Goal: Task Accomplishment & Management: Complete application form

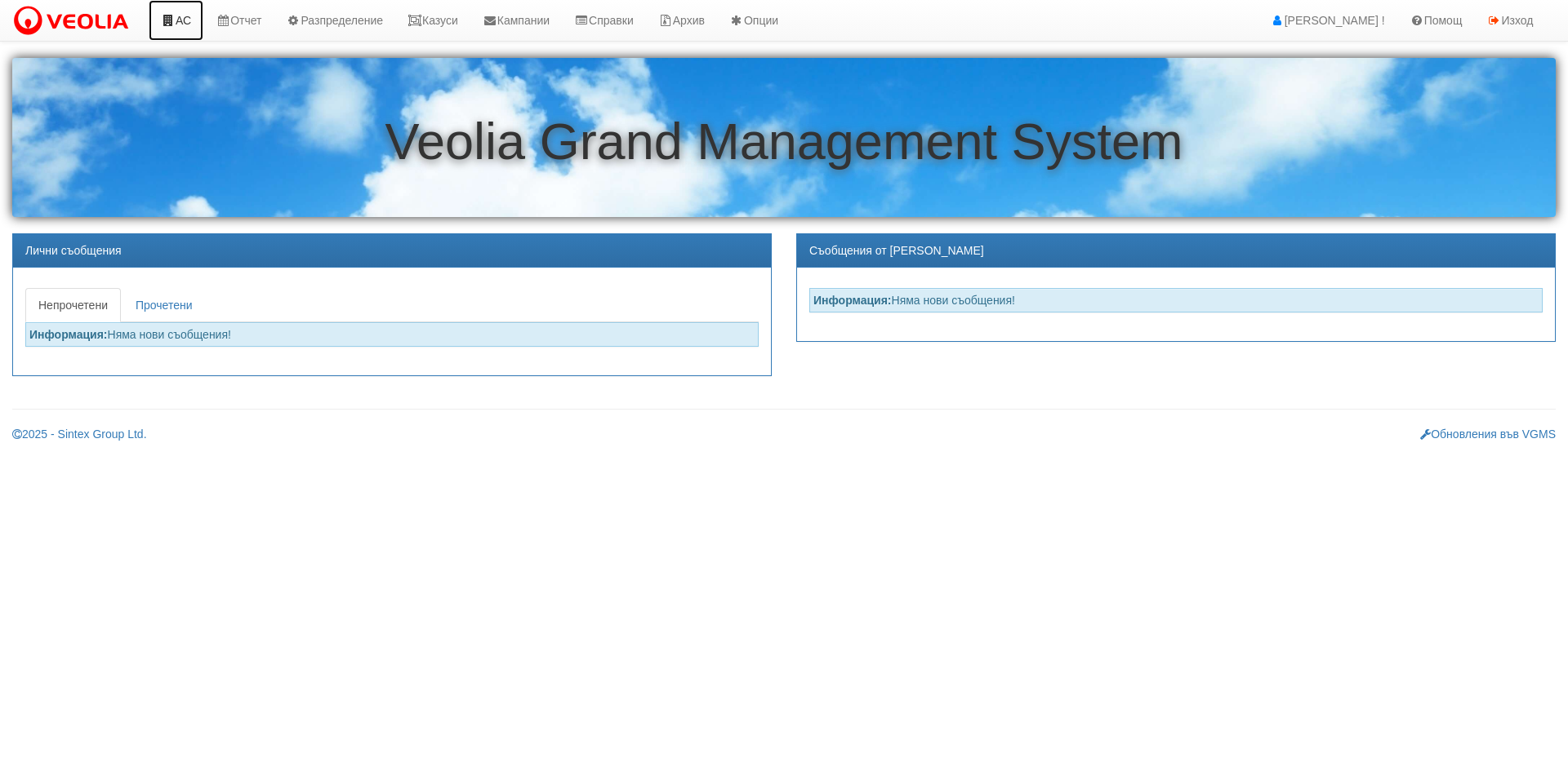
click at [177, 23] on link "АС" at bounding box center [176, 20] width 55 height 41
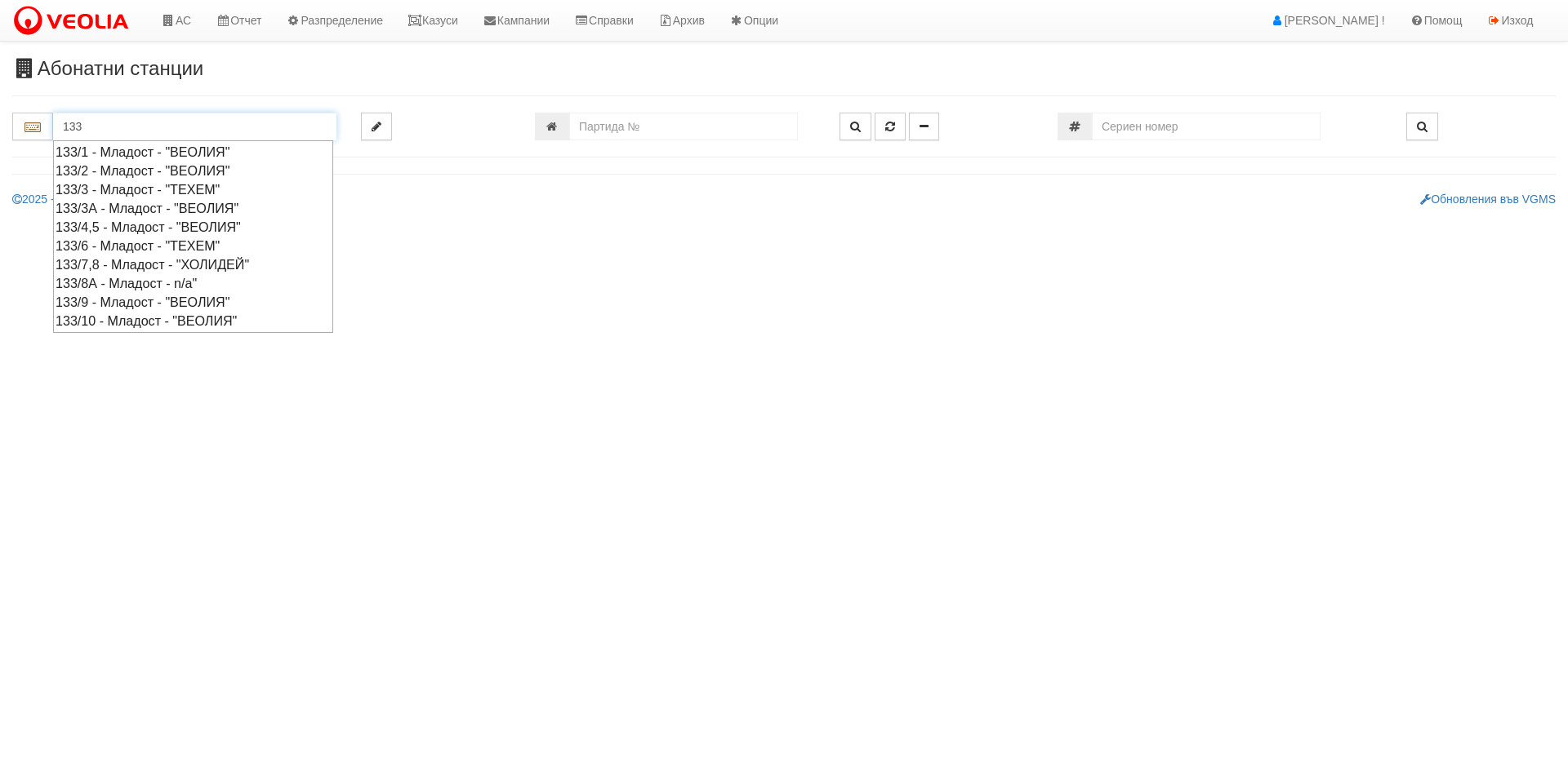
click at [143, 224] on div "133/4,5 - Младост - "ВЕОЛИЯ"" at bounding box center [193, 227] width 275 height 19
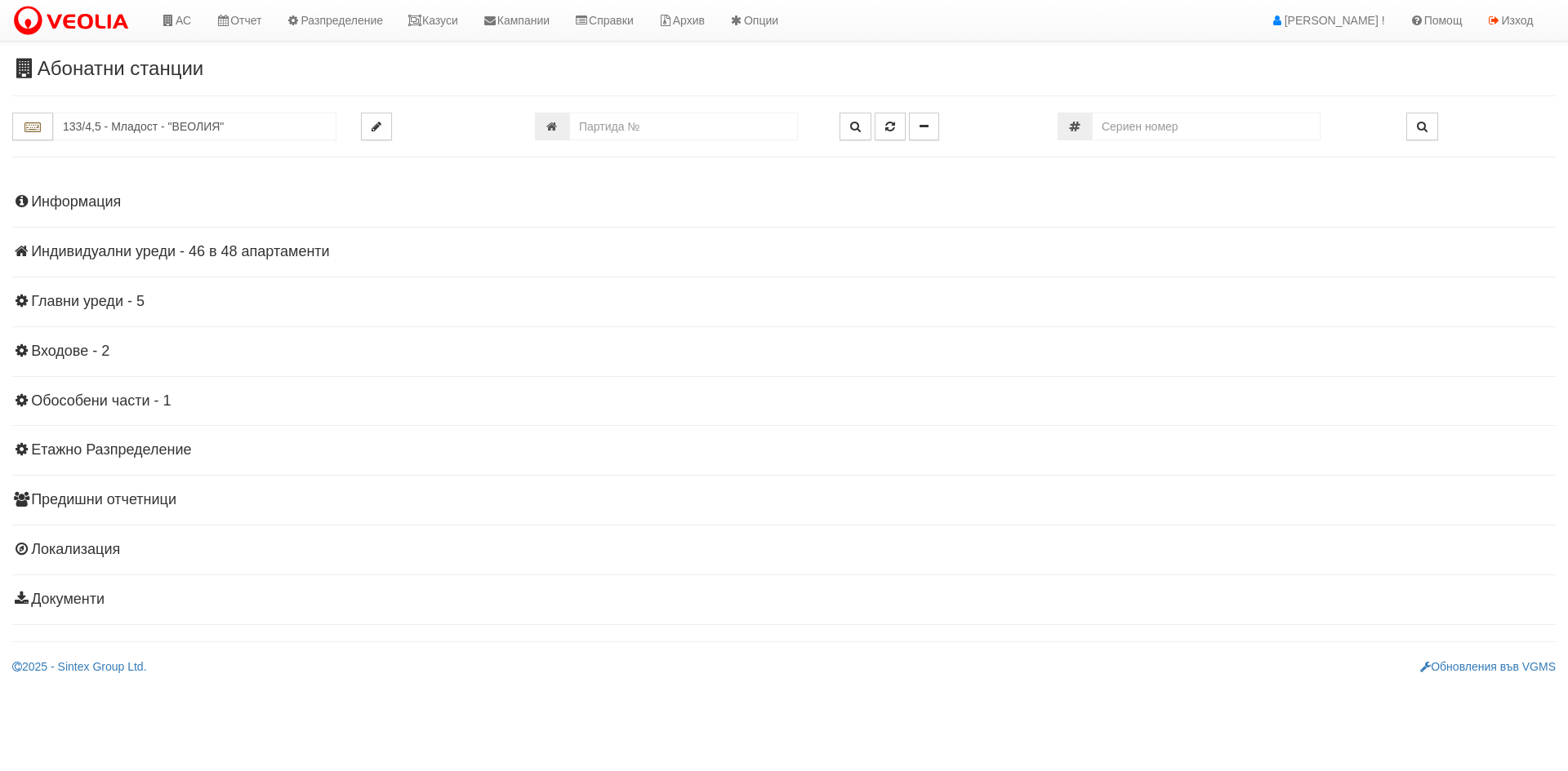
click at [220, 255] on h4 "Индивидуални уреди - 46 в 48 апартаменти" at bounding box center [784, 252] width 1543 height 16
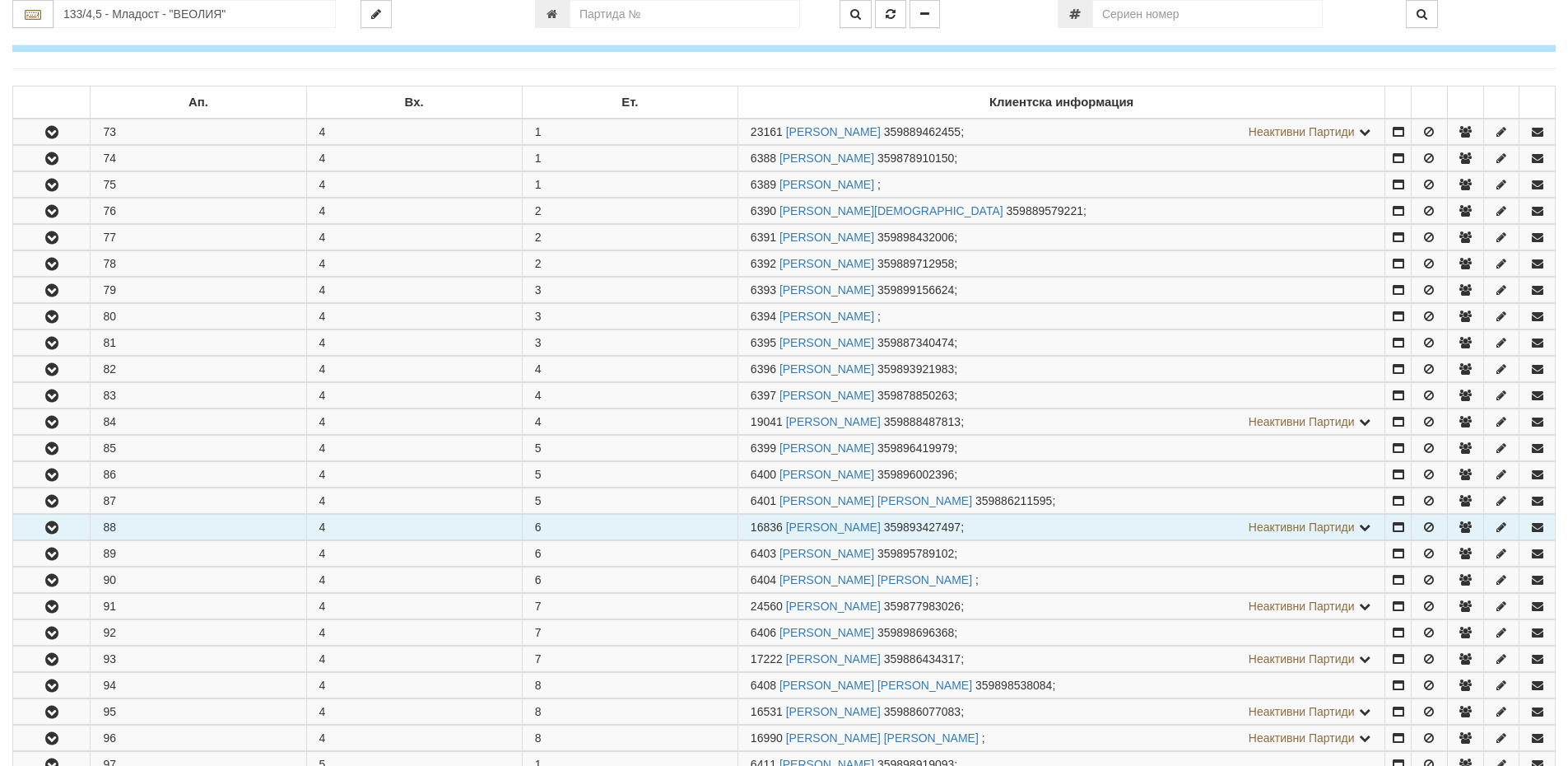
scroll to position [329, 0]
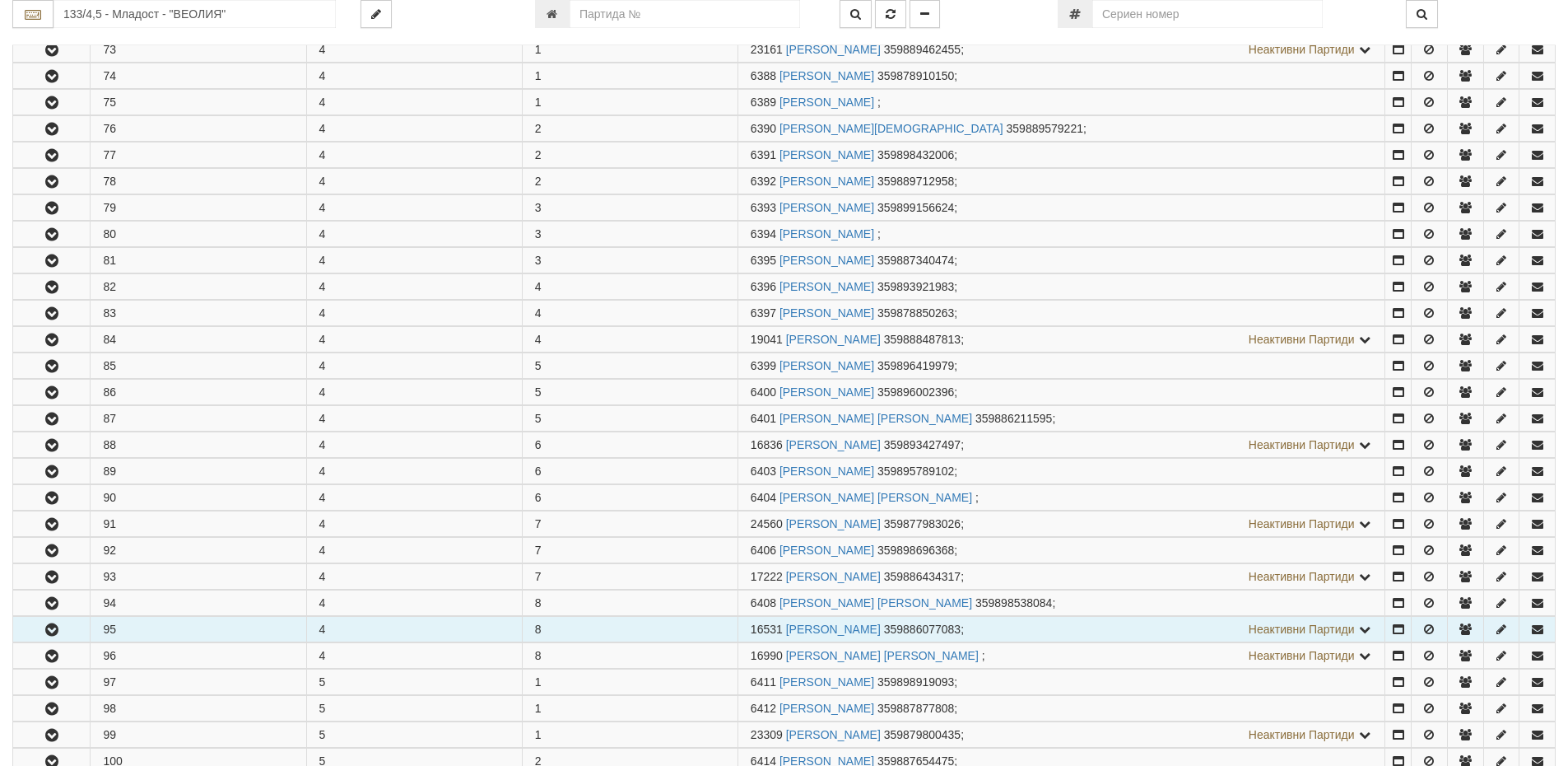
click at [69, 630] on button "button" at bounding box center [52, 629] width 77 height 25
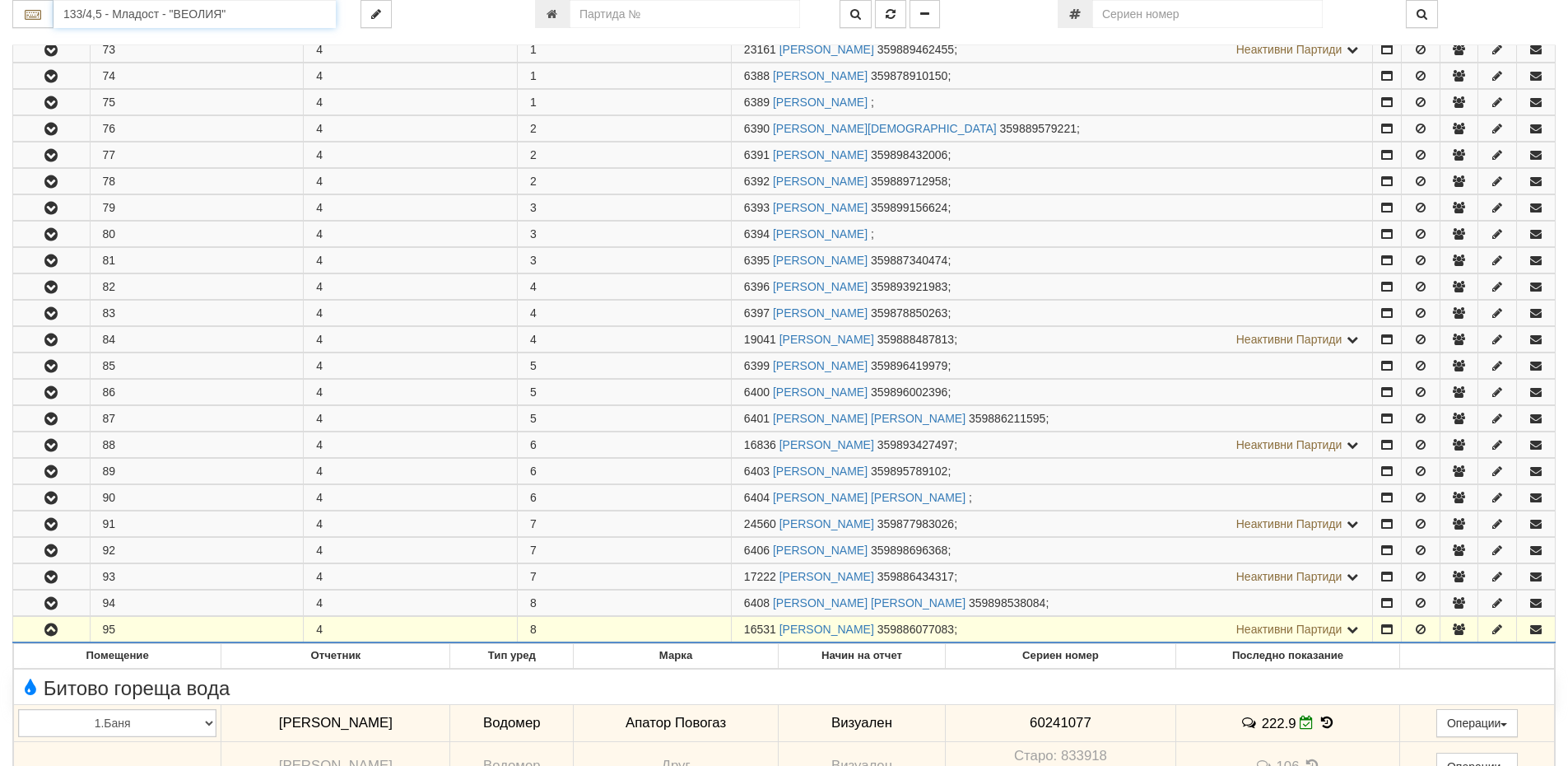
click at [97, 21] on input "133/4,5 - Младост - "ВЕОЛИЯ"" at bounding box center [195, 13] width 282 height 28
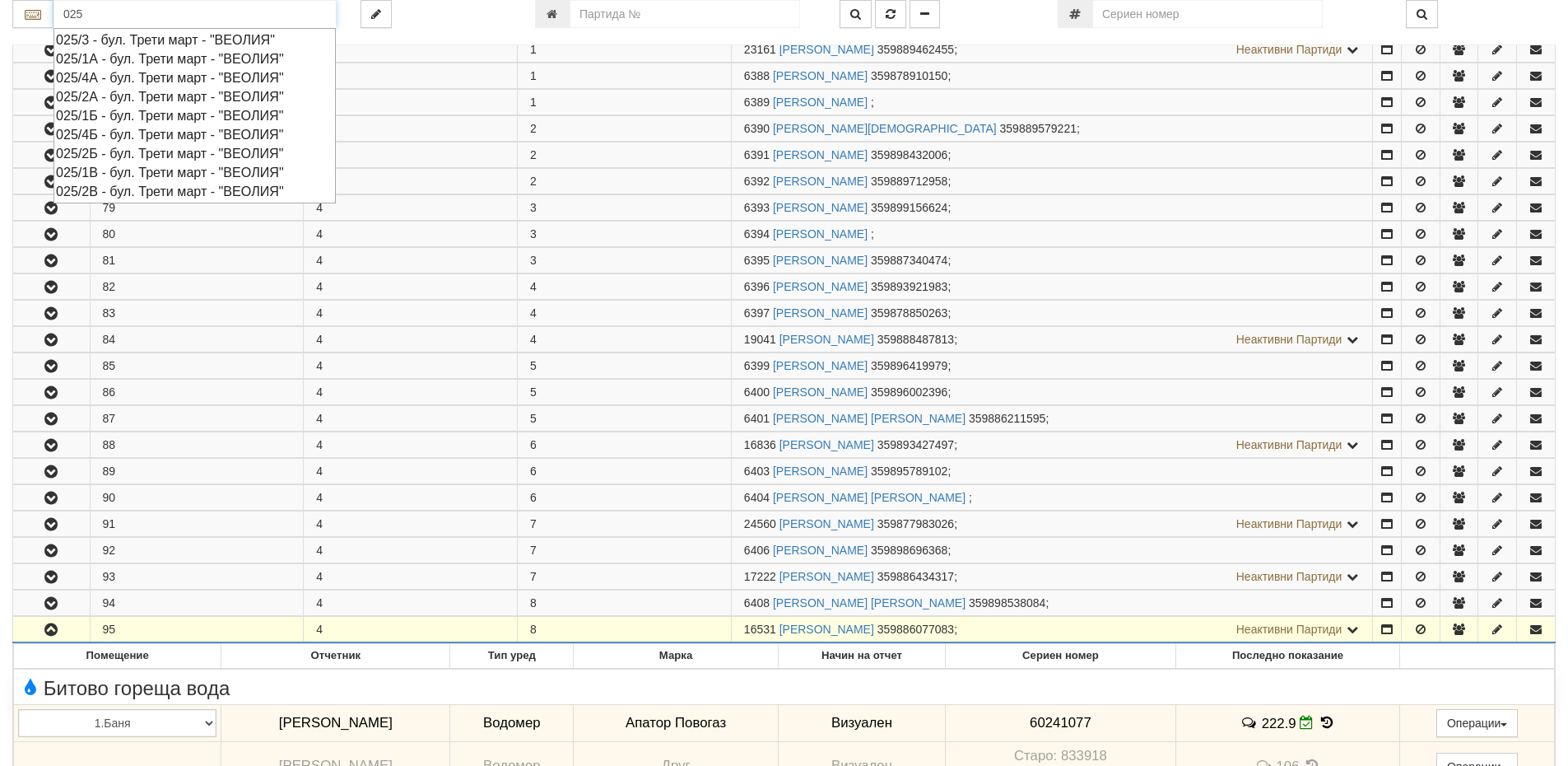
click at [113, 153] on div "025/2Б - бул. Трети март - "ВЕОЛИЯ"" at bounding box center [195, 153] width 278 height 19
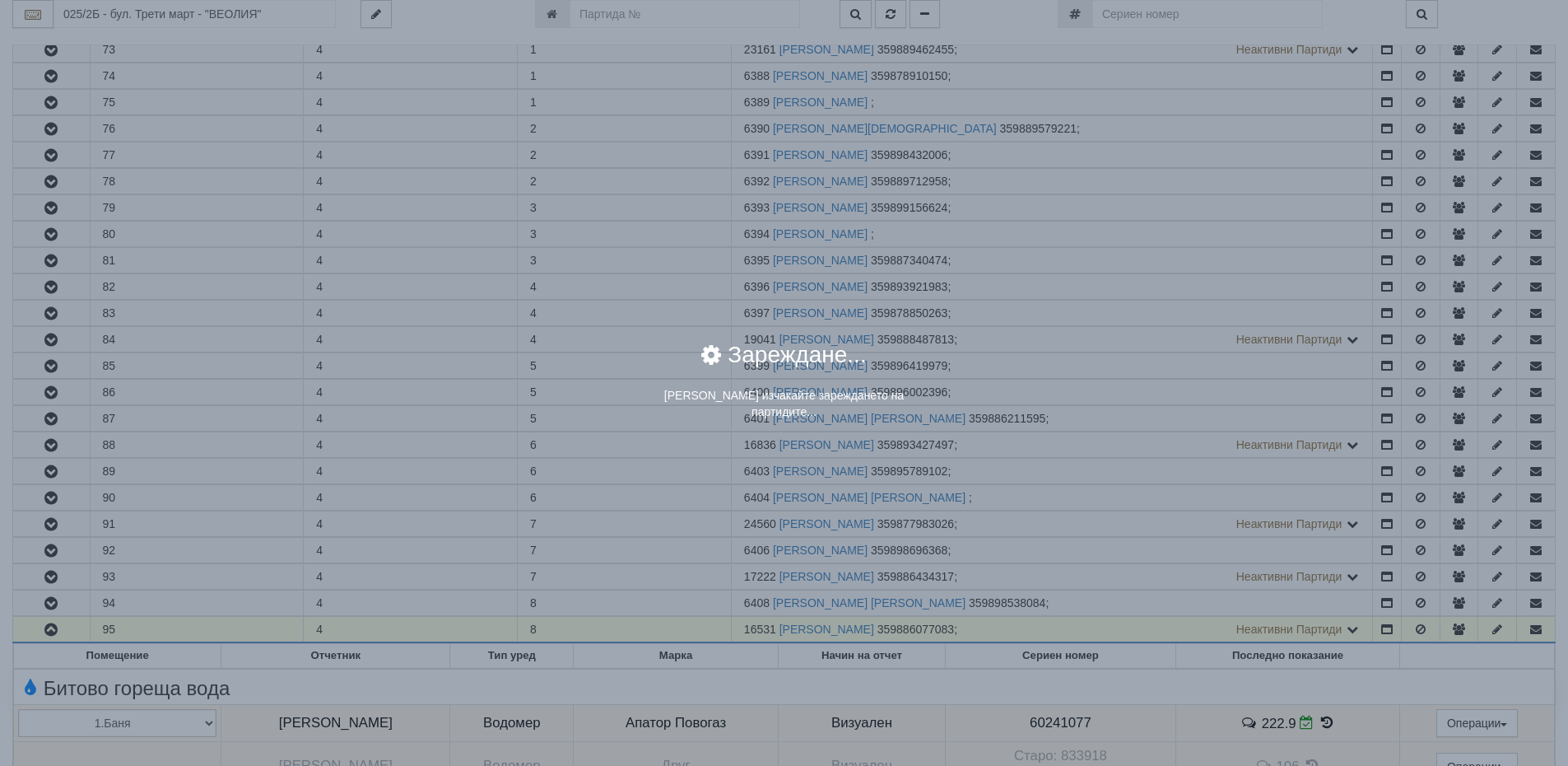
scroll to position [0, 0]
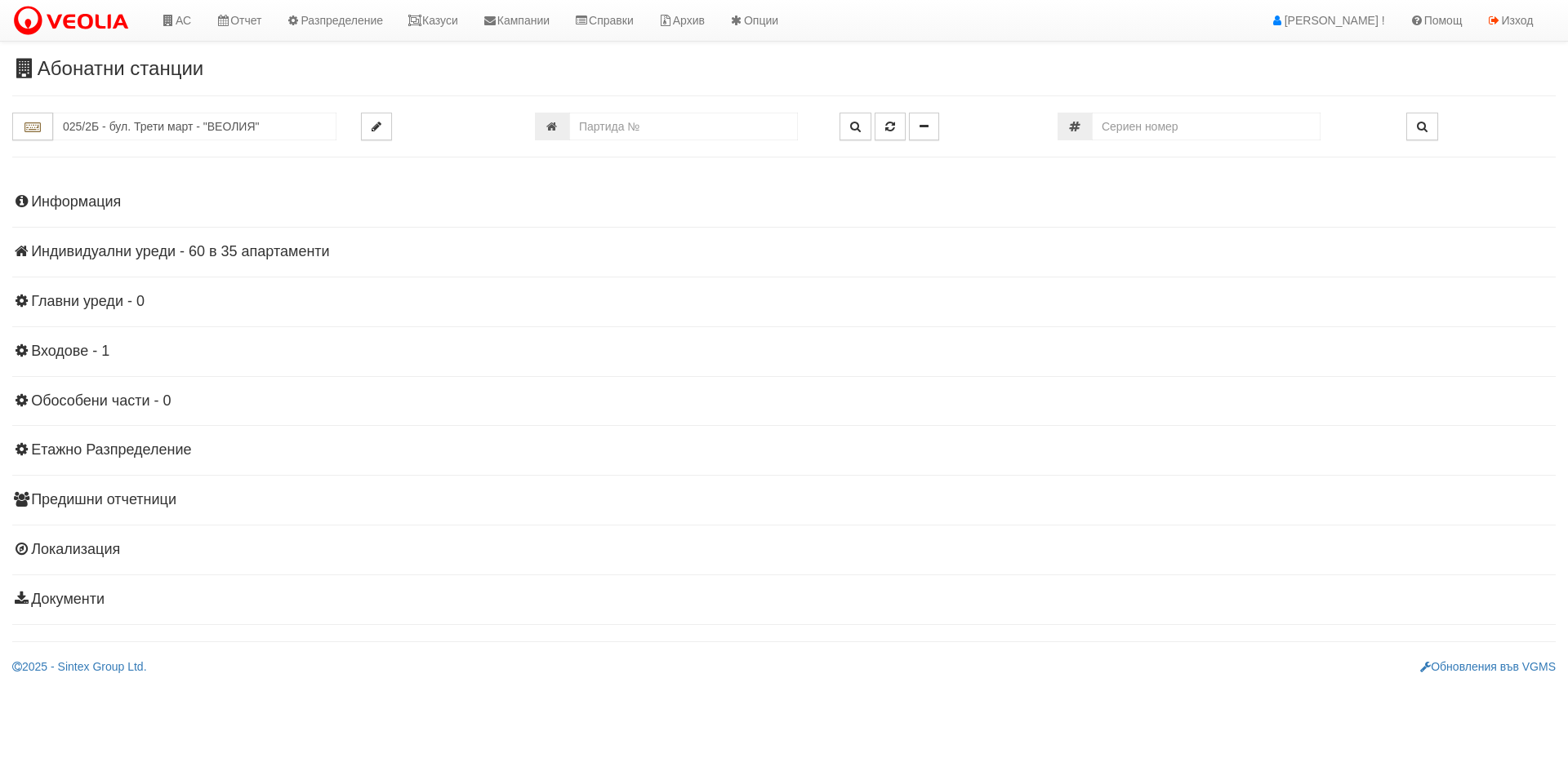
click at [89, 257] on h4 "Индивидуални уреди - 60 в 35 апартаменти" at bounding box center [784, 252] width 1543 height 16
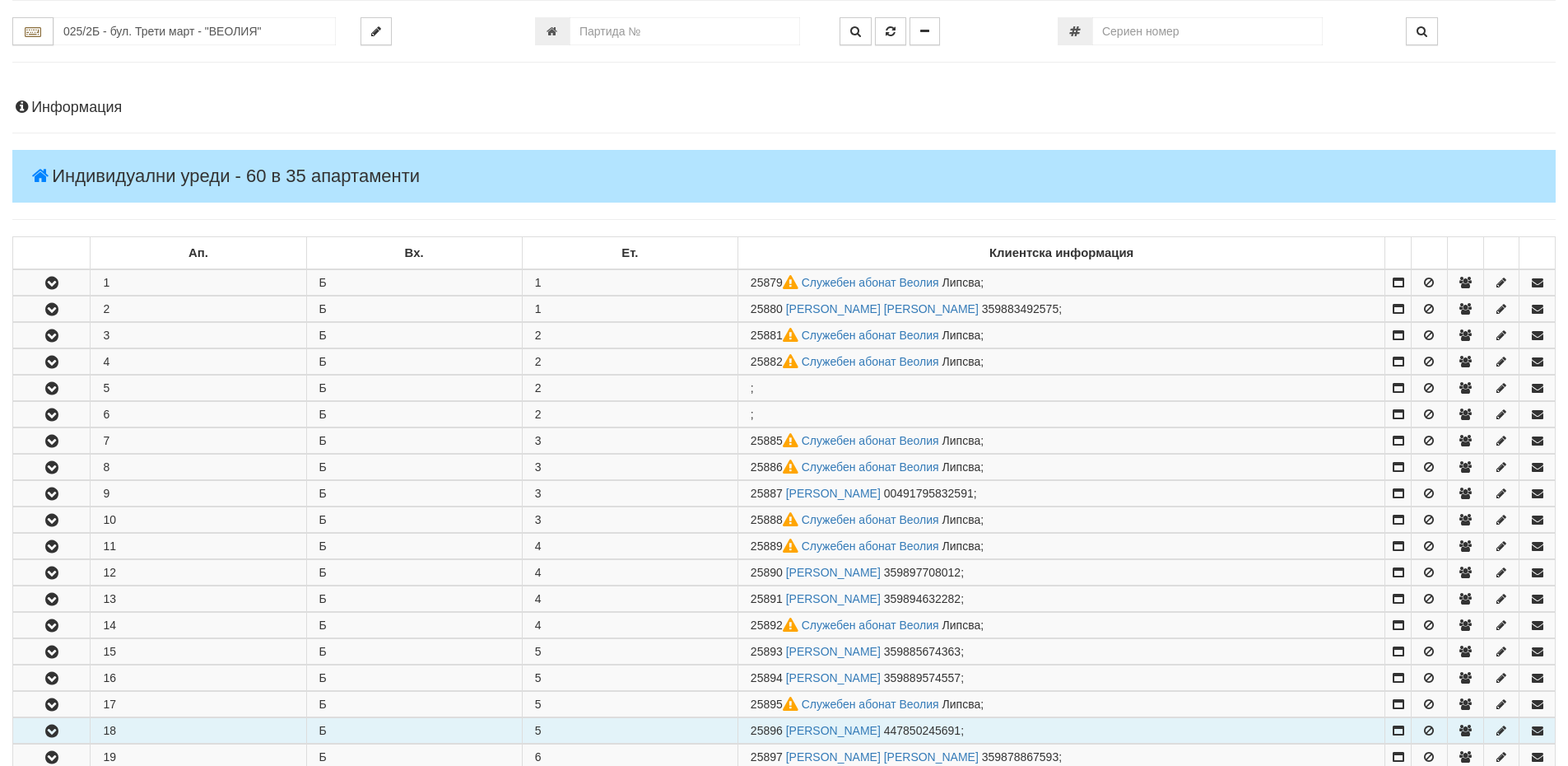
scroll to position [329, 0]
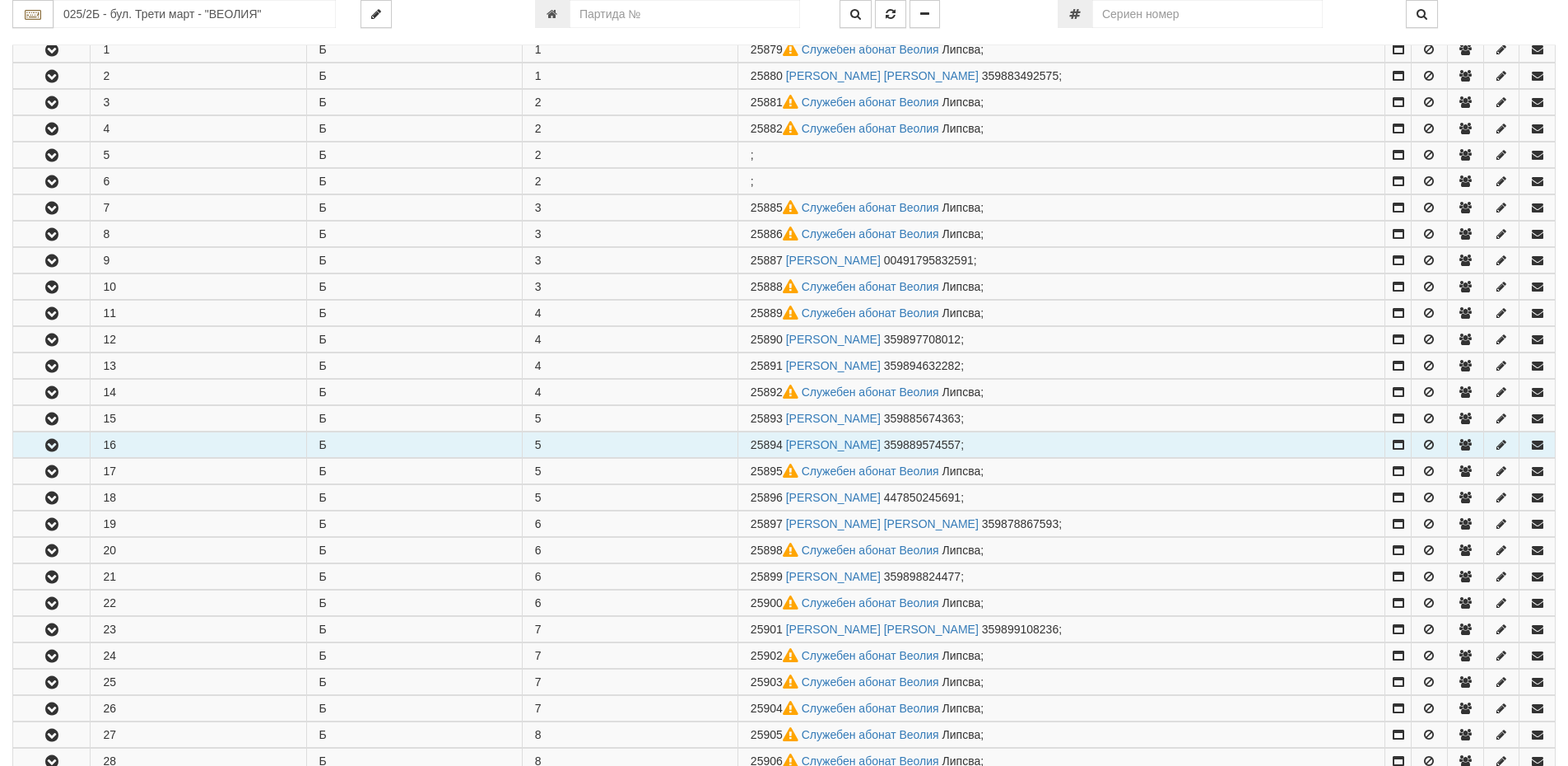
click at [52, 443] on icon "button" at bounding box center [52, 445] width 20 height 12
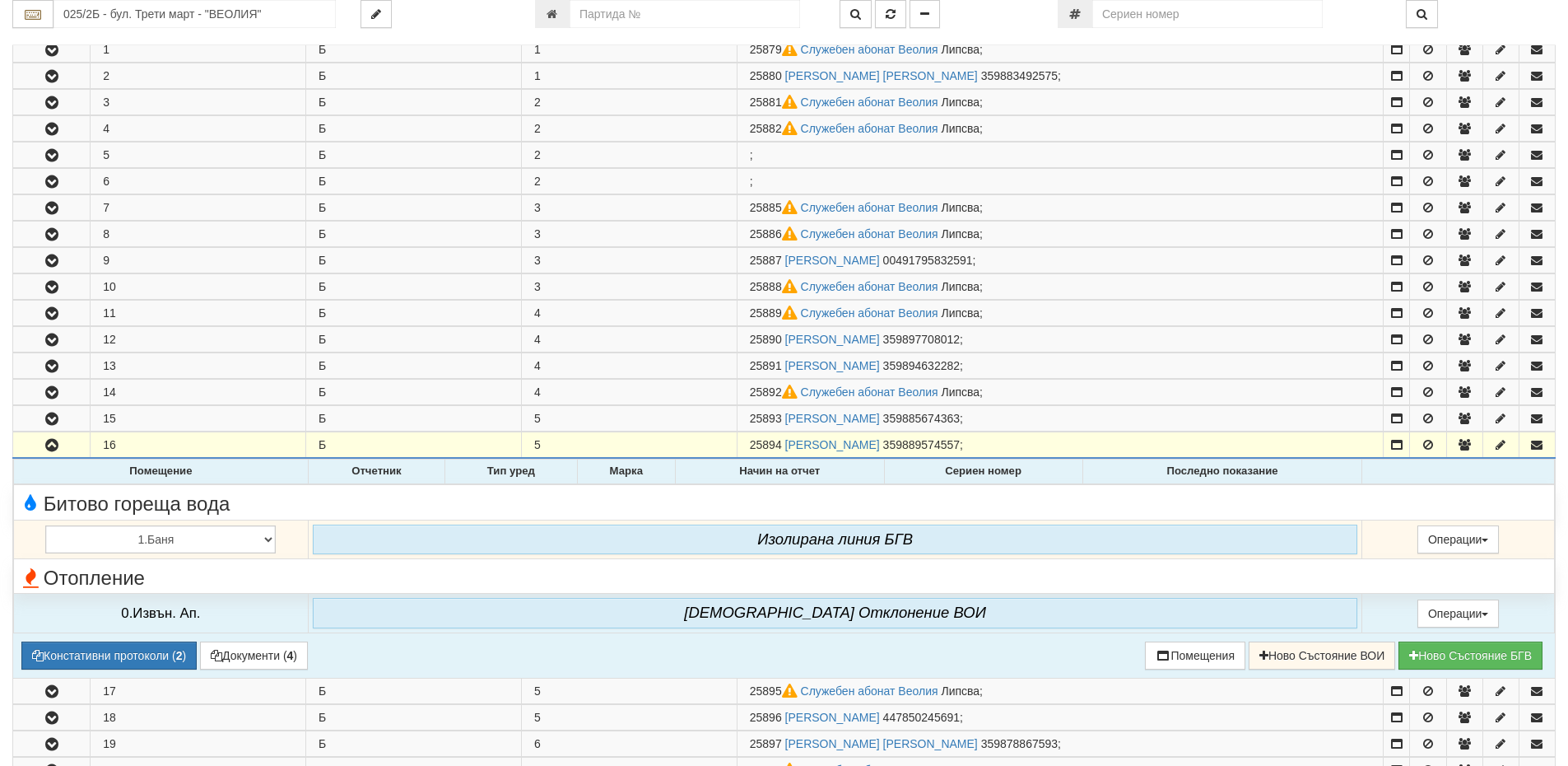
scroll to position [412, 0]
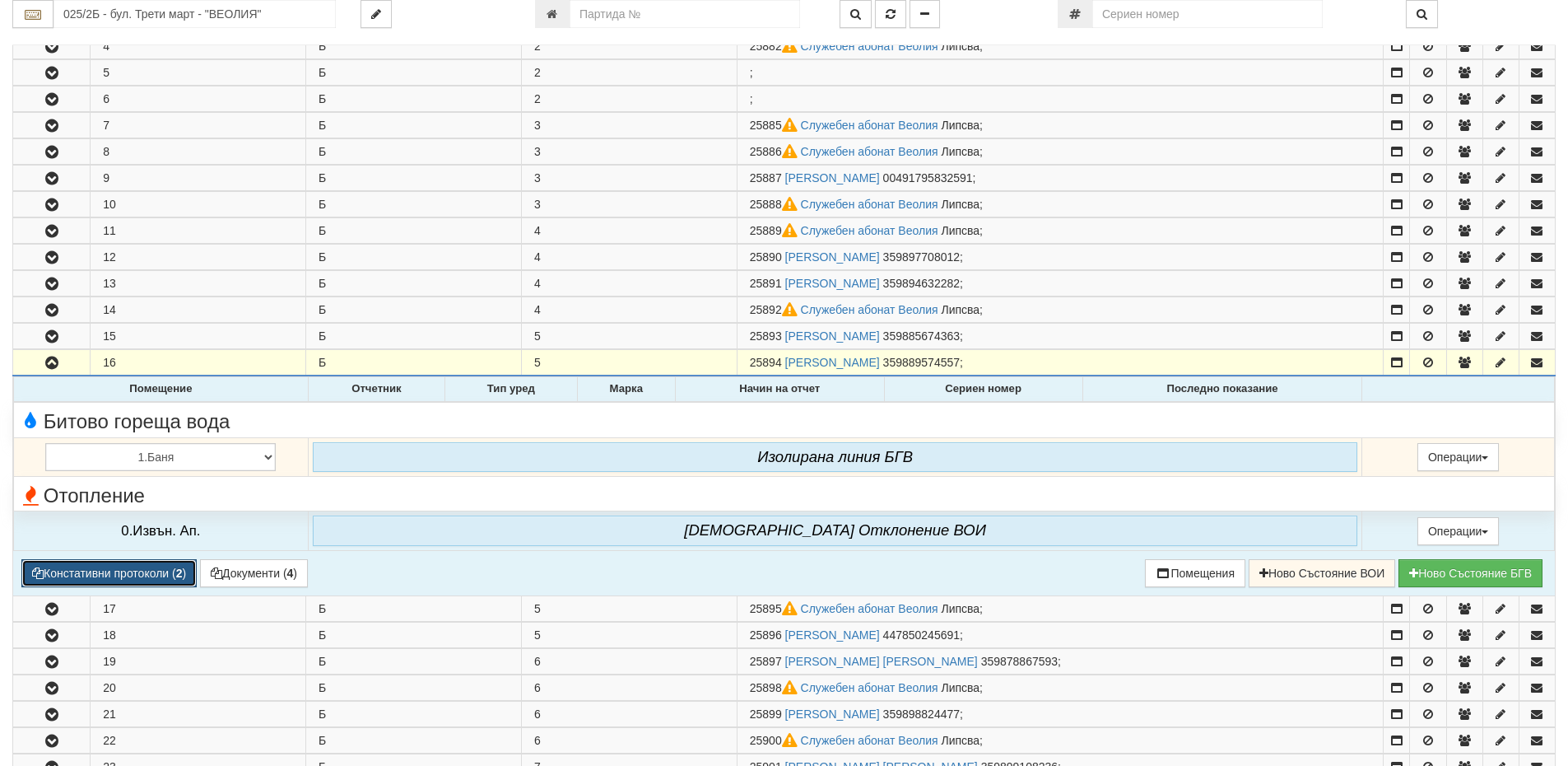
click at [159, 574] on button "Констативни протоколи ( 2 )" at bounding box center [109, 572] width 175 height 28
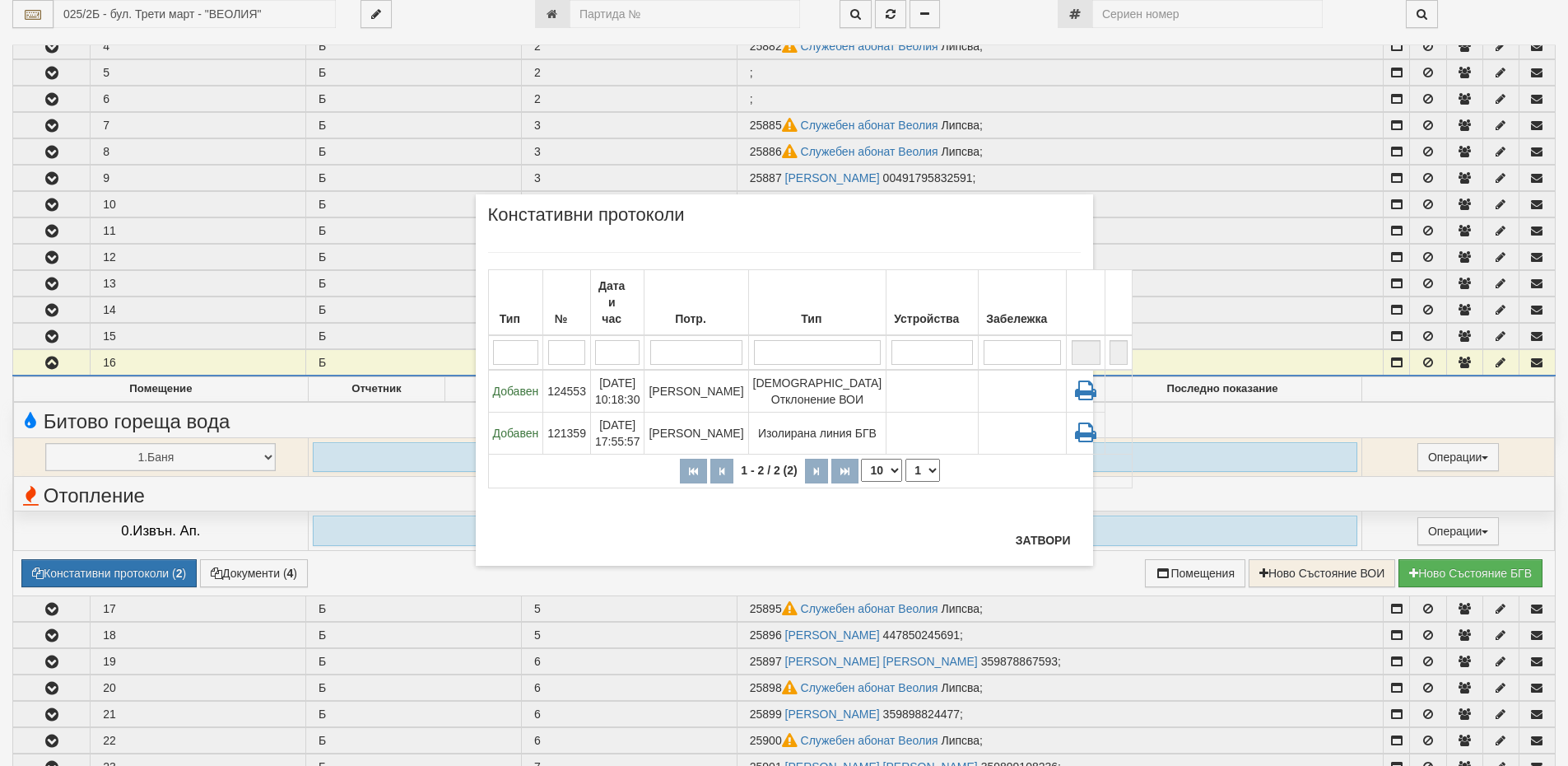
click at [109, 9] on div "× Констативни протоколи Тип № Дата и час Потр. Тип Устройства Забележка 1 - 2 /…" at bounding box center [784, 383] width 1568 height 766
click at [1037, 547] on button "Затвори" at bounding box center [1043, 540] width 75 height 27
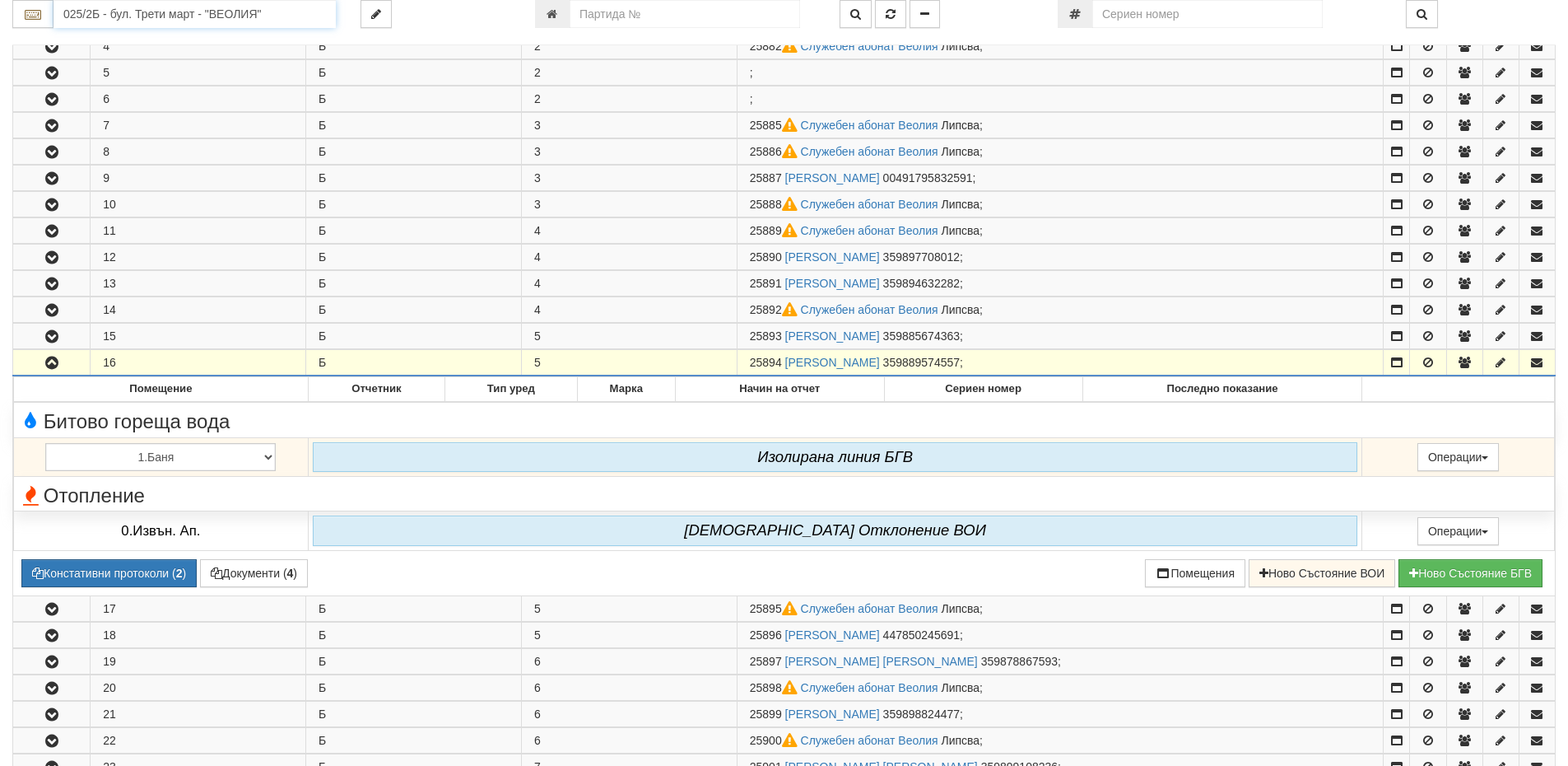
click at [109, 15] on input "025/2Б - бул. Трети март - "ВЕОЛИЯ"" at bounding box center [195, 13] width 282 height 28
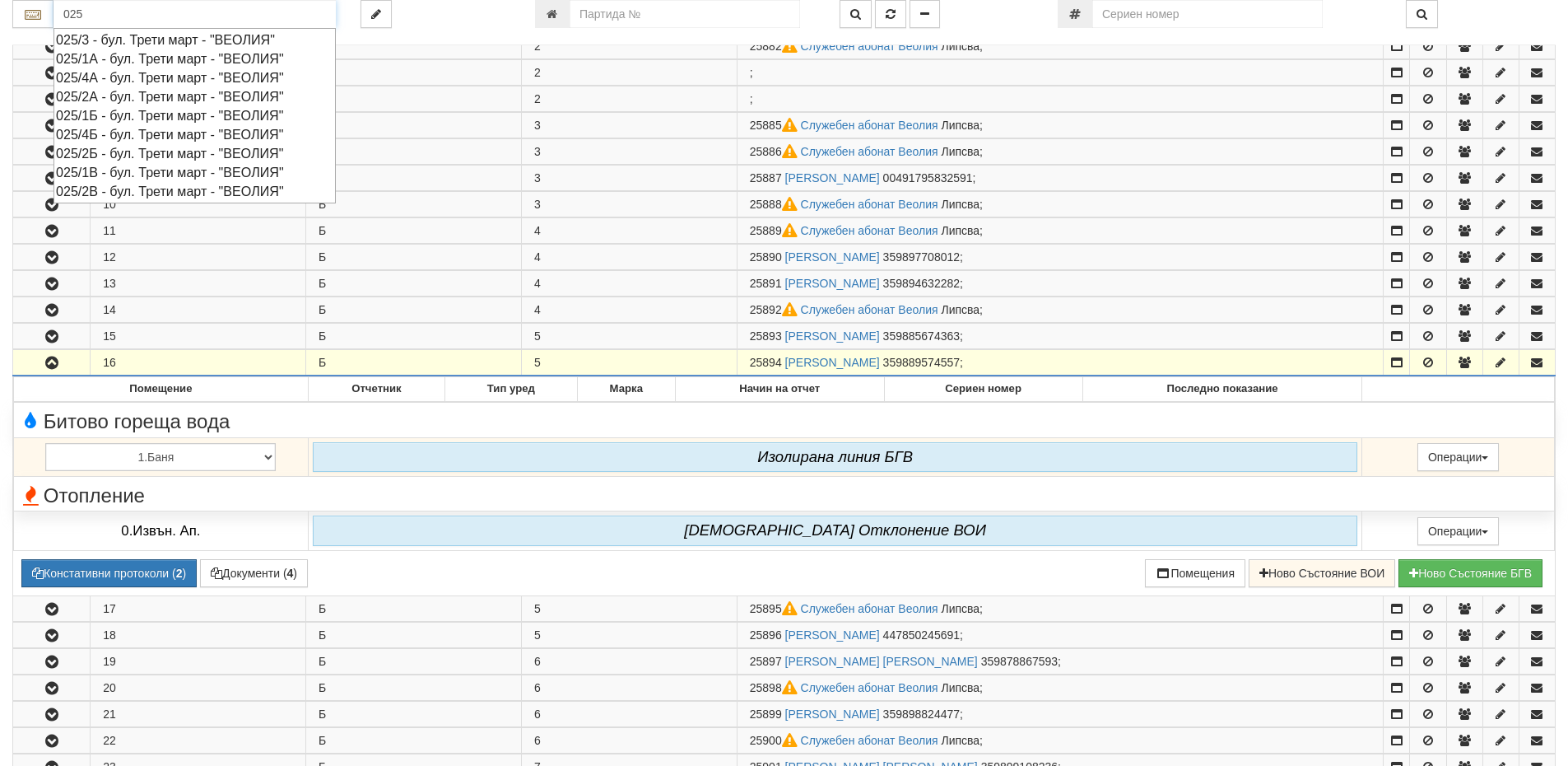
click at [125, 75] on div "025/4А - бул. Трети март - "ВЕОЛИЯ"" at bounding box center [195, 78] width 278 height 19
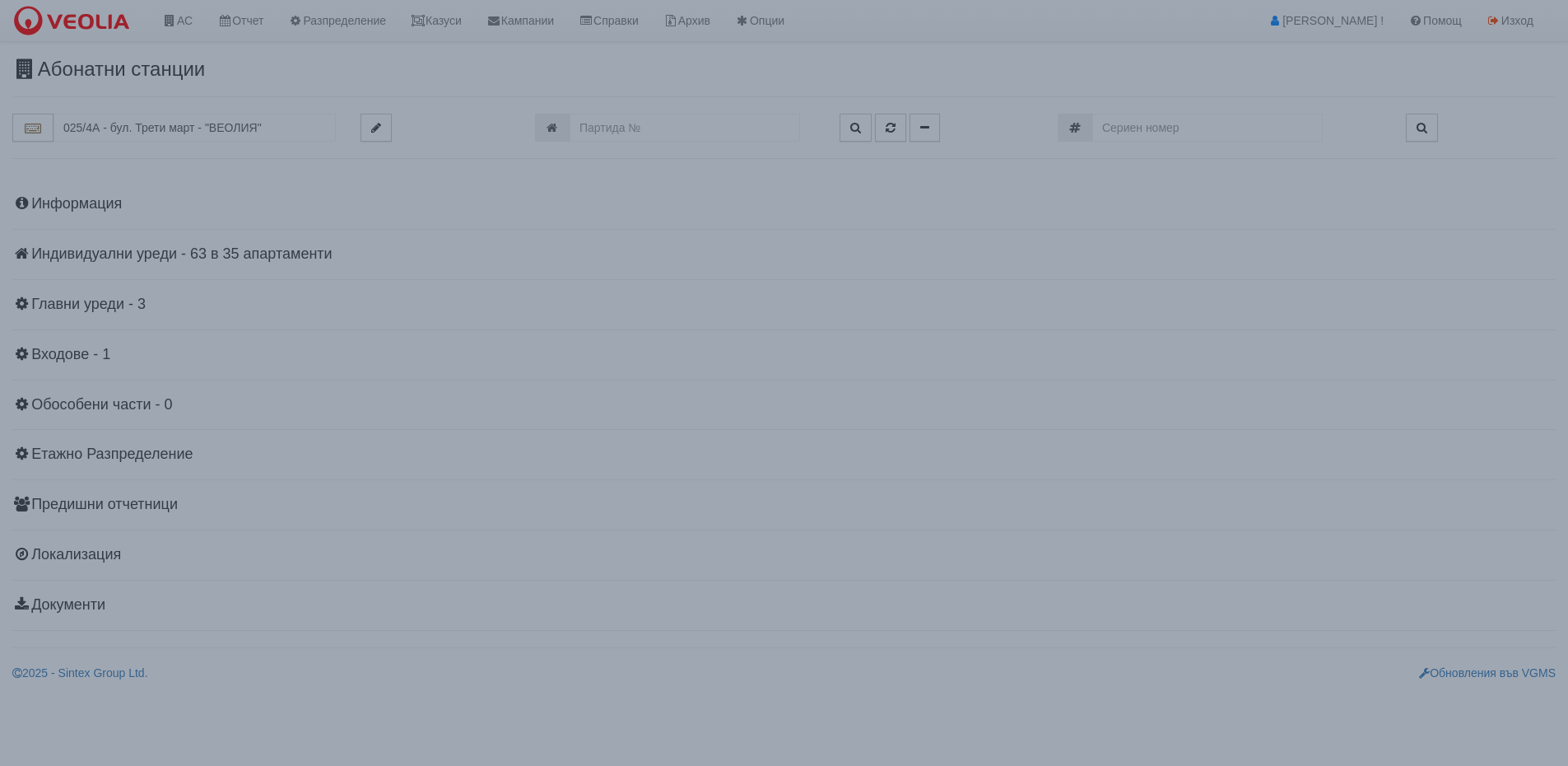
scroll to position [0, 0]
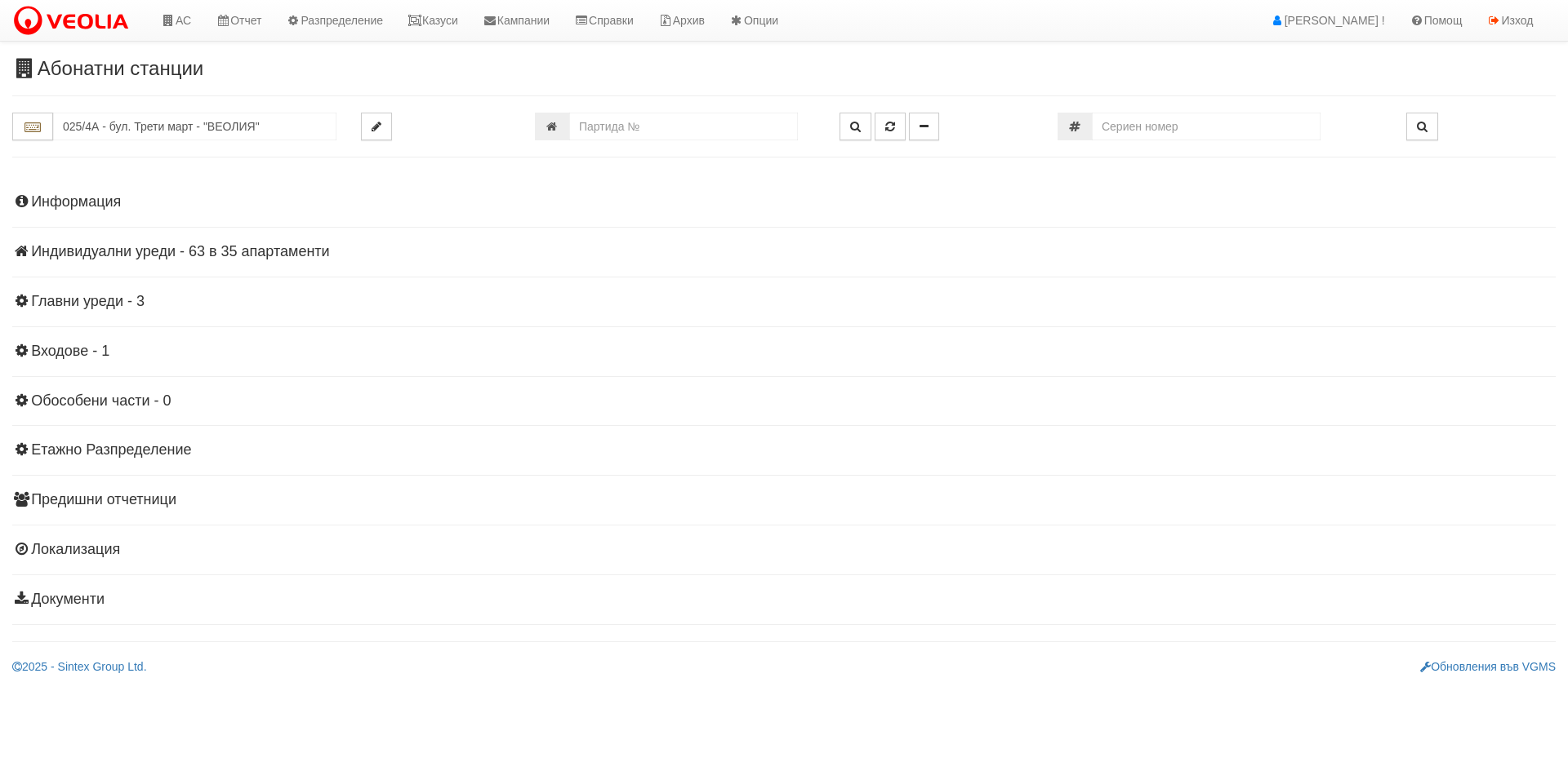
click at [264, 253] on h4 "Индивидуални уреди - 63 в 35 апартаменти" at bounding box center [784, 252] width 1543 height 16
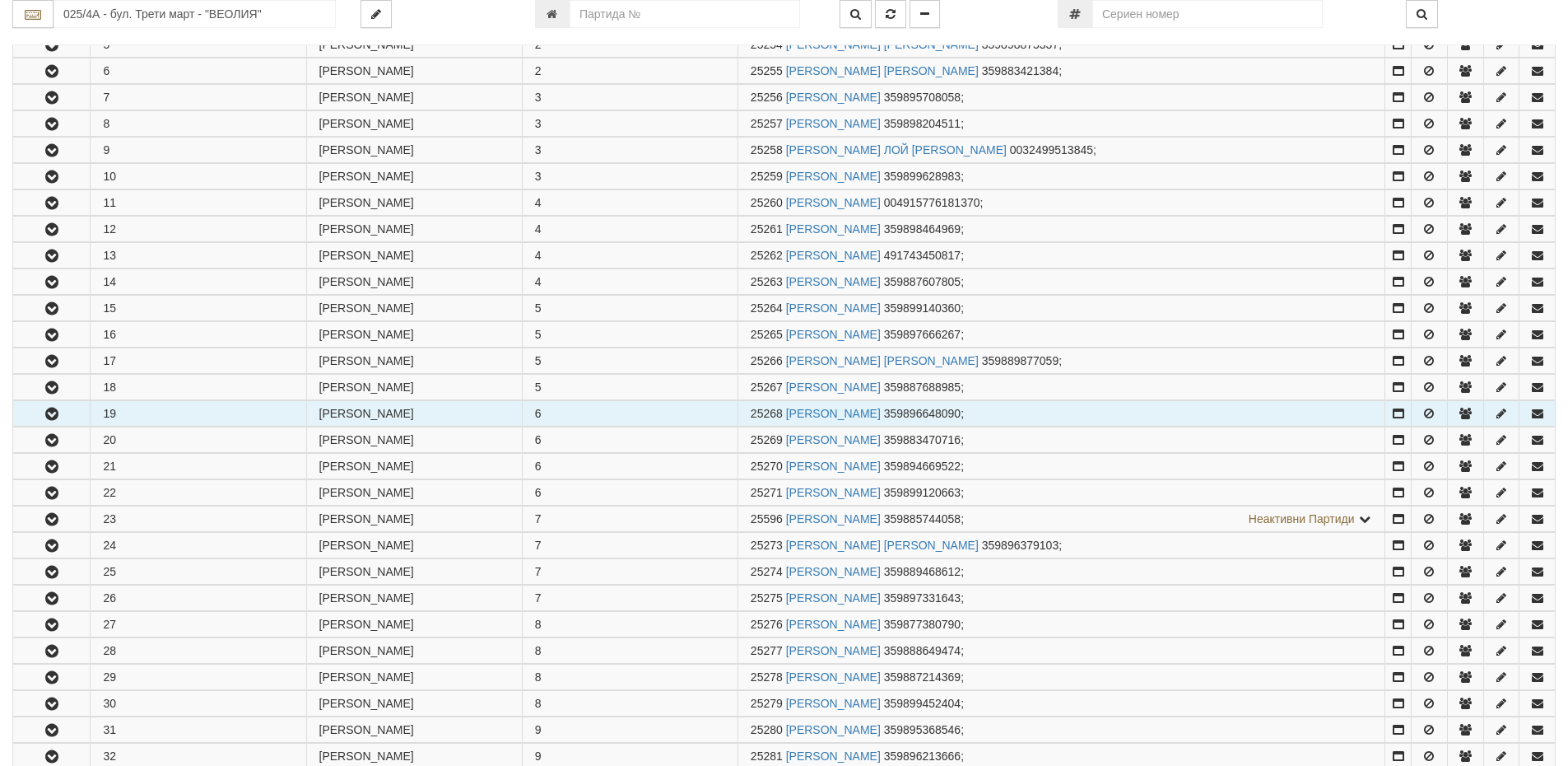
scroll to position [494, 0]
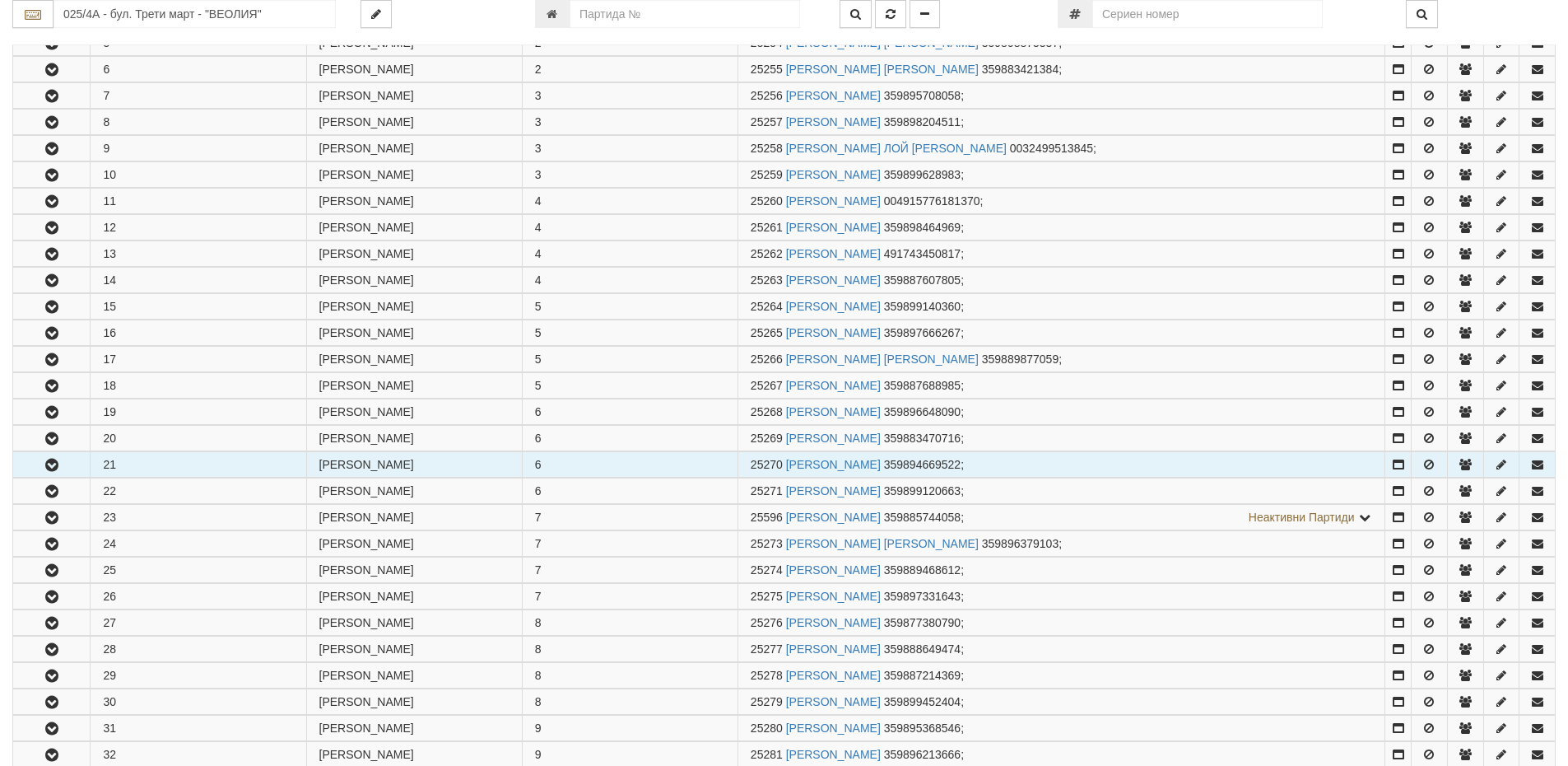
click at [50, 469] on icon "button" at bounding box center [52, 465] width 20 height 12
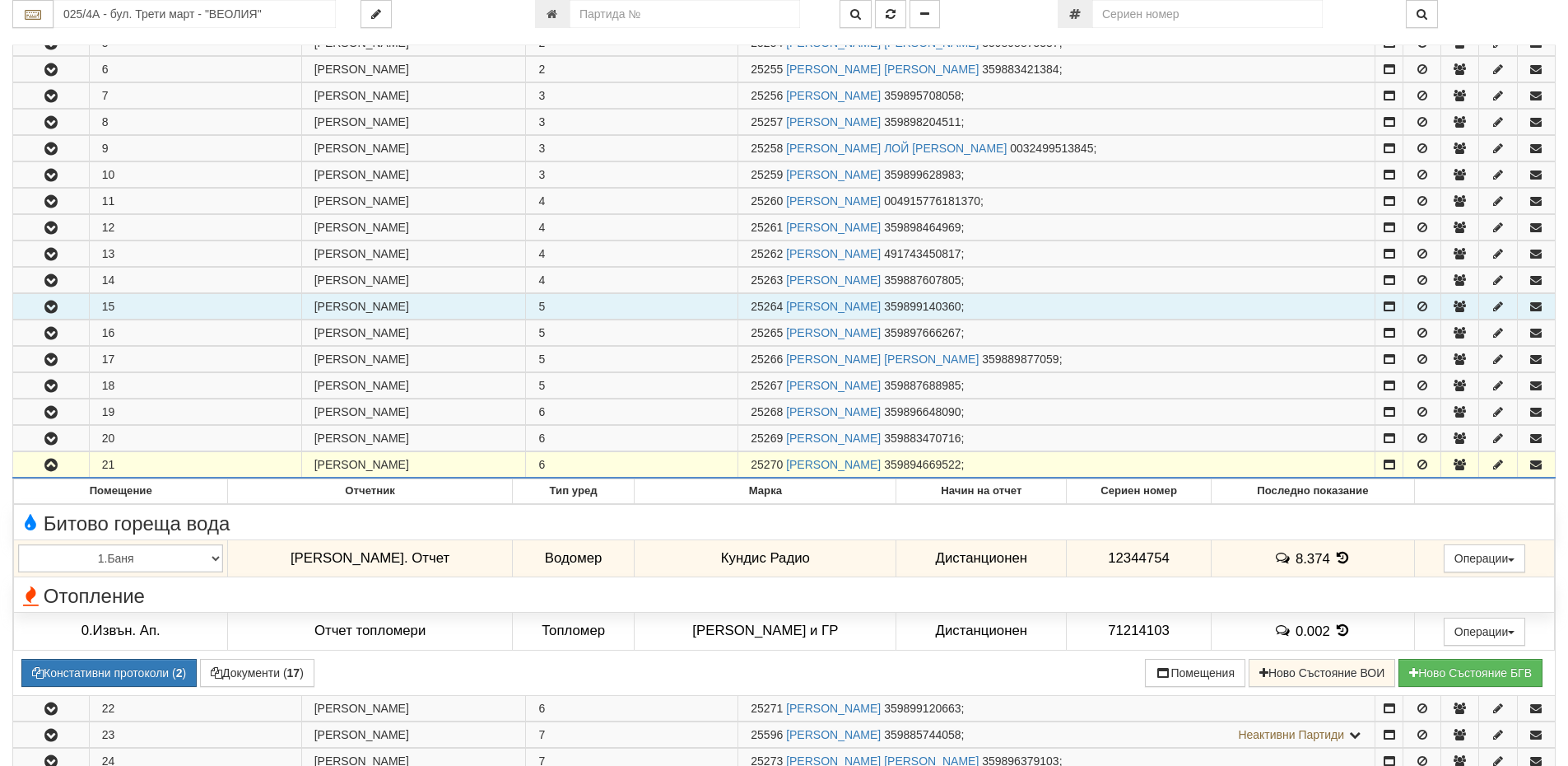
click at [49, 302] on icon "button" at bounding box center [51, 307] width 20 height 12
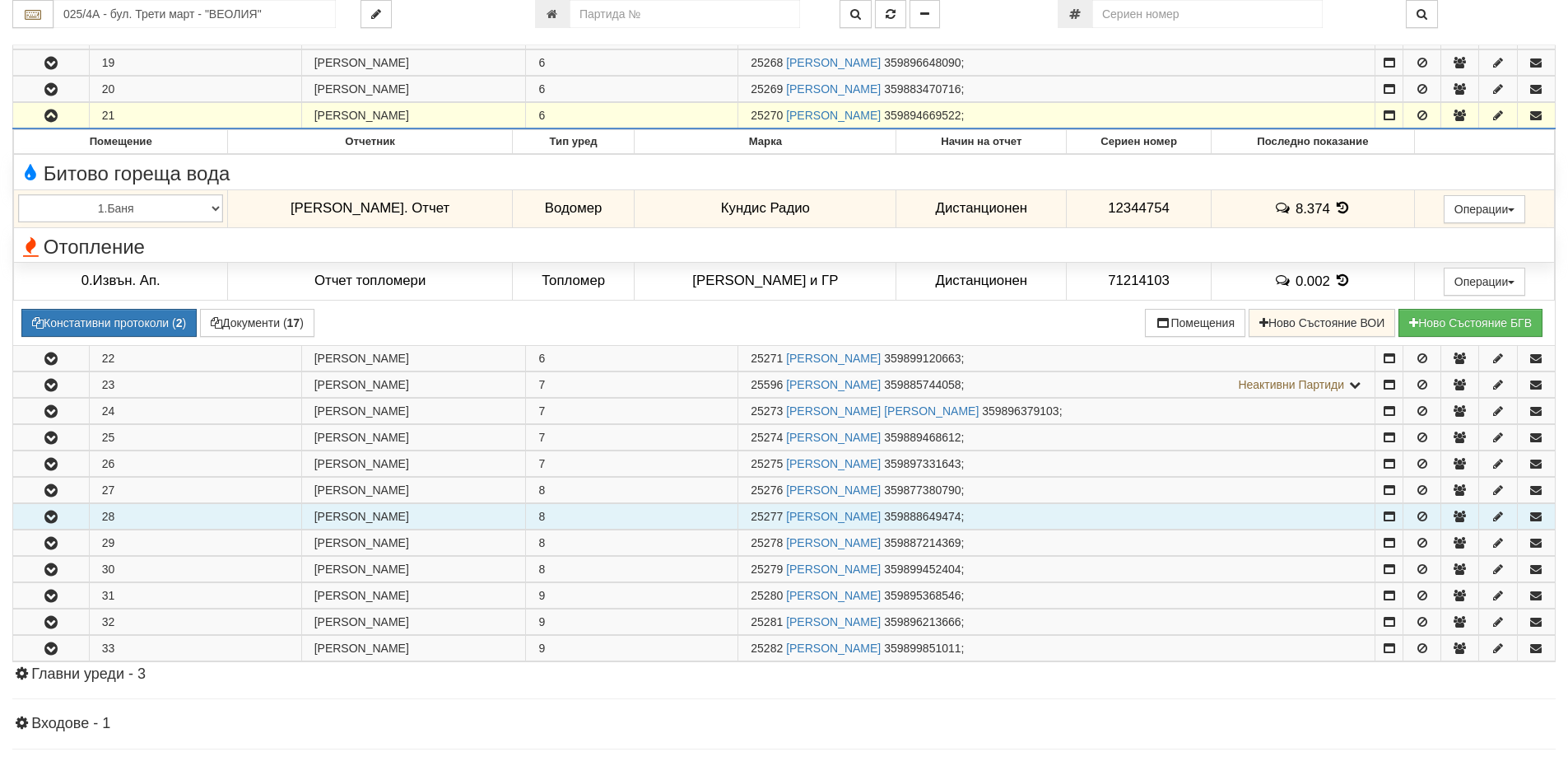
scroll to position [1070, 0]
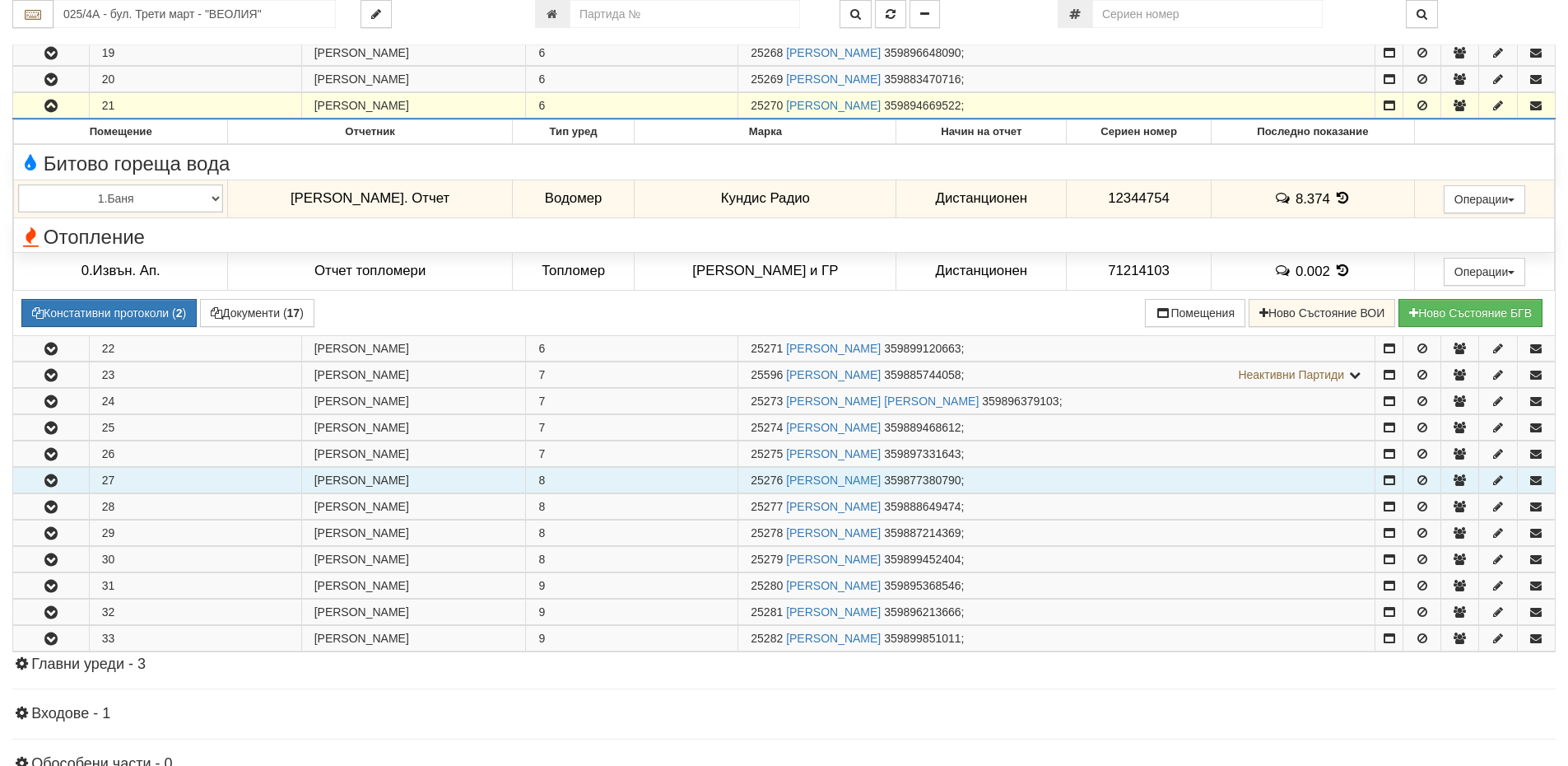
click at [52, 486] on icon "button" at bounding box center [51, 480] width 20 height 12
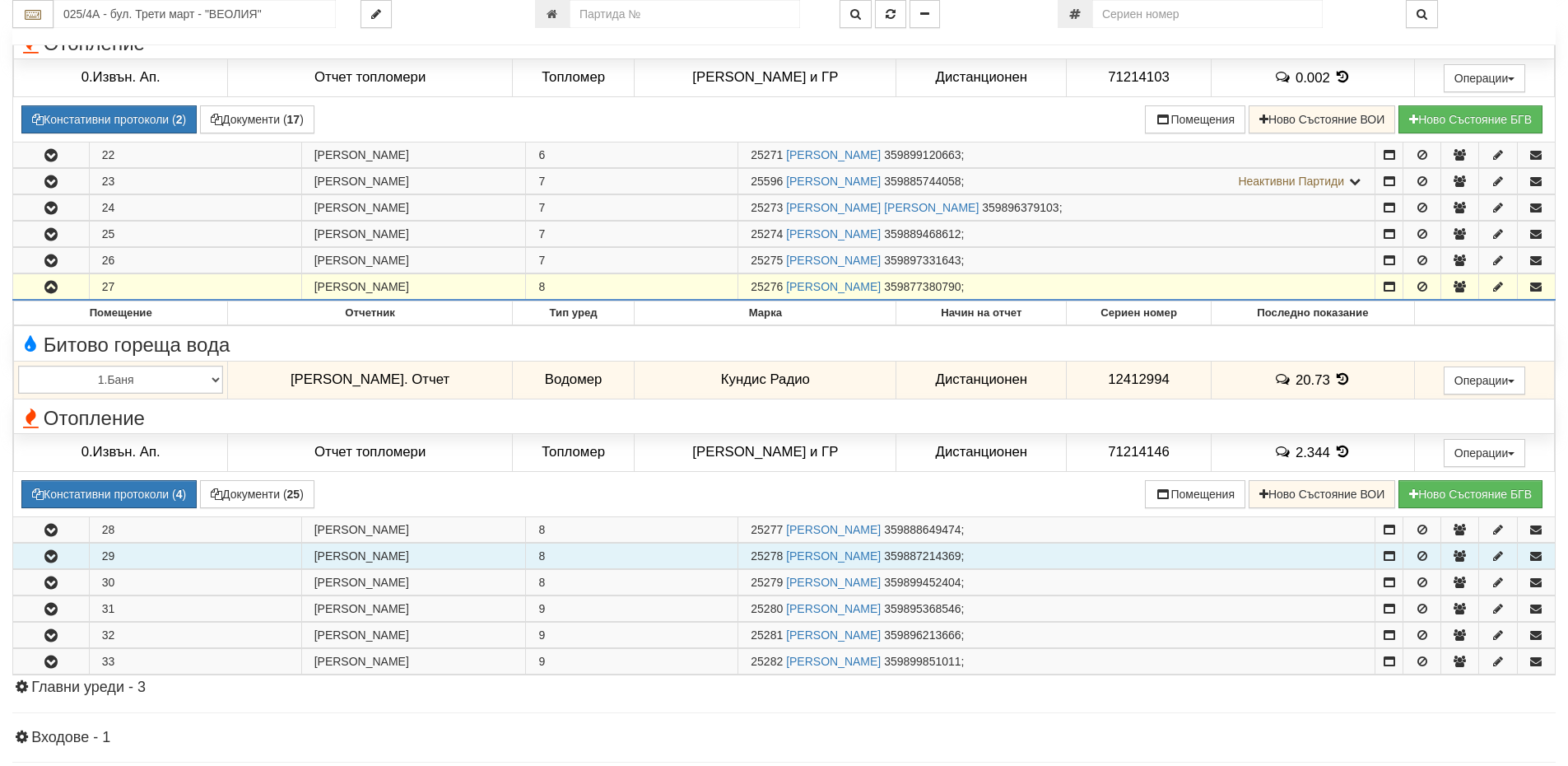
scroll to position [1317, 0]
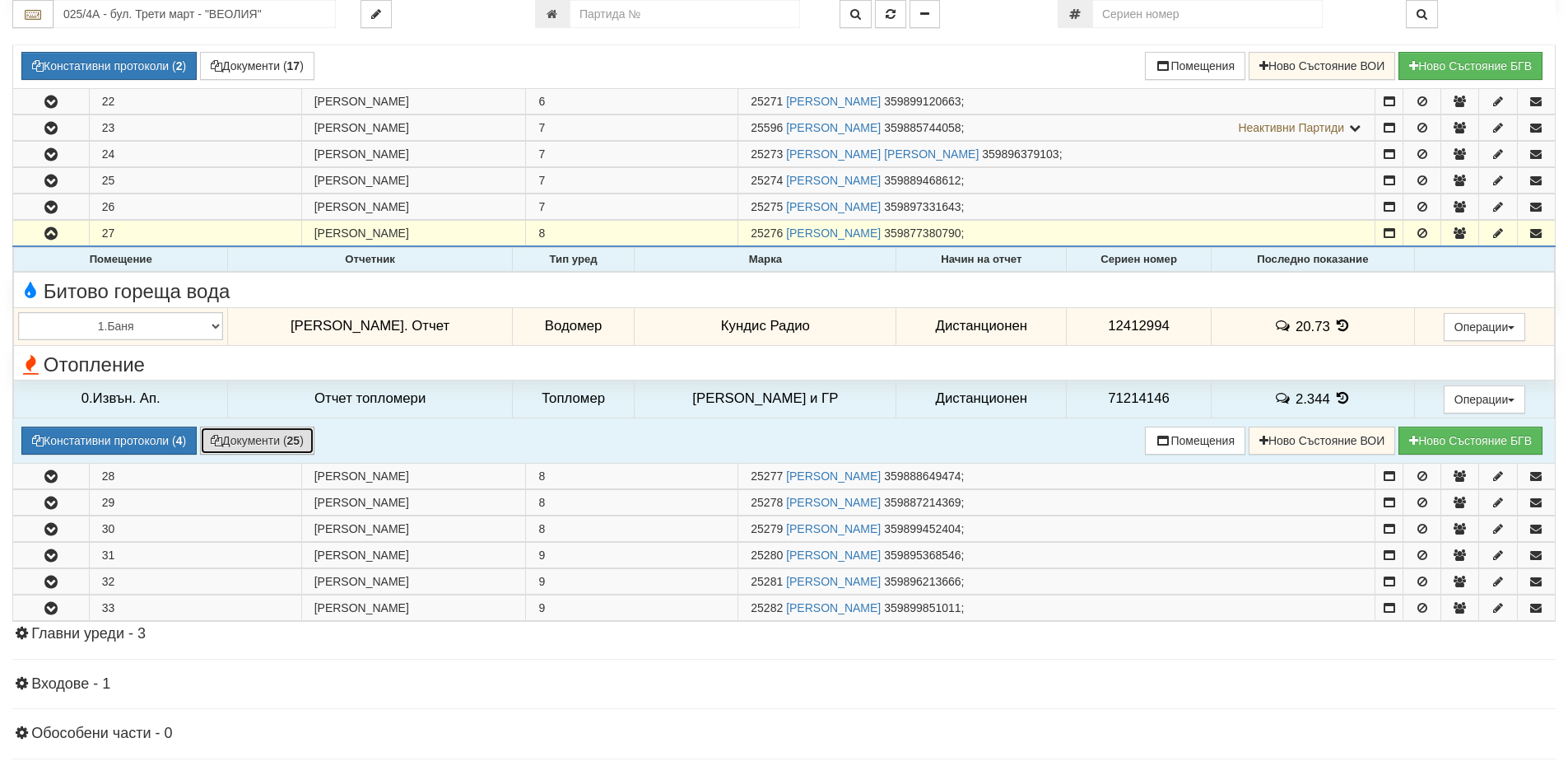
click at [250, 443] on button "Документи ( 25 )" at bounding box center [257, 440] width 114 height 28
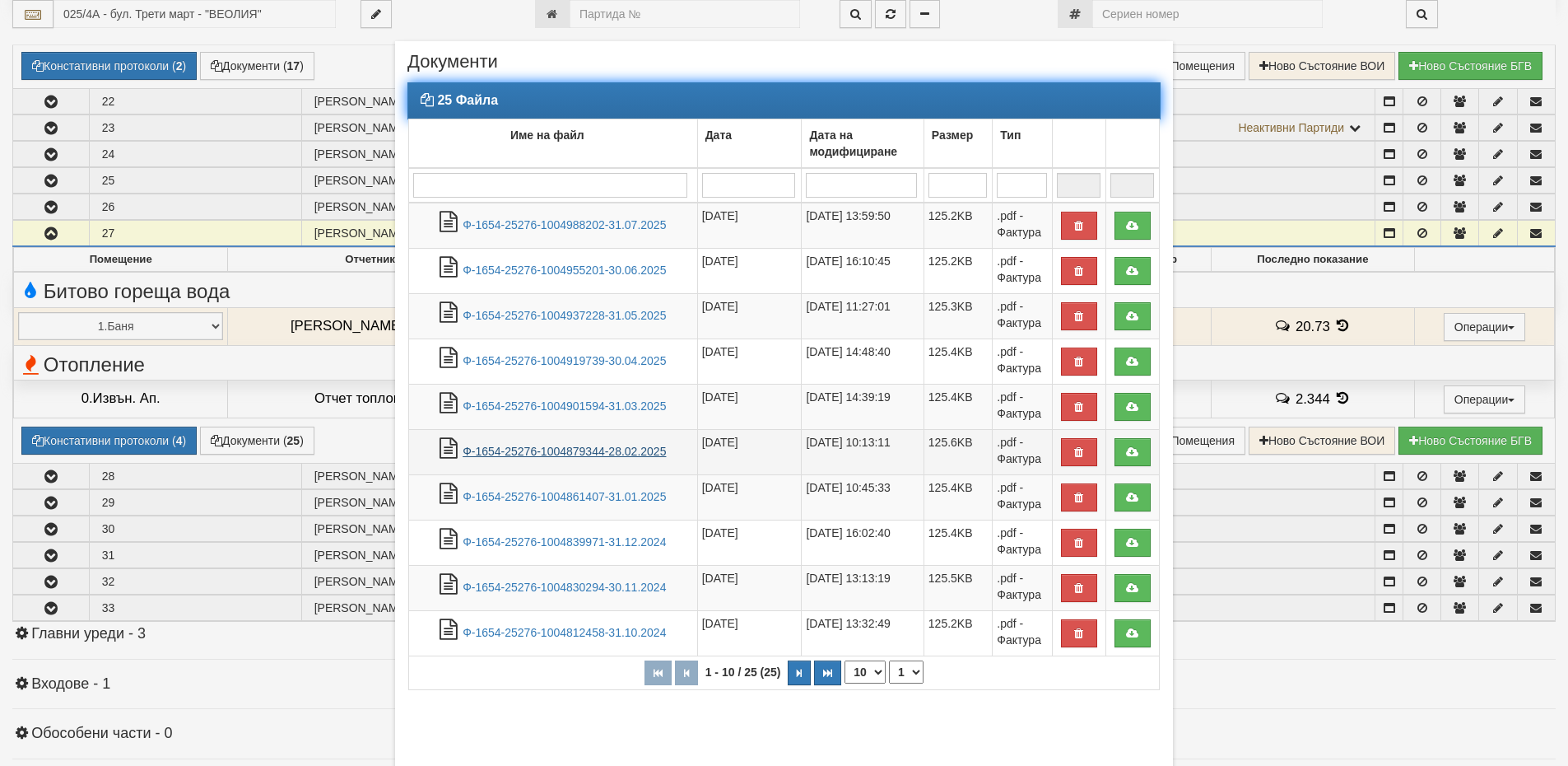
click at [604, 449] on link "Ф-1654-25276-1004879344-28.02.2025" at bounding box center [564, 451] width 203 height 13
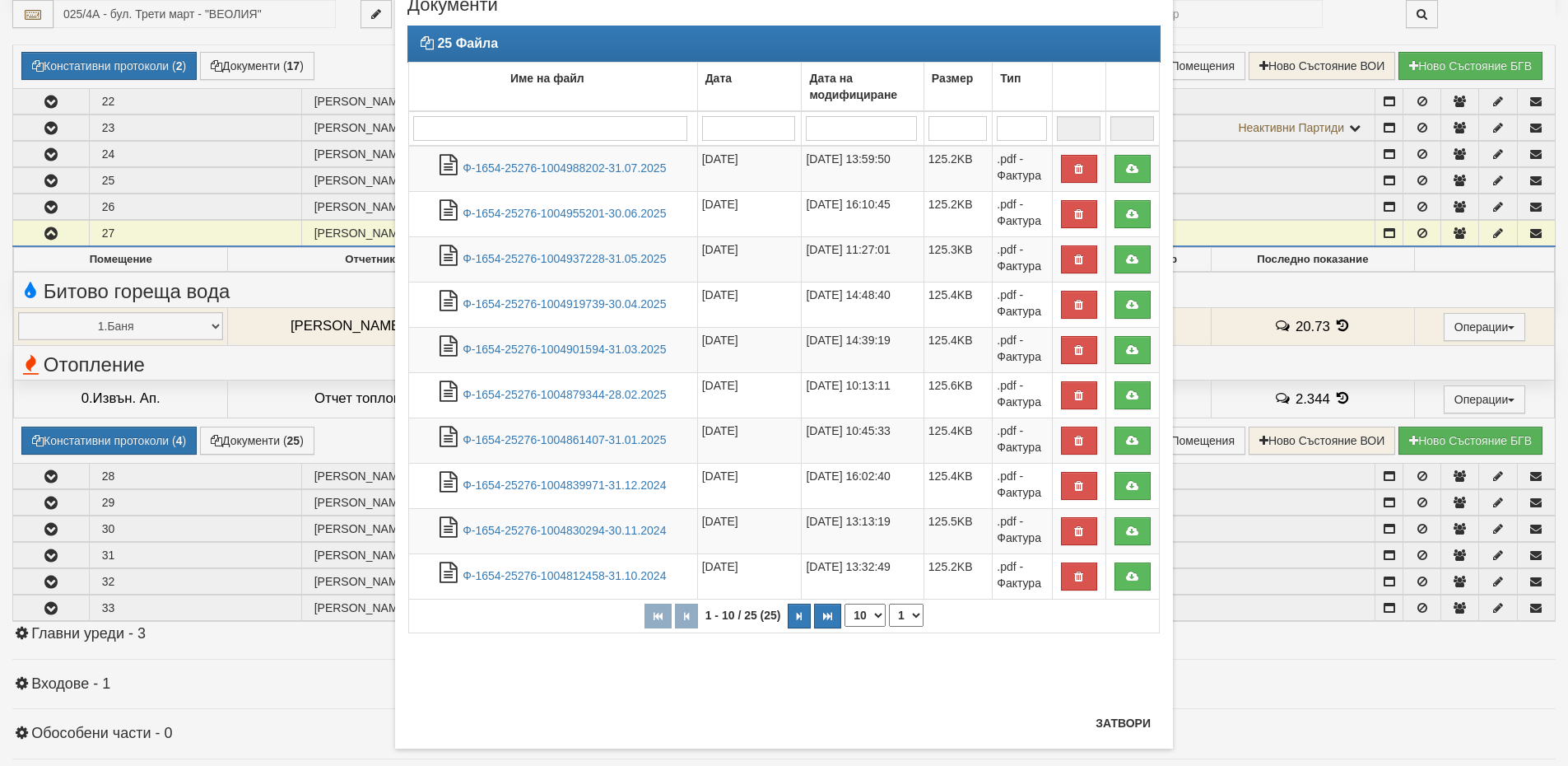
scroll to position [80, 0]
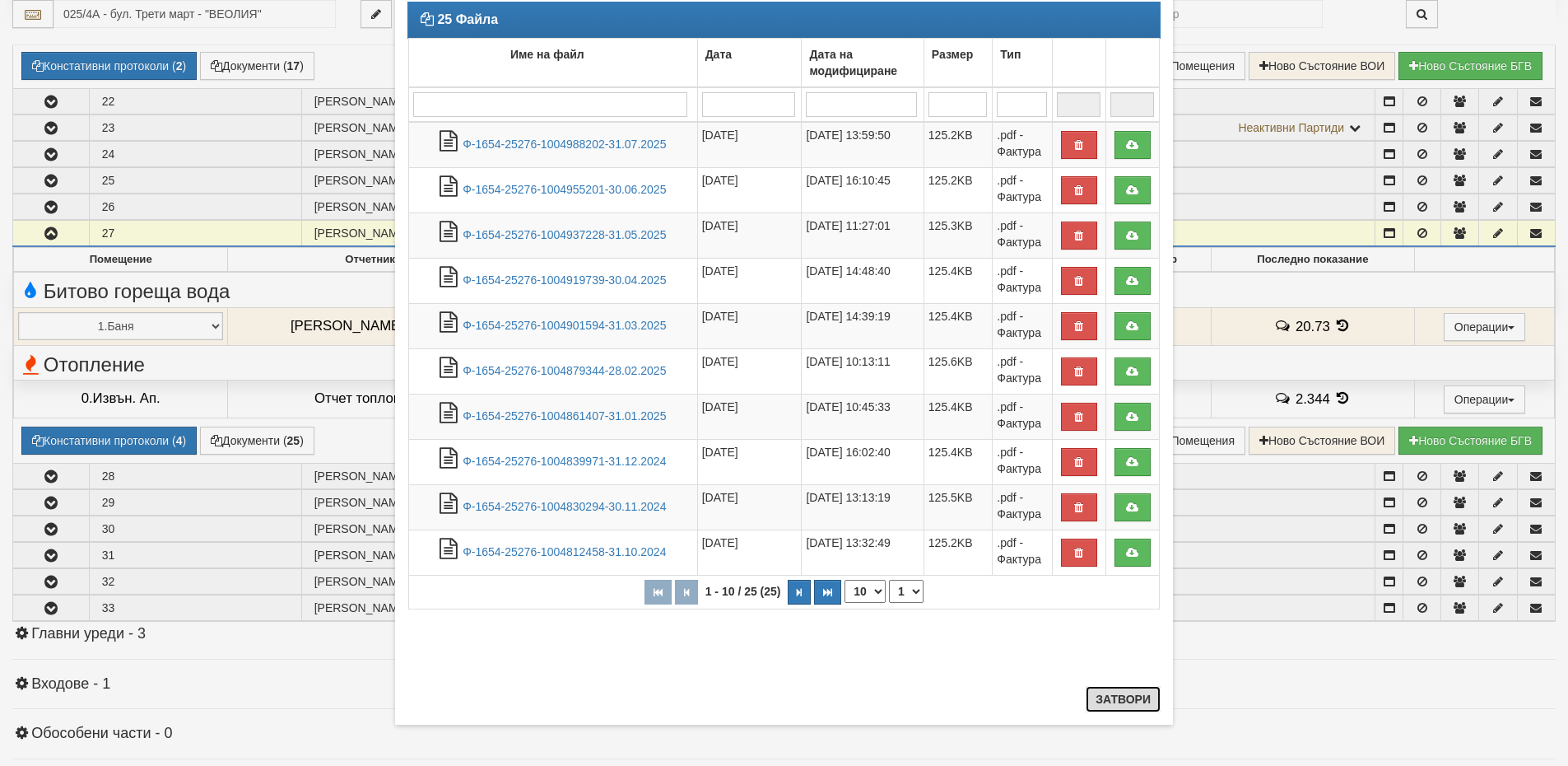
click at [1106, 702] on button "Затвори" at bounding box center [1123, 699] width 75 height 27
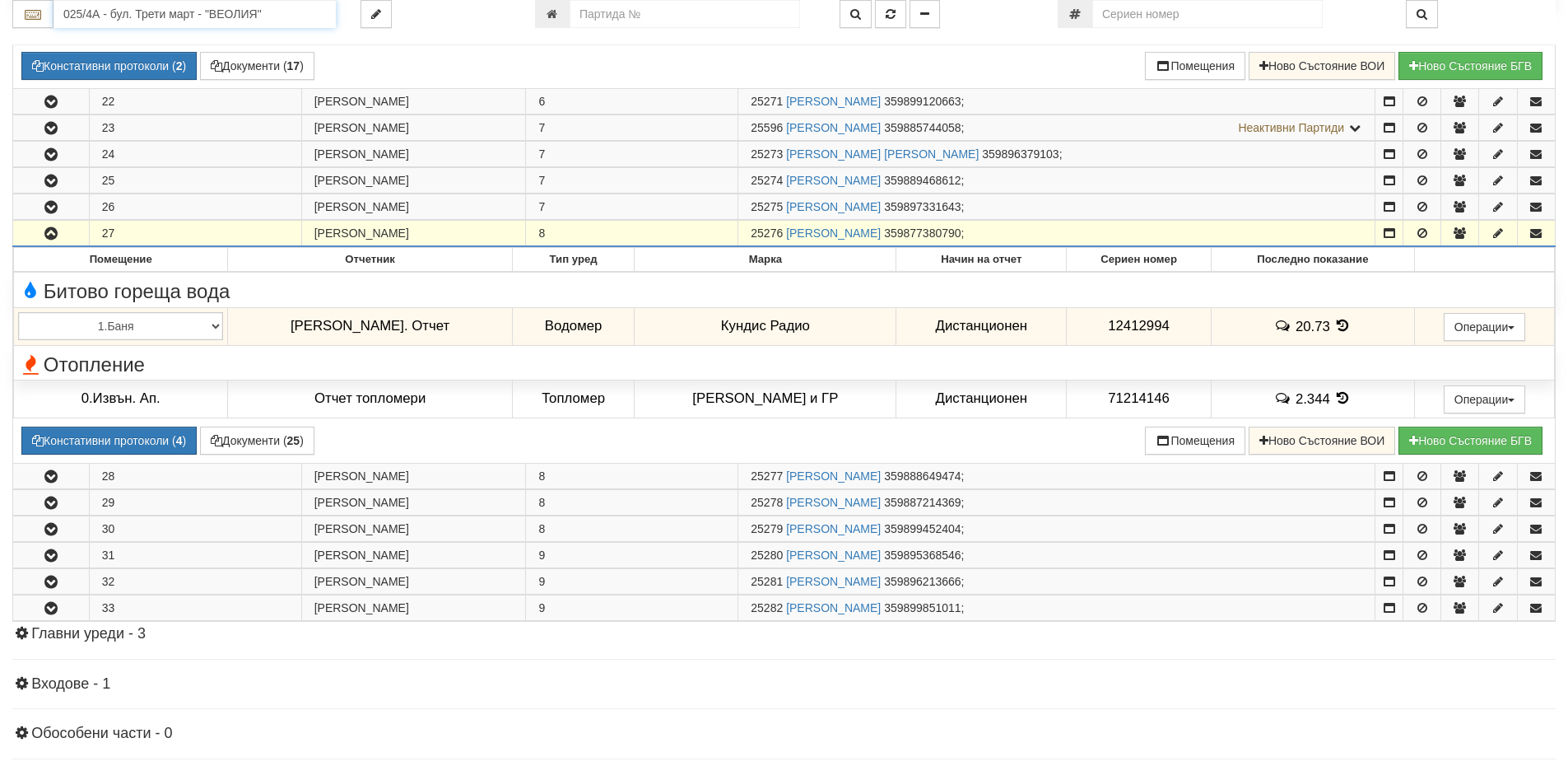
click at [97, 13] on input "025/4А - бул. Трети март - "ВЕОЛИЯ"" at bounding box center [195, 13] width 282 height 28
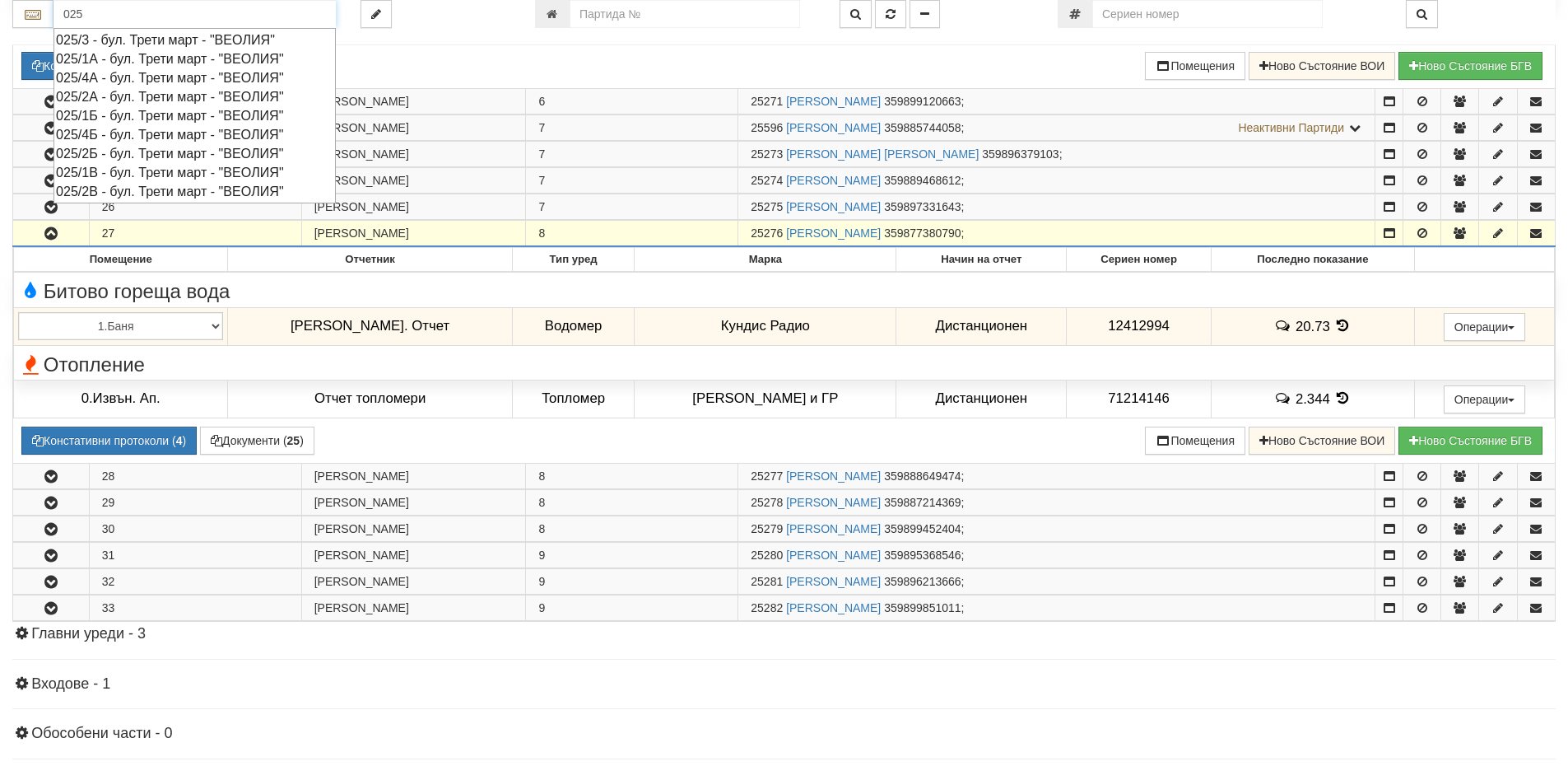
click at [108, 154] on div "025/2Б - бул. Трети март - "ВЕОЛИЯ"" at bounding box center [195, 153] width 278 height 19
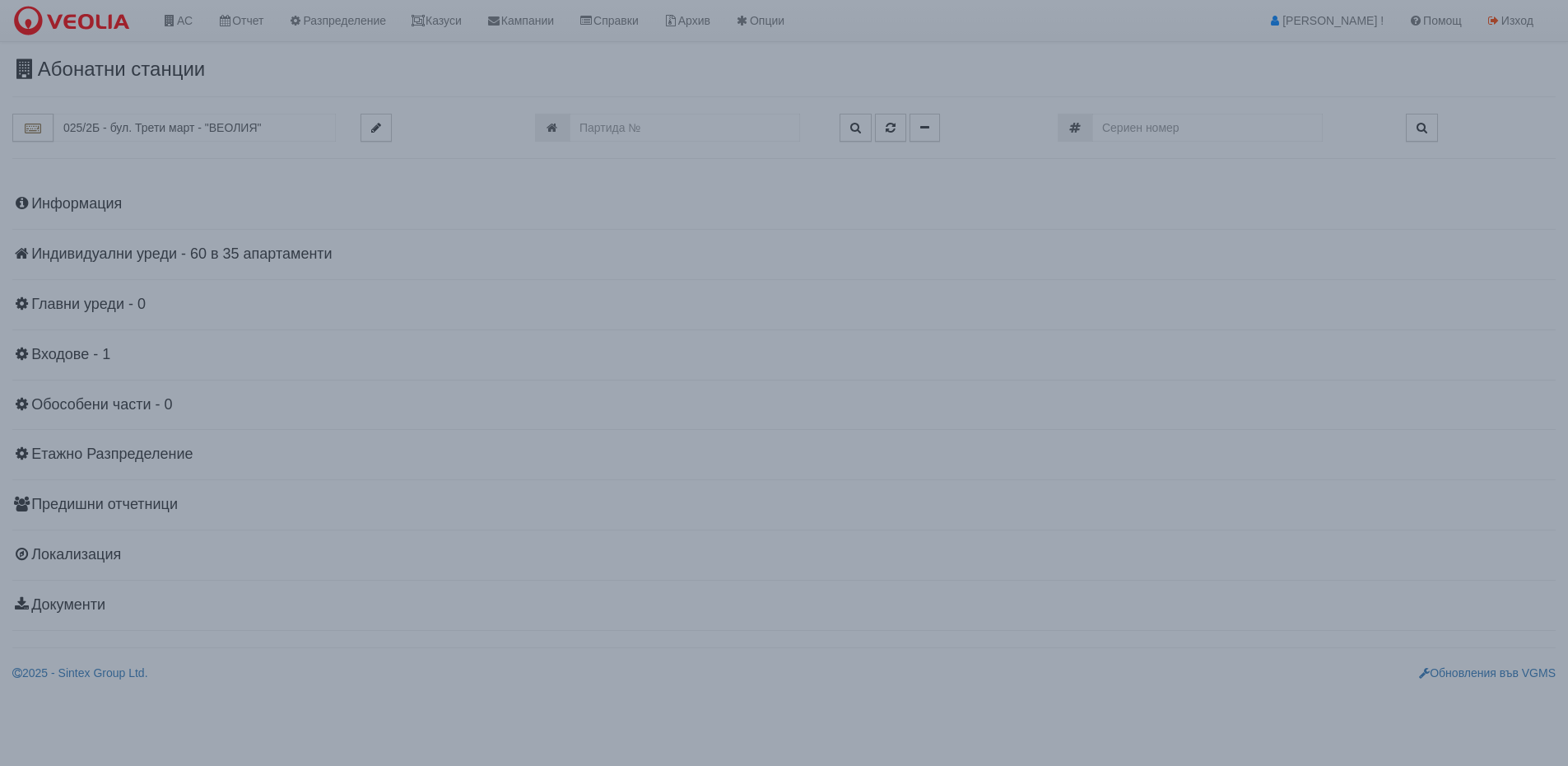
scroll to position [0, 0]
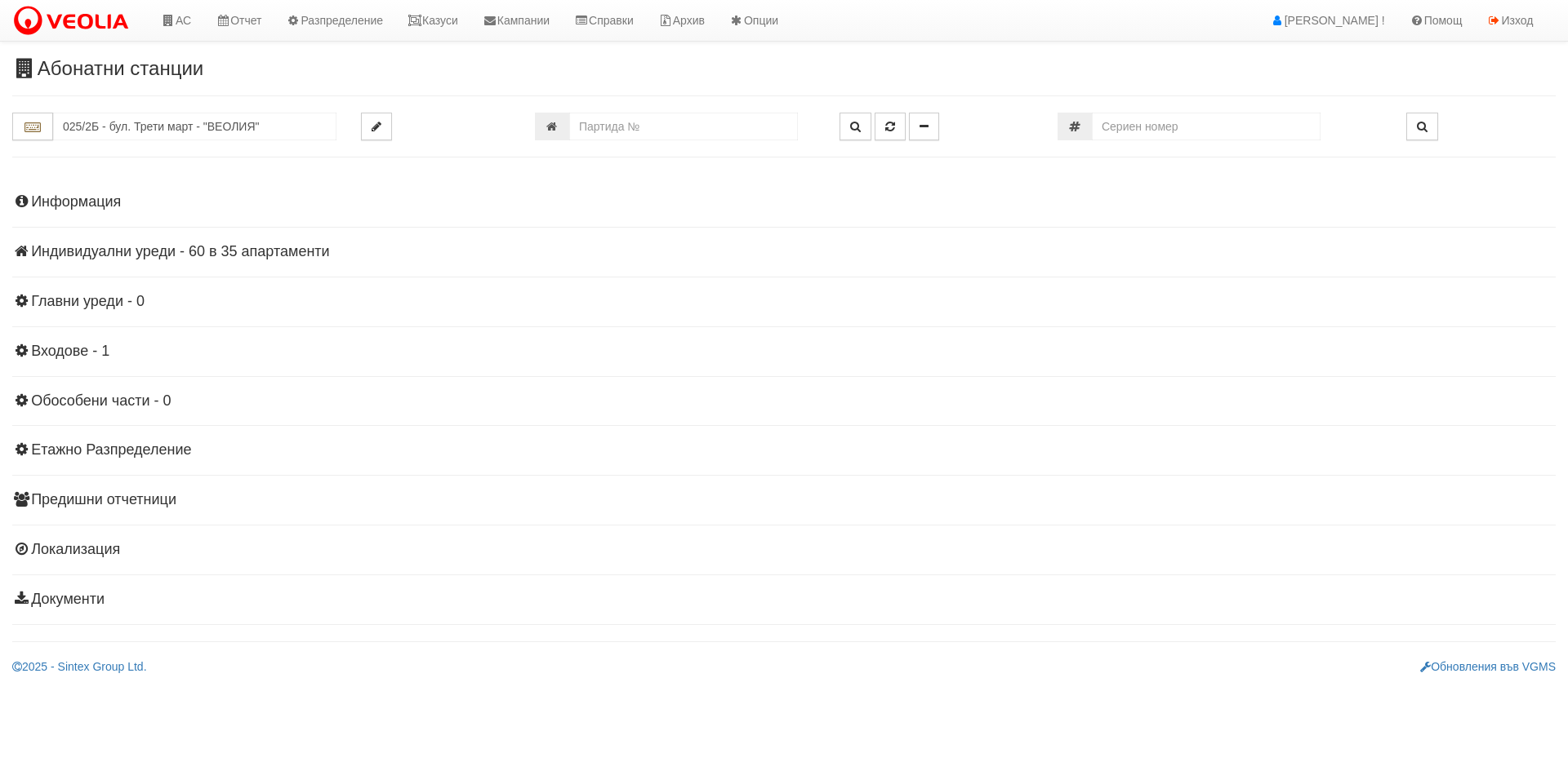
click at [253, 257] on h4 "Индивидуални уреди - 60 в 35 апартаменти" at bounding box center [784, 252] width 1543 height 16
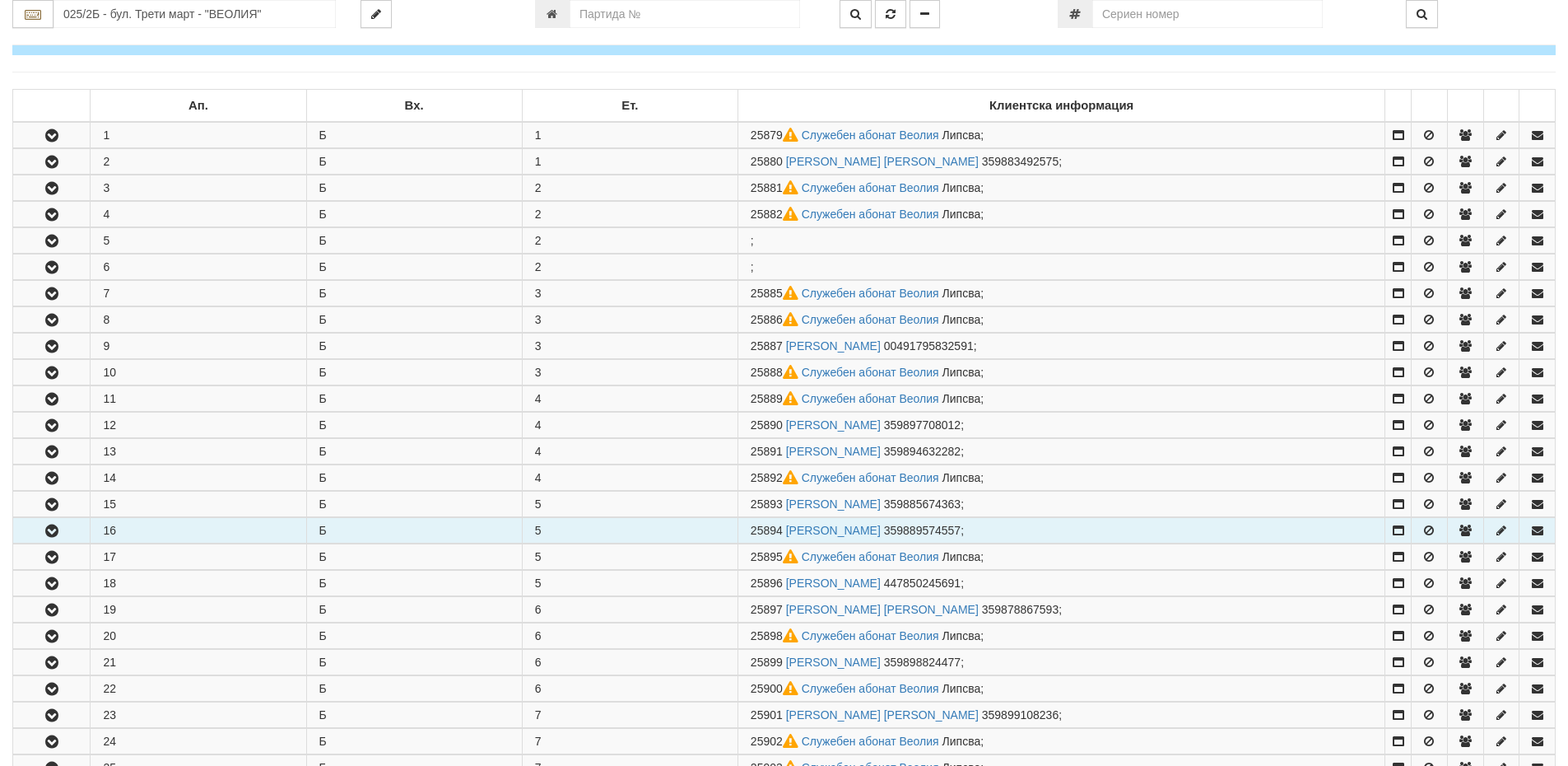
scroll to position [247, 0]
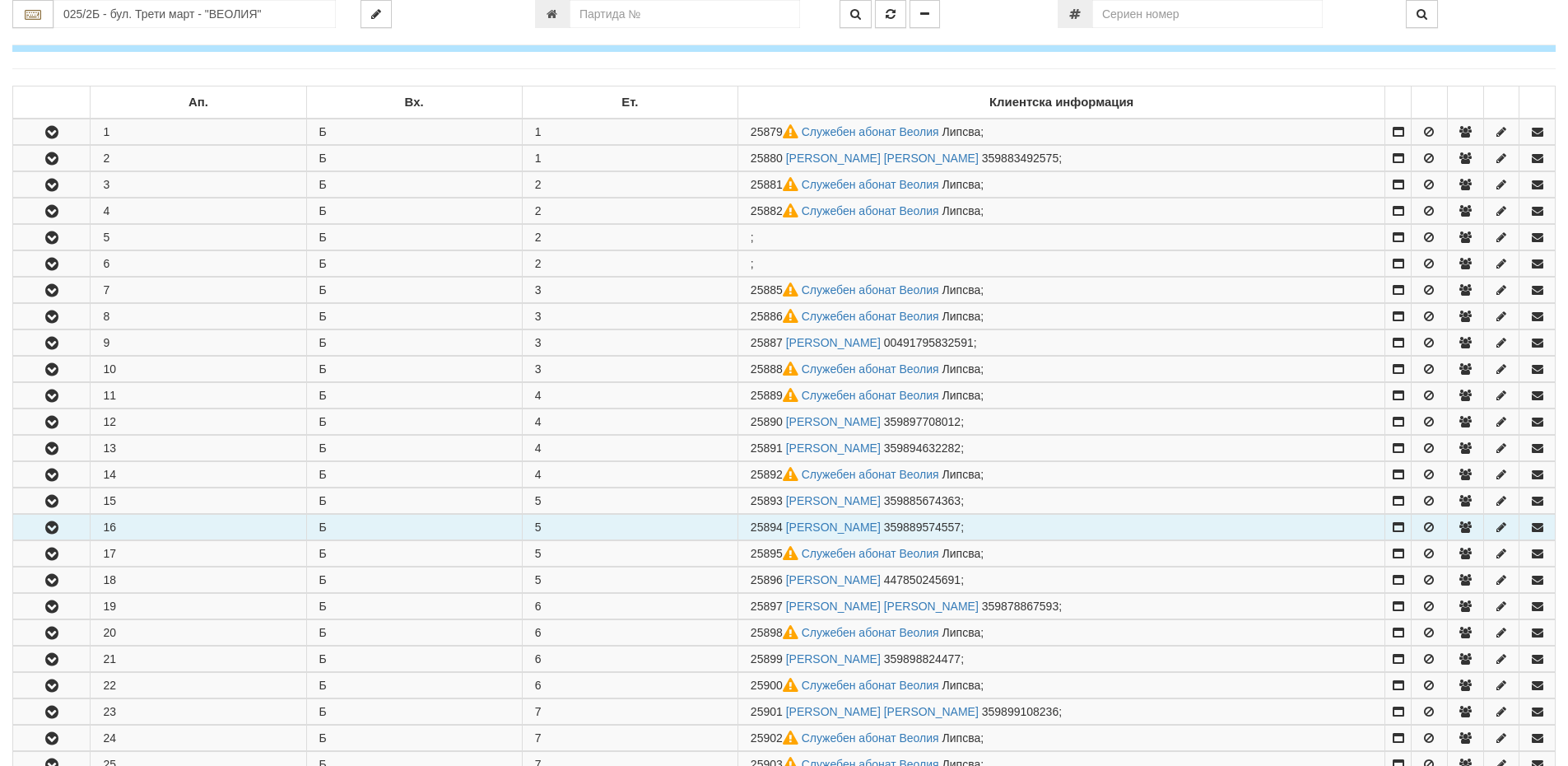
click at [42, 527] on icon "button" at bounding box center [52, 528] width 20 height 12
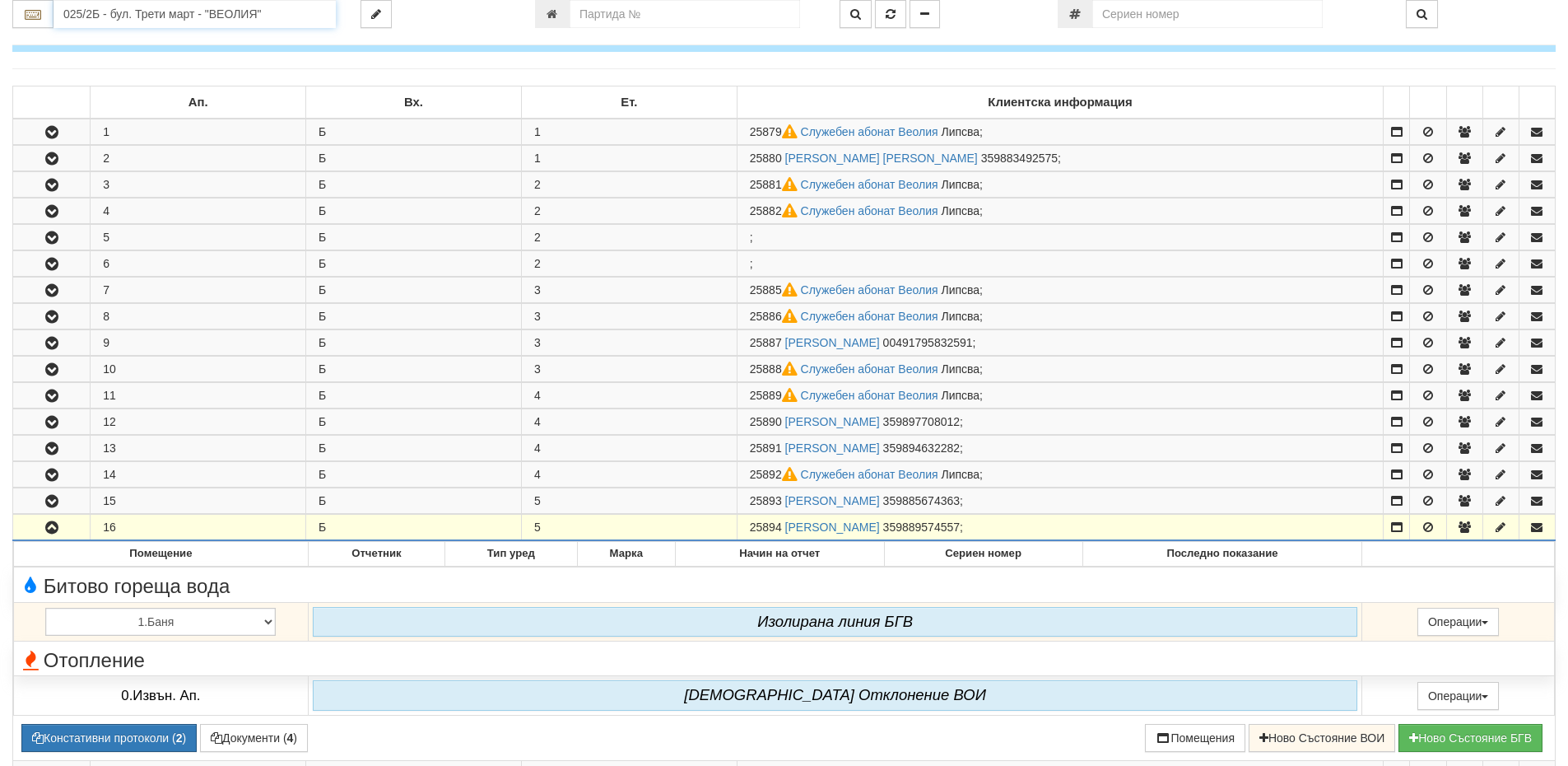
click at [90, 17] on input "025/2Б - бул. Трети март - "ВЕОЛИЯ"" at bounding box center [195, 13] width 282 height 28
click at [120, 9] on input "018" at bounding box center [195, 13] width 282 height 28
click at [95, 13] on input "018" at bounding box center [195, 13] width 282 height 28
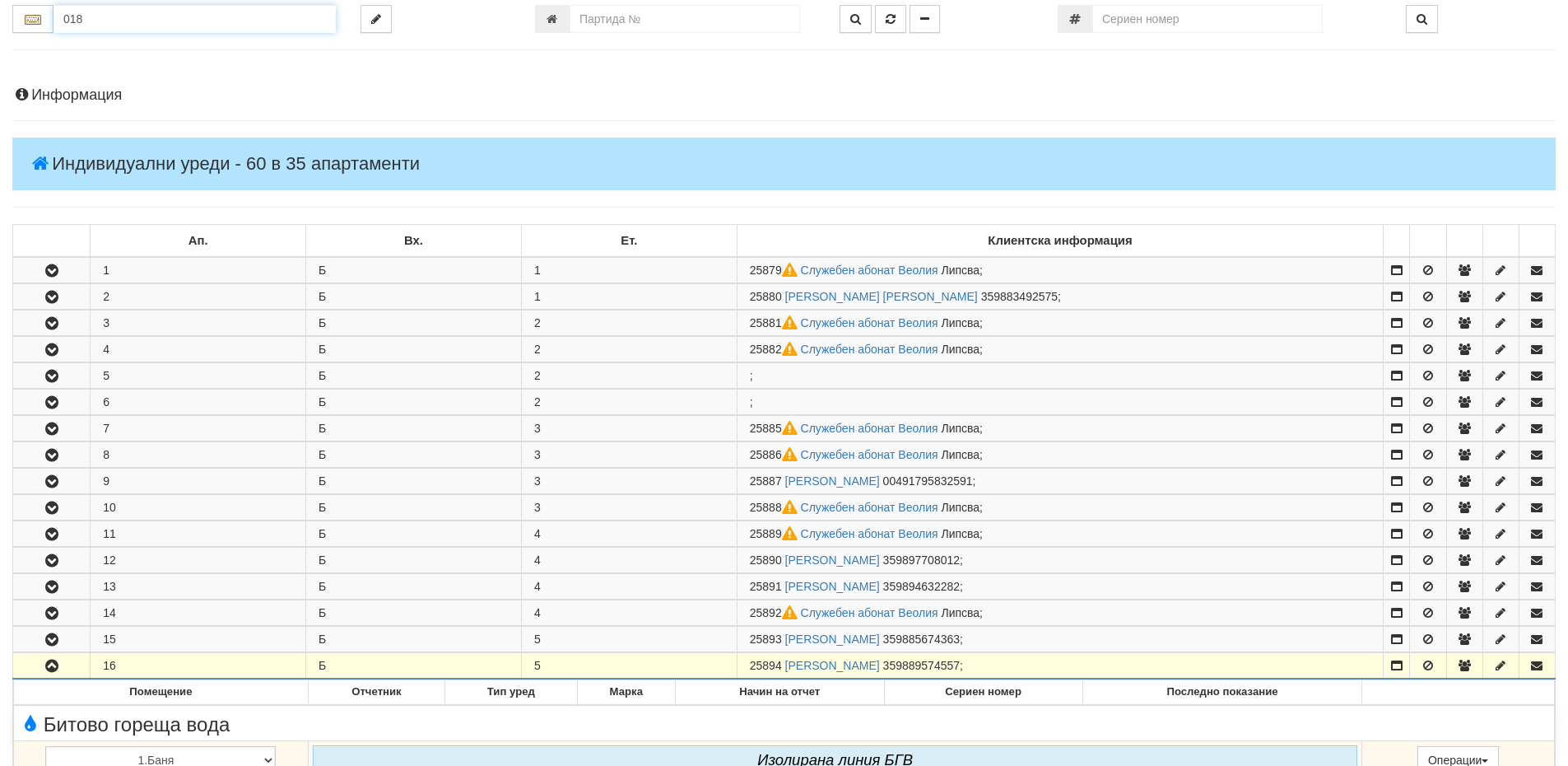
drag, startPoint x: 101, startPoint y: 13, endPoint x: 62, endPoint y: 13, distance: 39.0
click at [62, 13] on input "018" at bounding box center [195, 19] width 282 height 28
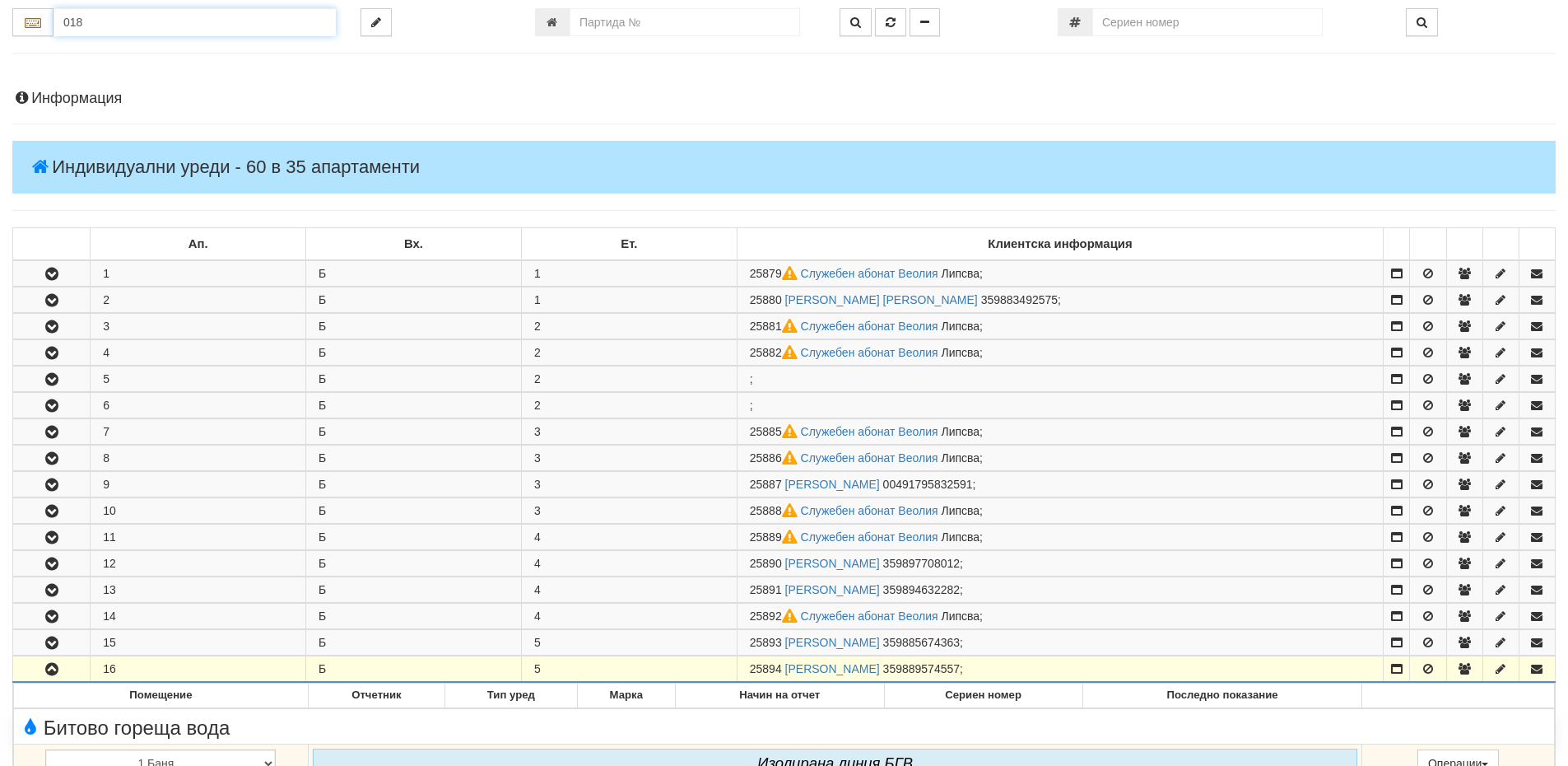
click at [101, 25] on input "018" at bounding box center [195, 21] width 282 height 28
type input "018"
click at [100, 24] on input "018" at bounding box center [195, 21] width 282 height 28
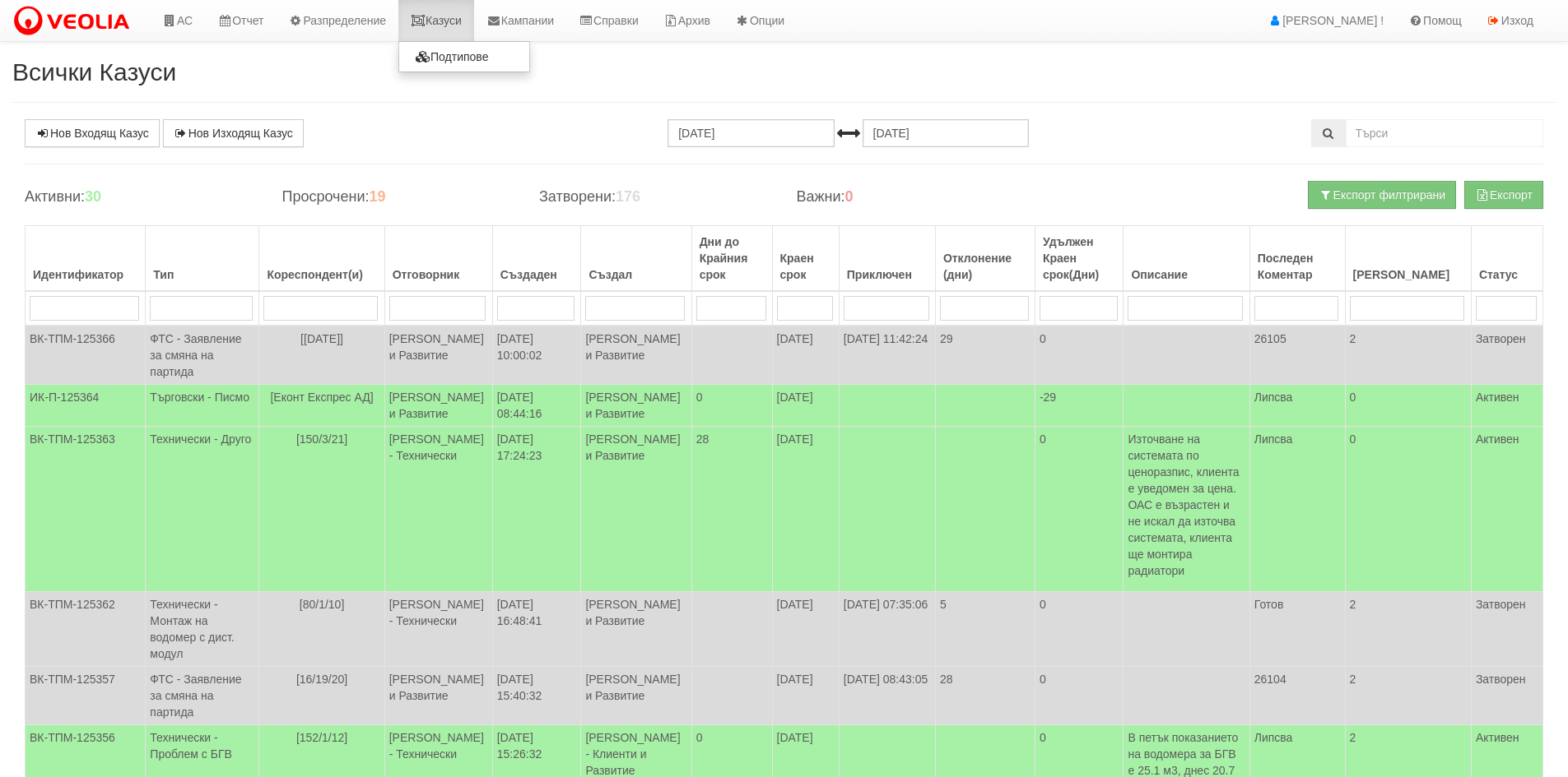
click at [464, 19] on link "Казуси" at bounding box center [436, 21] width 76 height 41
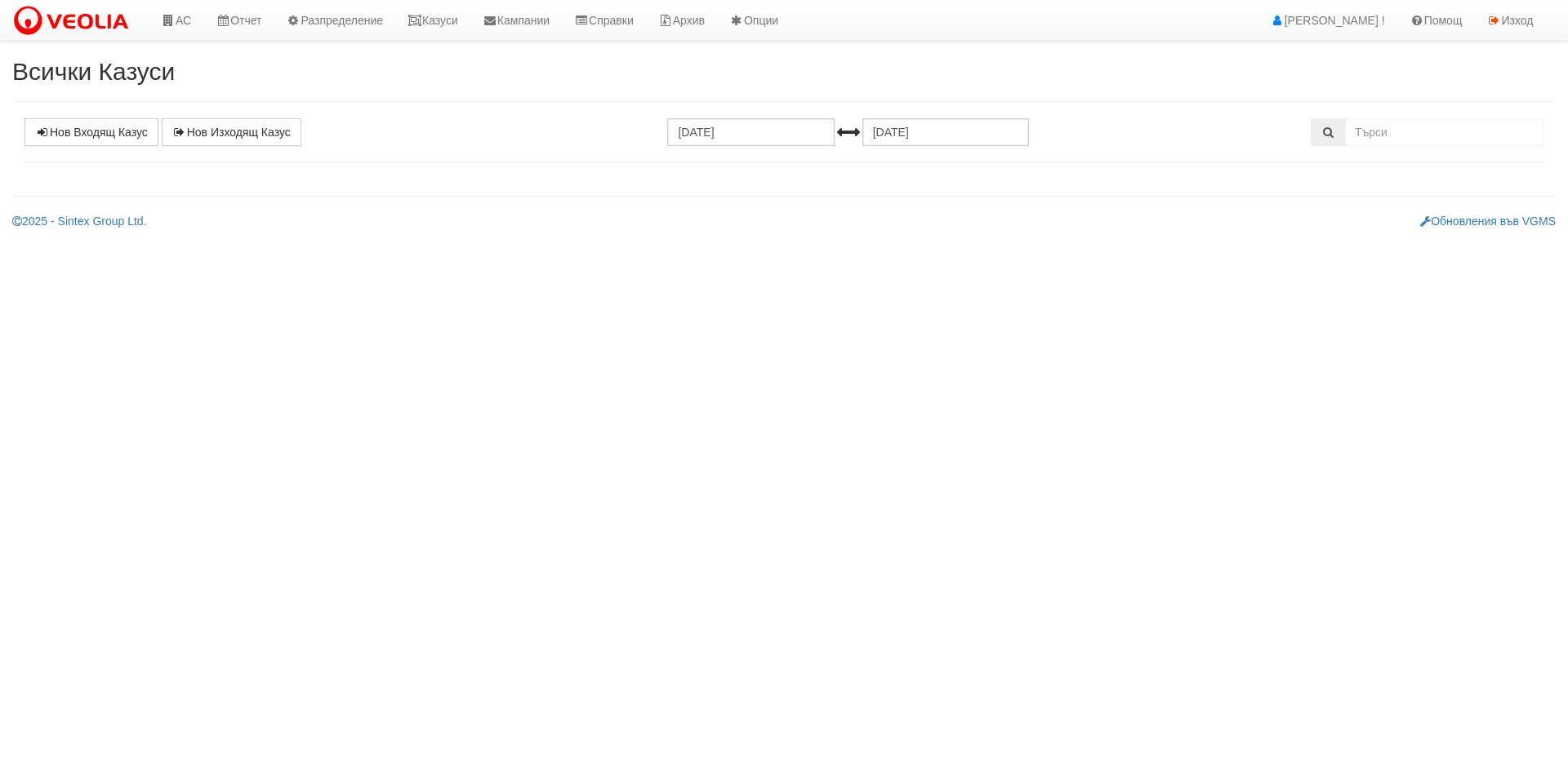
select select "1"
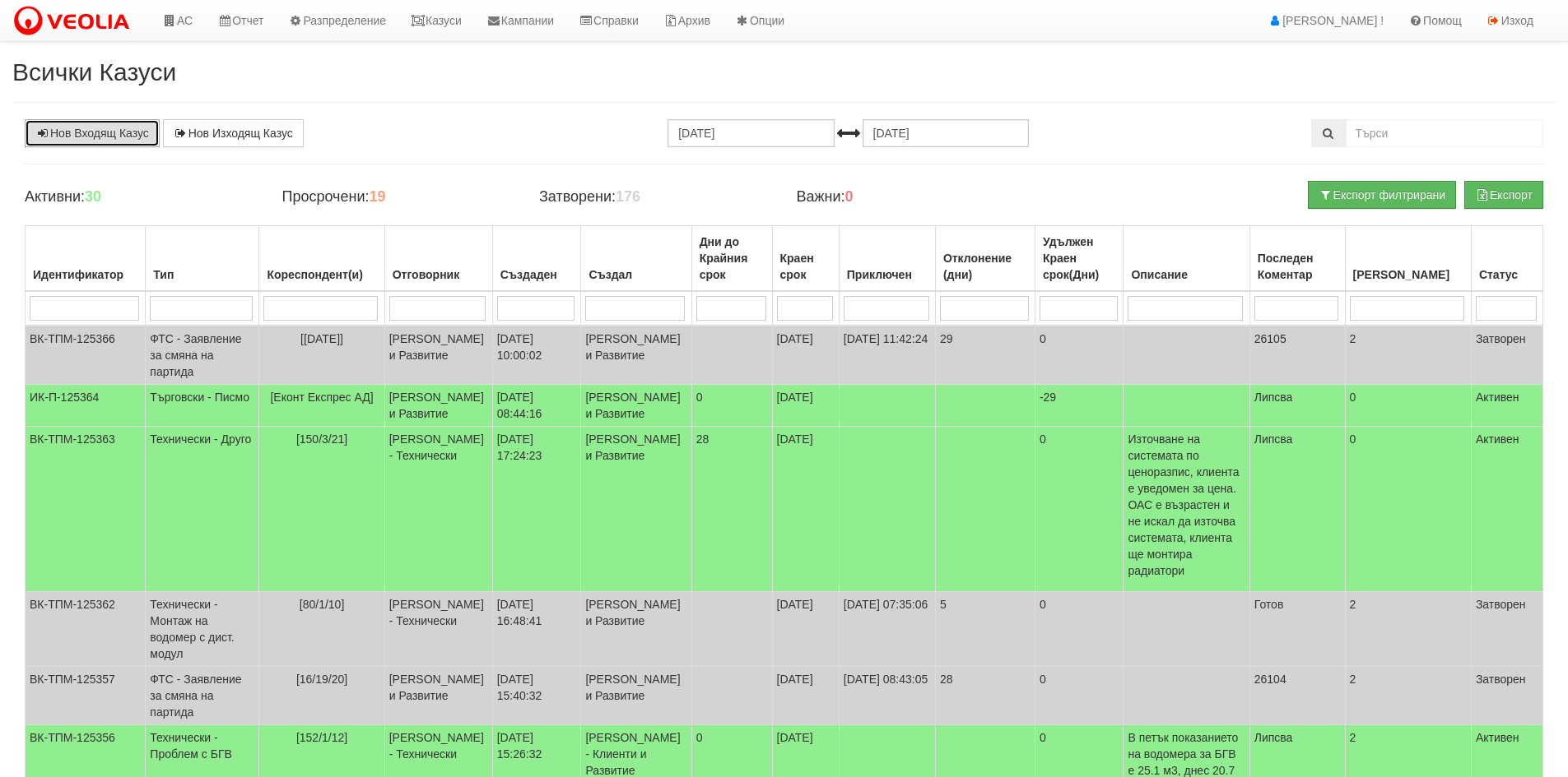
click at [94, 136] on link "Нов Входящ Казус" at bounding box center [92, 133] width 135 height 28
click at [454, 21] on link "Казуси" at bounding box center [436, 21] width 76 height 41
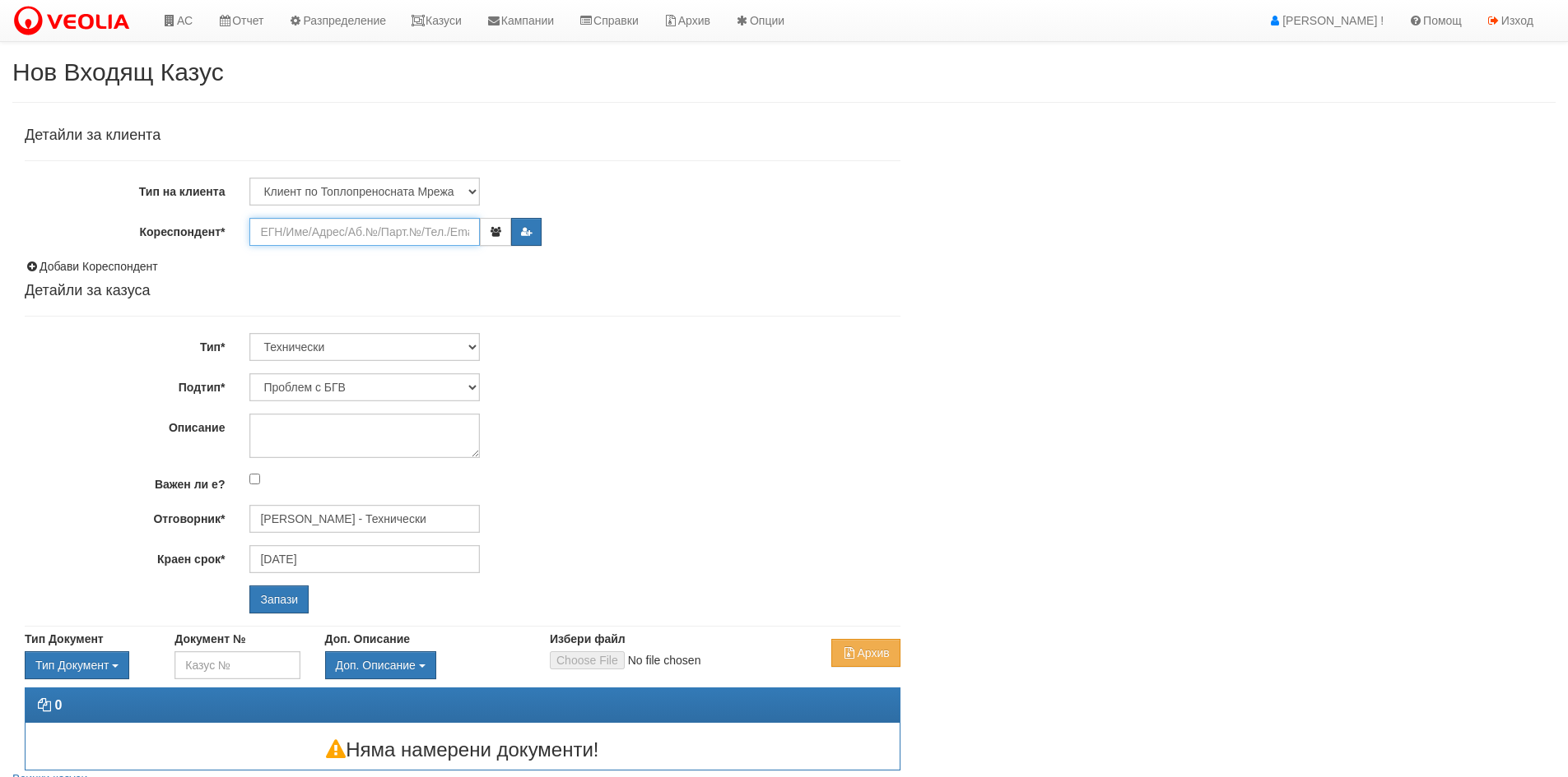
click at [271, 229] on input "Кореспондент*" at bounding box center [364, 231] width 230 height 28
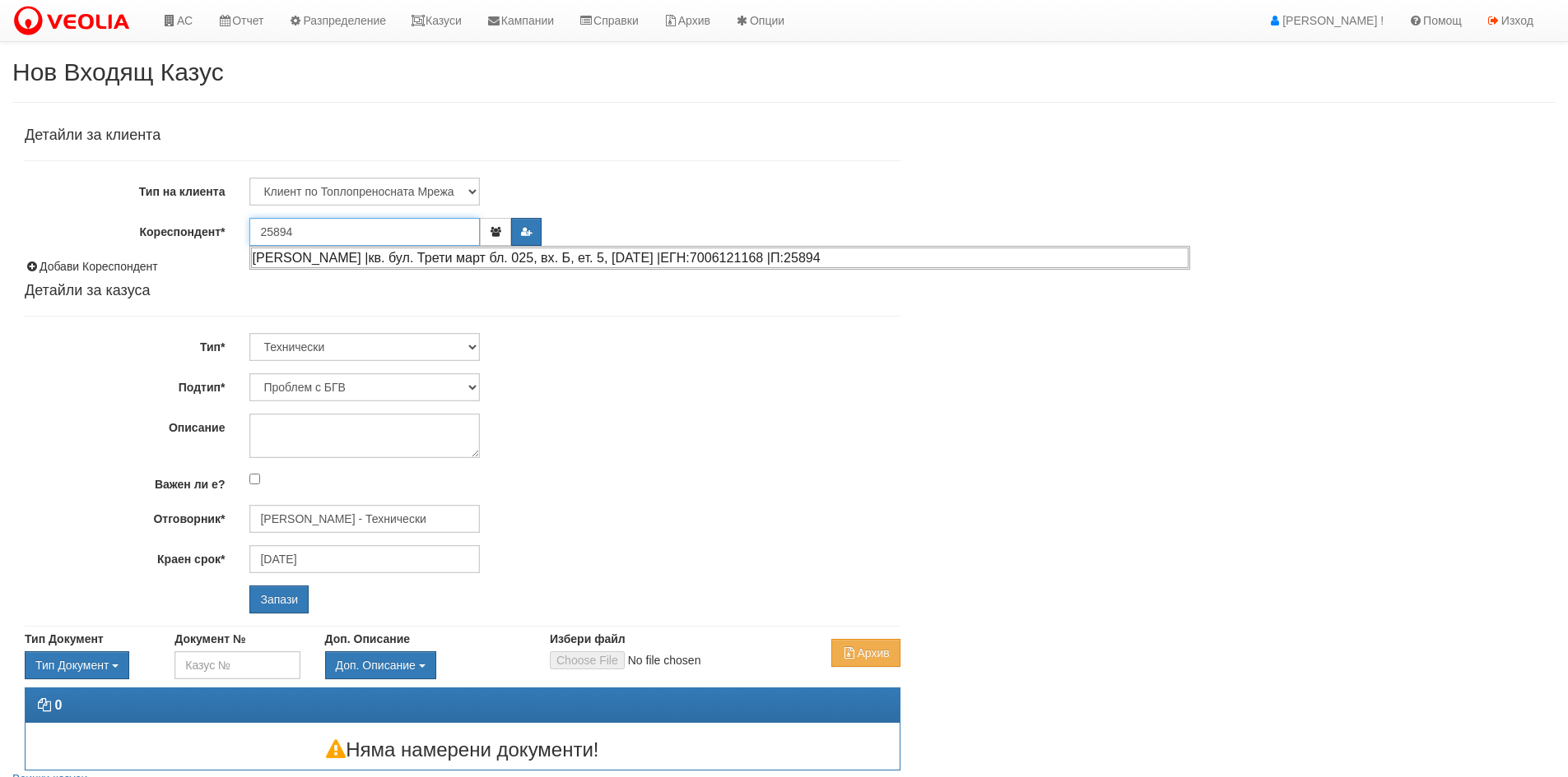
click at [384, 259] on div "[PERSON_NAME] |кв. бул. Трети март бл. 025, вх. Б, ет. 5, [DATE] |ЕГН:700612116…" at bounding box center [719, 258] width 937 height 21
type input "[PERSON_NAME]"
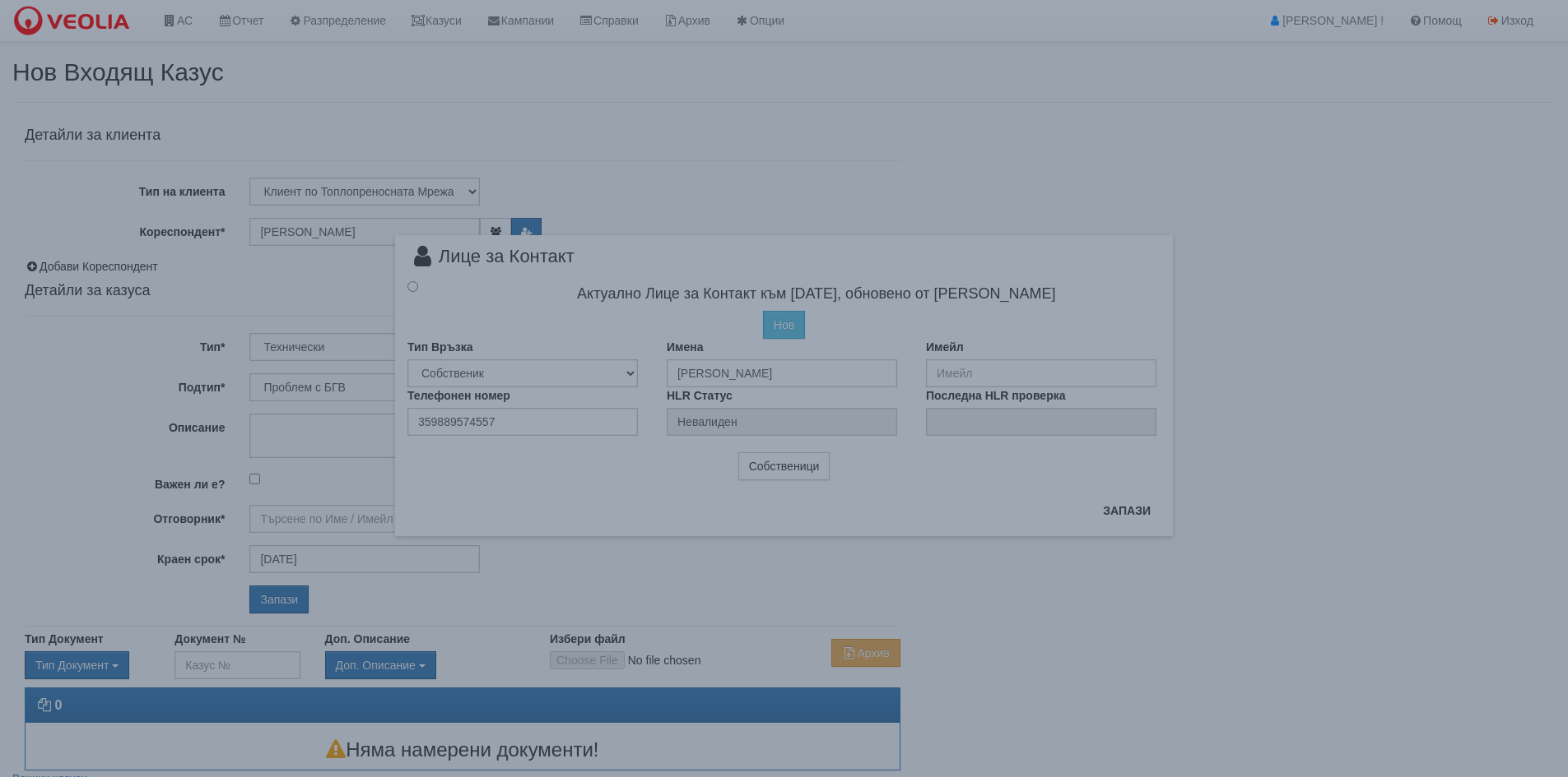
type input "Дончо Дончев - Технически"
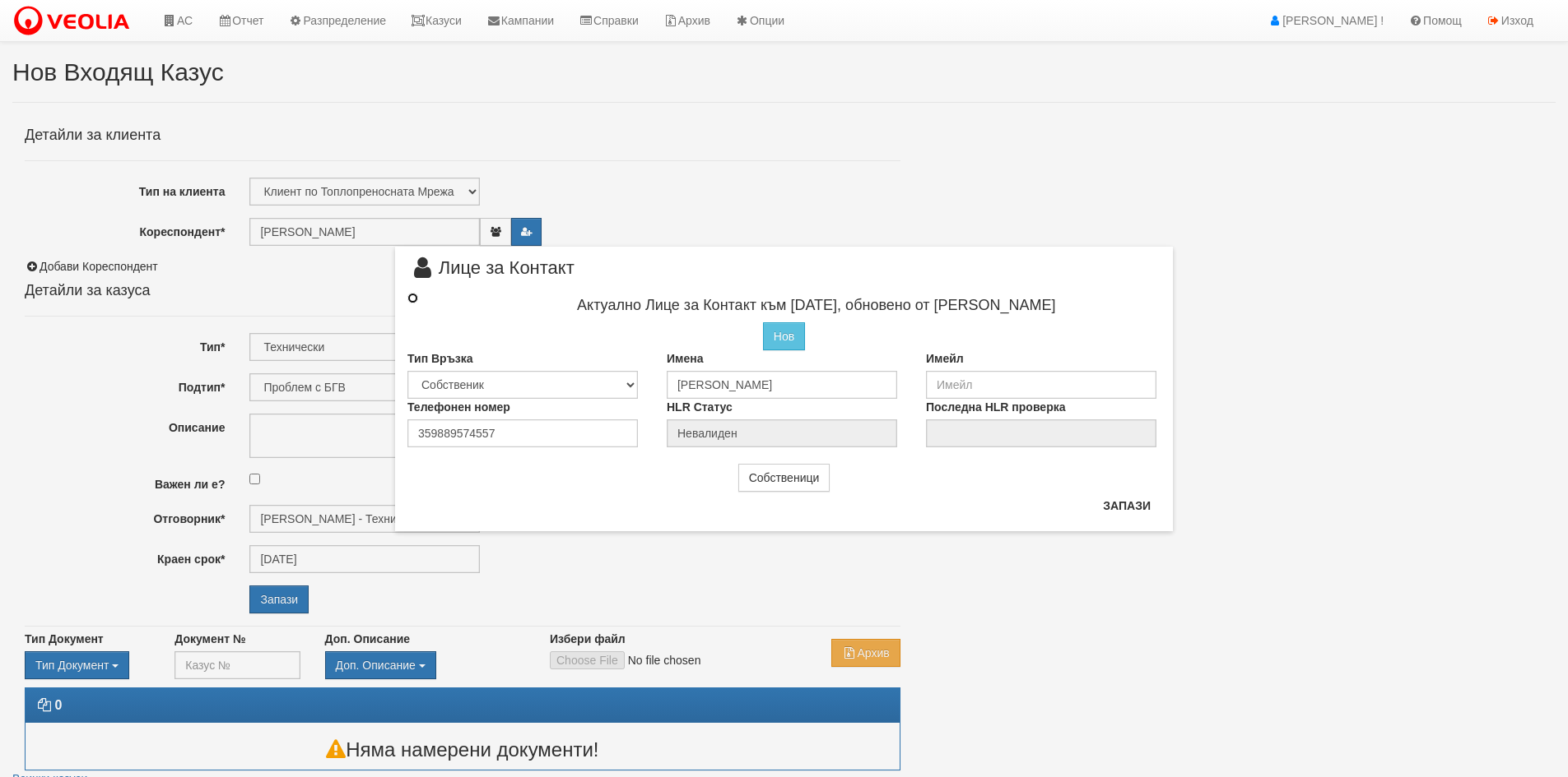
click at [414, 301] on input "radio" at bounding box center [412, 298] width 11 height 11
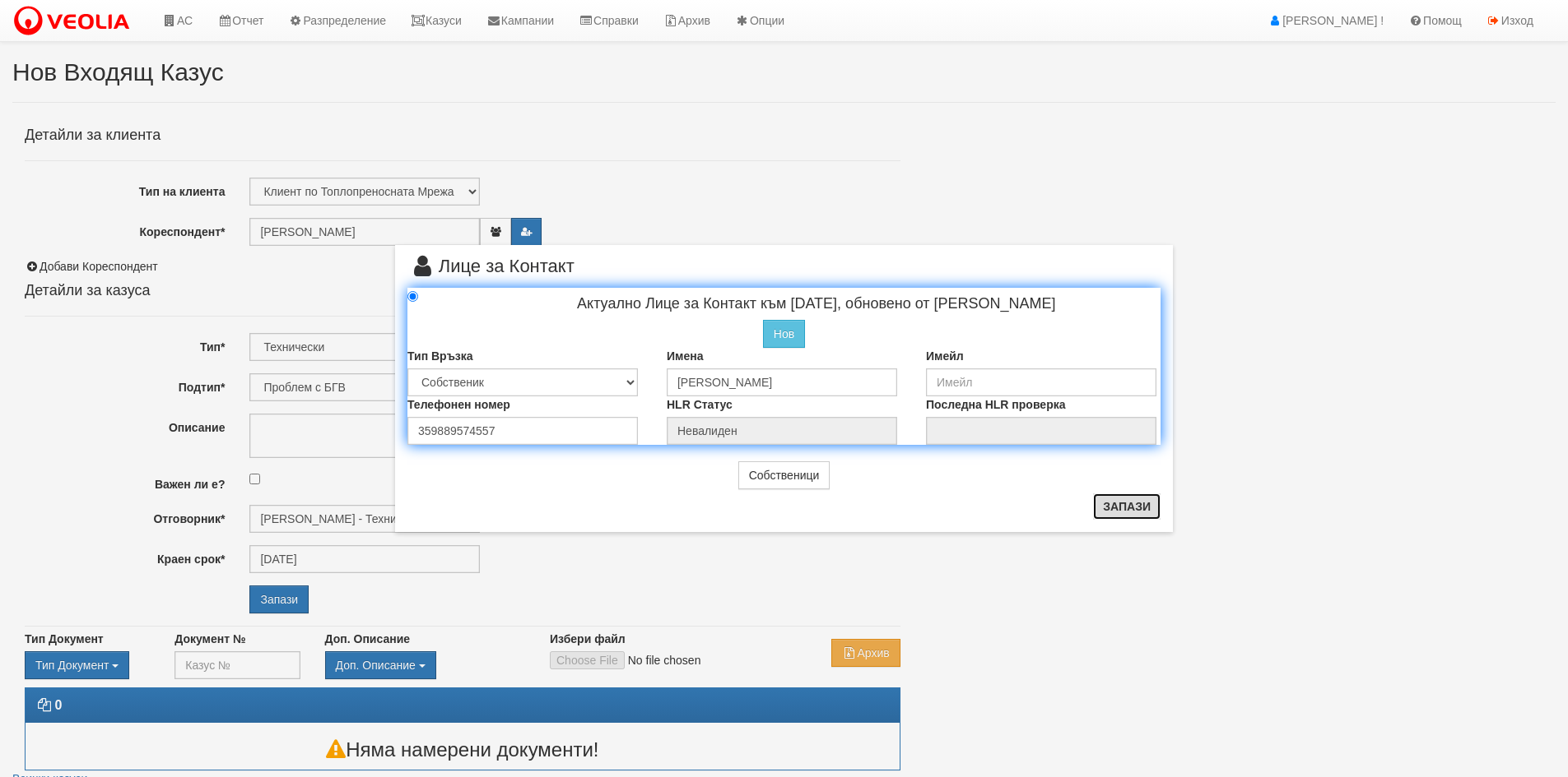
click at [1124, 507] on button "Запази" at bounding box center [1127, 507] width 68 height 27
radio input "true"
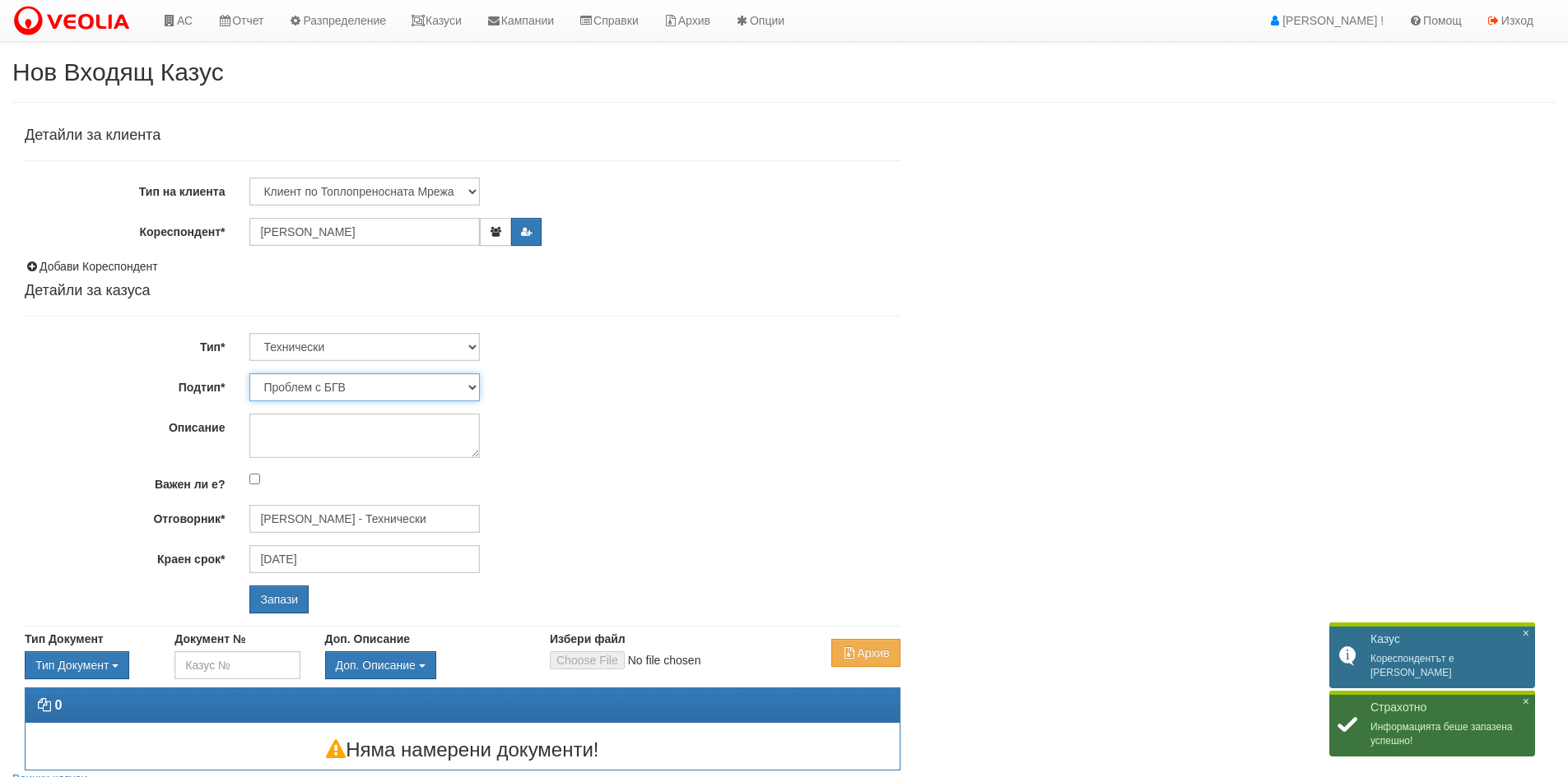
click at [470, 386] on select "Проблем с БГВ Теч ВОИ Теч БГВ Теч в АС Теч от водомер Проблем в АС Интервенция …" at bounding box center [364, 387] width 230 height 28
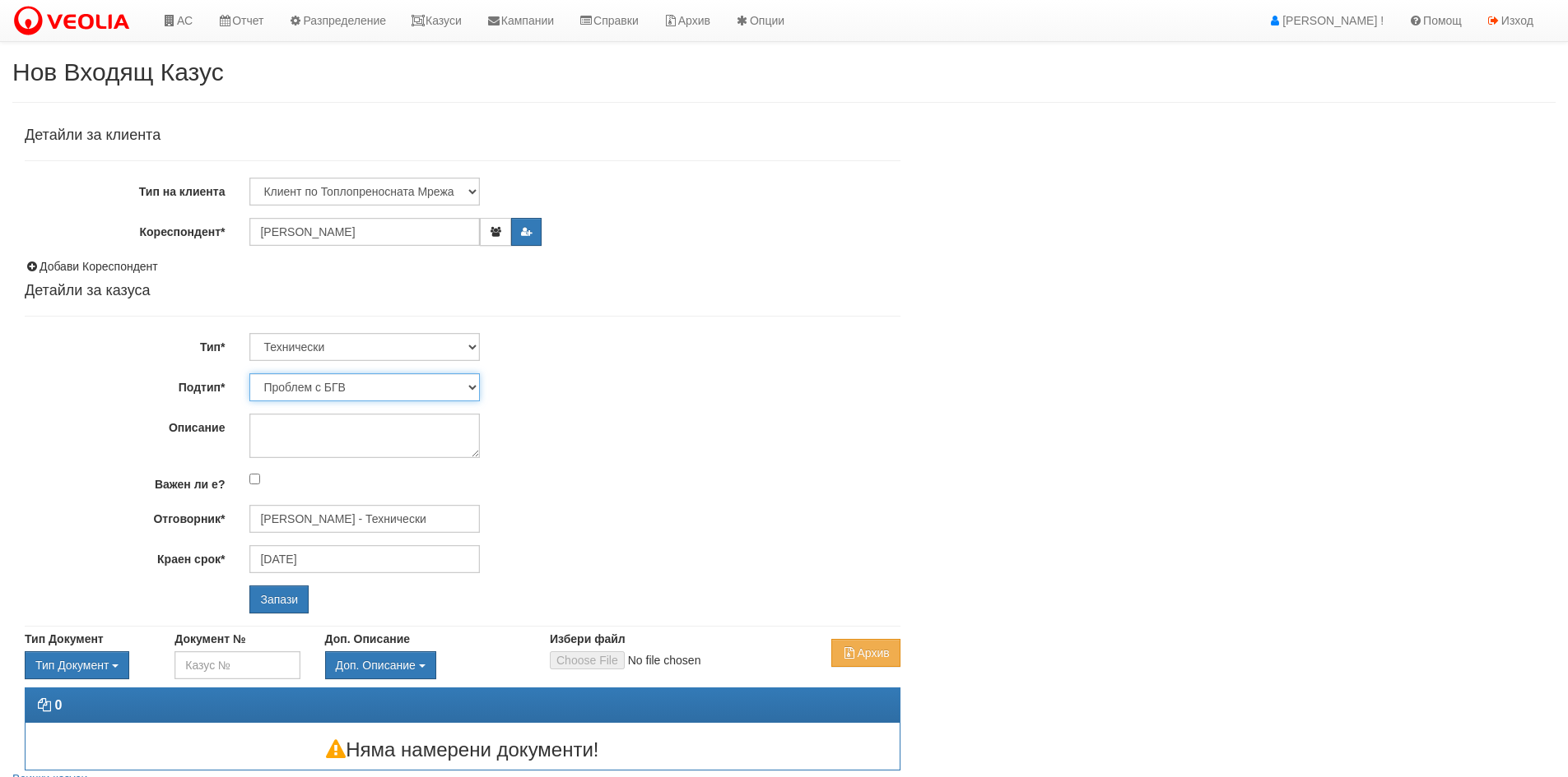
select select "Монтаж/подмяна на топломер"
click at [249, 374] on select "Проблем с БГВ Теч ВОИ Теч БГВ Теч в АС Теч от водомер Проблем в АС Интервенция …" at bounding box center [364, 387] width 230 height 28
type input "[DATE]"
type input "[PERSON_NAME] - Технически"
click at [281, 601] on input "Запази" at bounding box center [278, 599] width 59 height 28
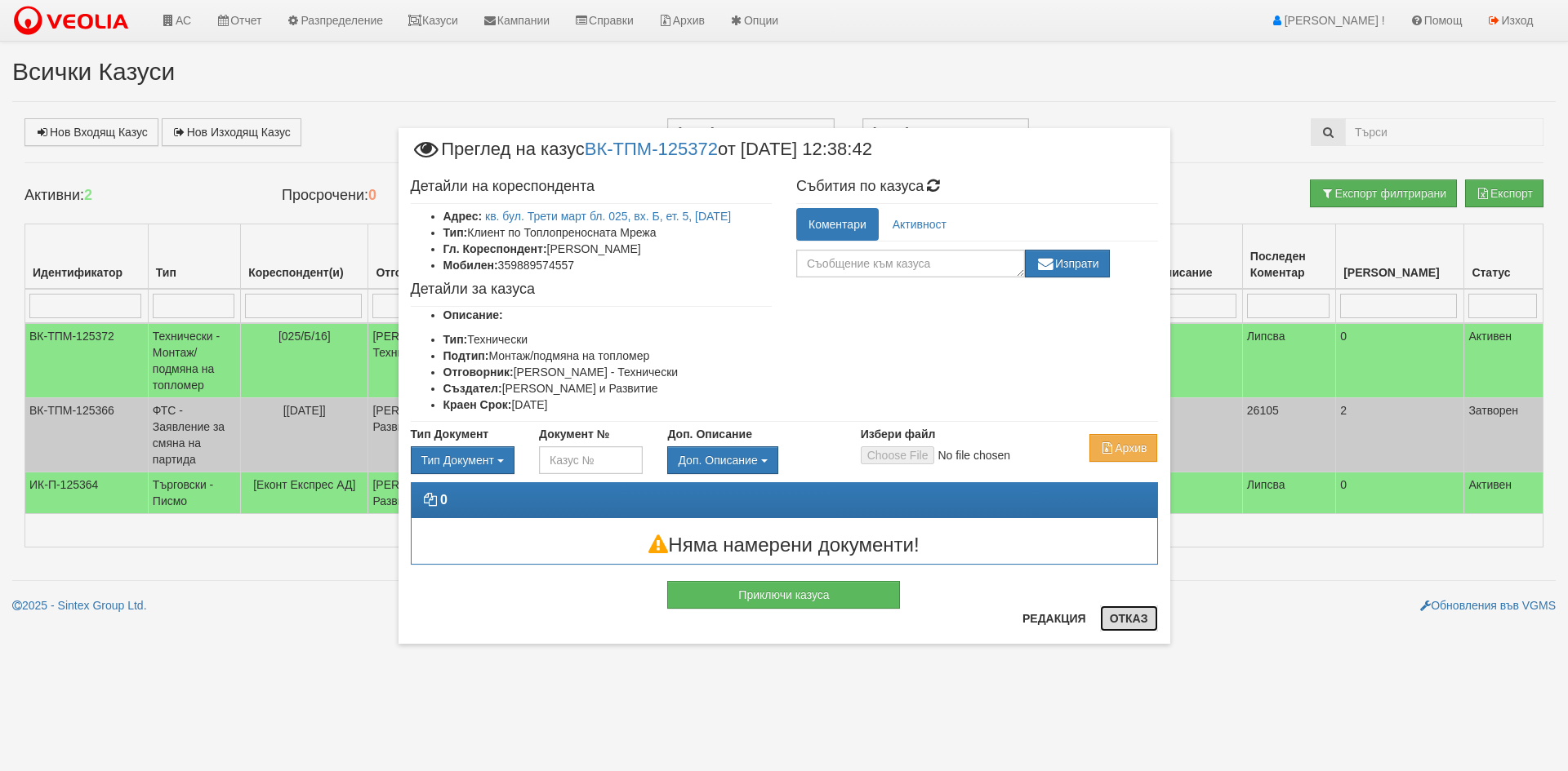
click at [1138, 628] on button "Отказ" at bounding box center [1128, 619] width 58 height 27
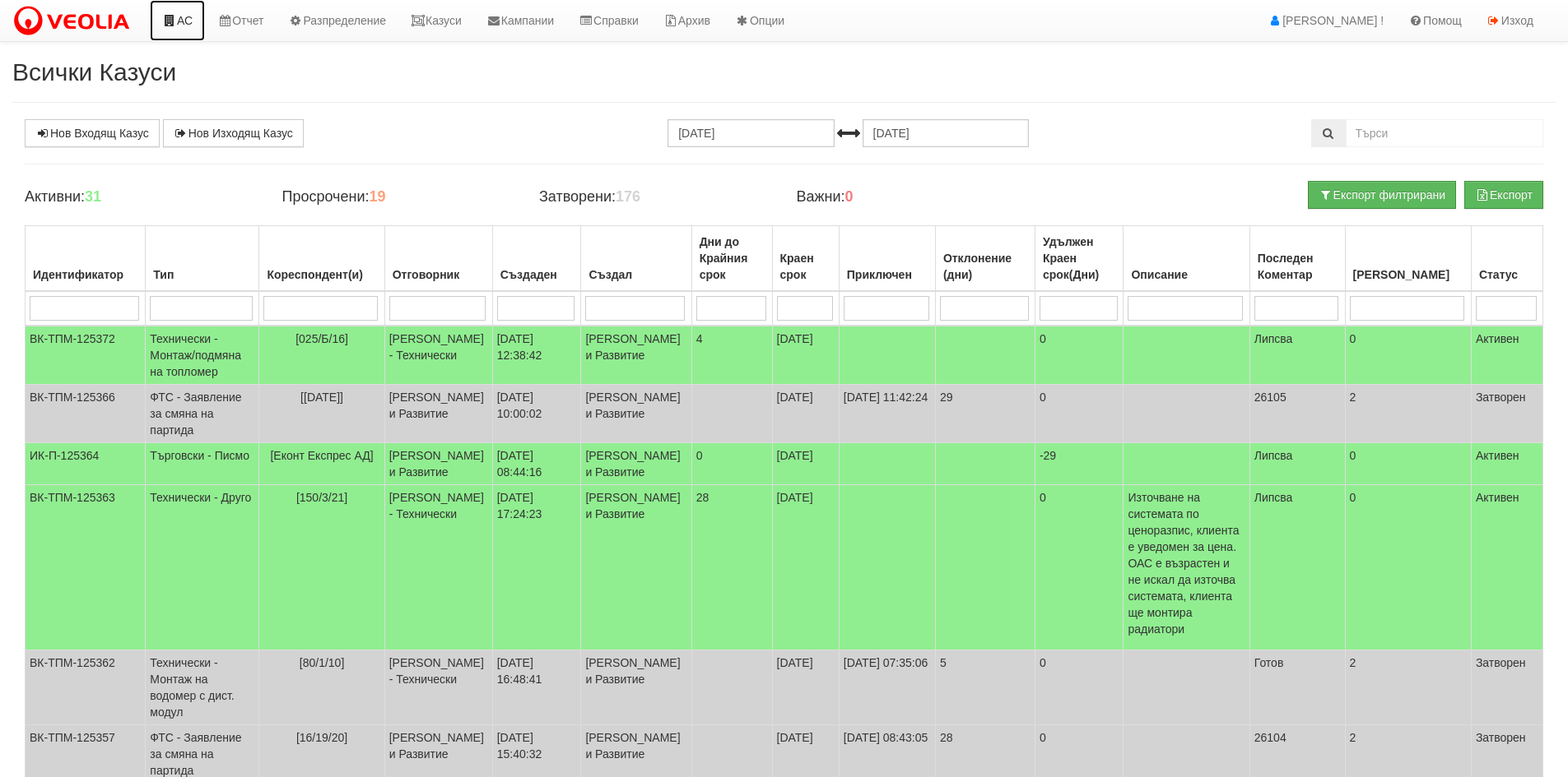
click at [186, 18] on link "АС" at bounding box center [178, 21] width 55 height 41
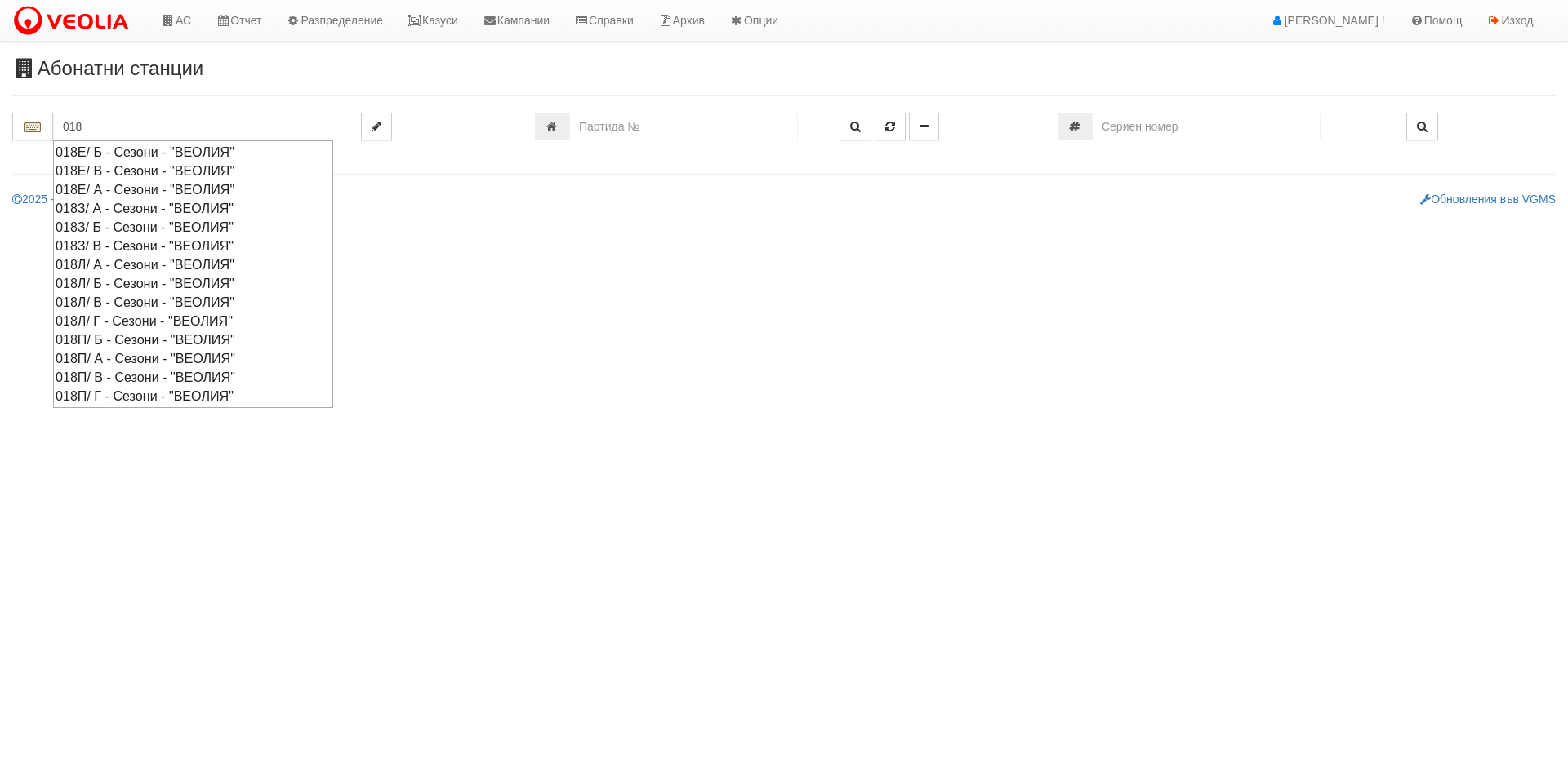
click at [79, 277] on div "018Л/ Б - Сезони - "ВЕОЛИЯ"" at bounding box center [193, 283] width 275 height 19
type input "018Л/ Б - Сезони - "ВЕОЛИЯ""
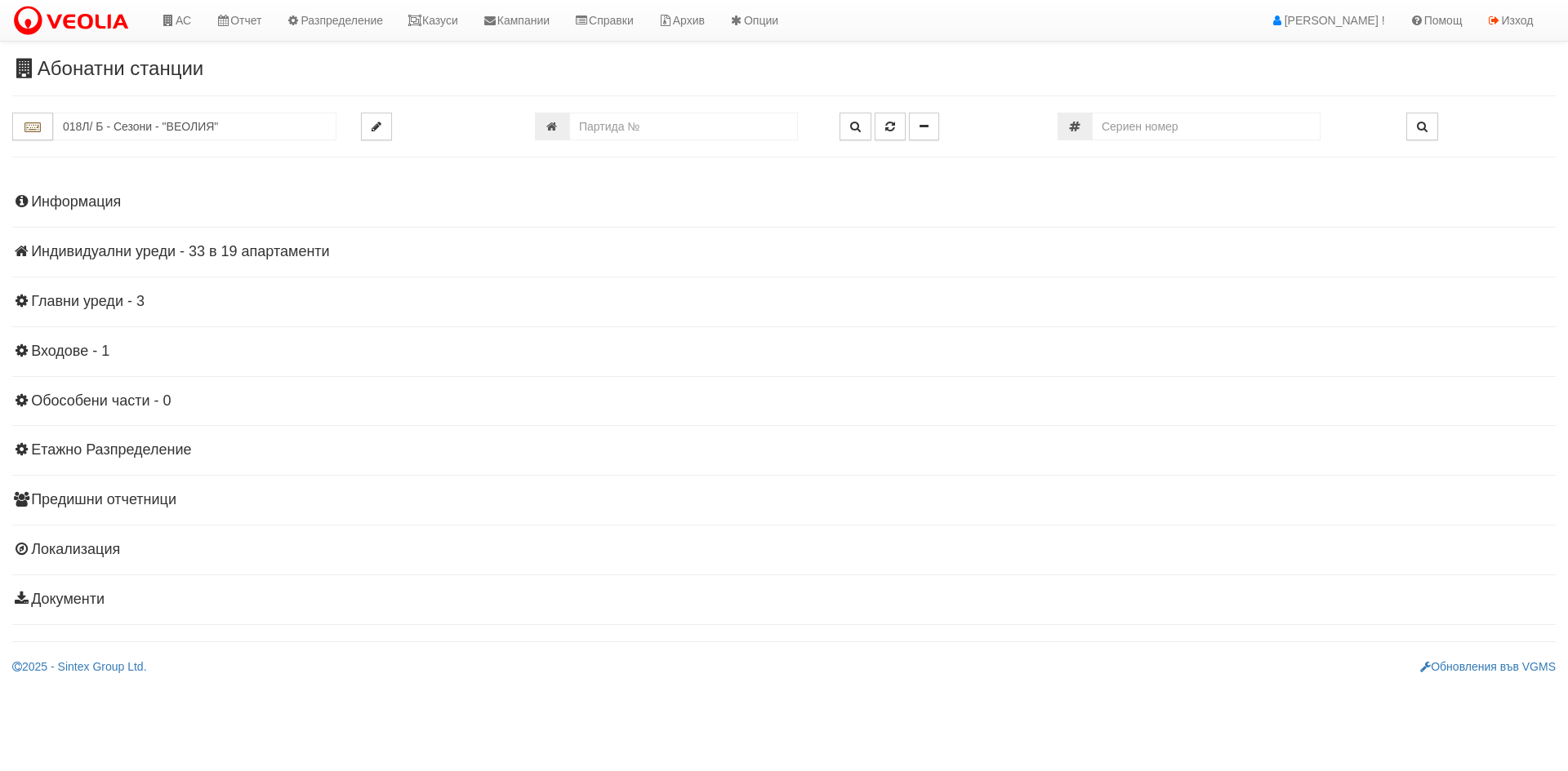
click at [221, 251] on h4 "Индивидуални уреди - 33 в 19 апартаменти" at bounding box center [784, 252] width 1543 height 16
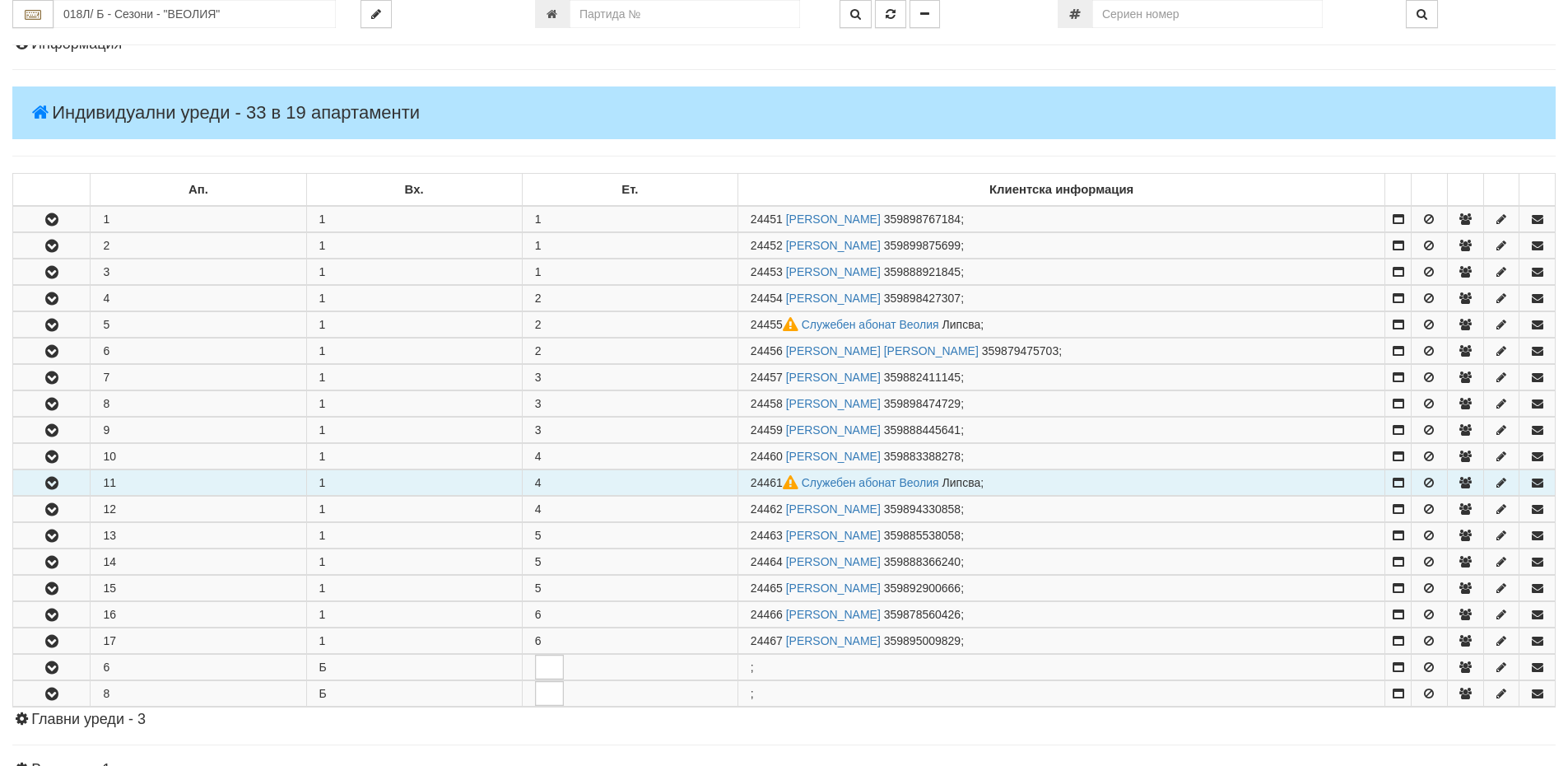
scroll to position [164, 0]
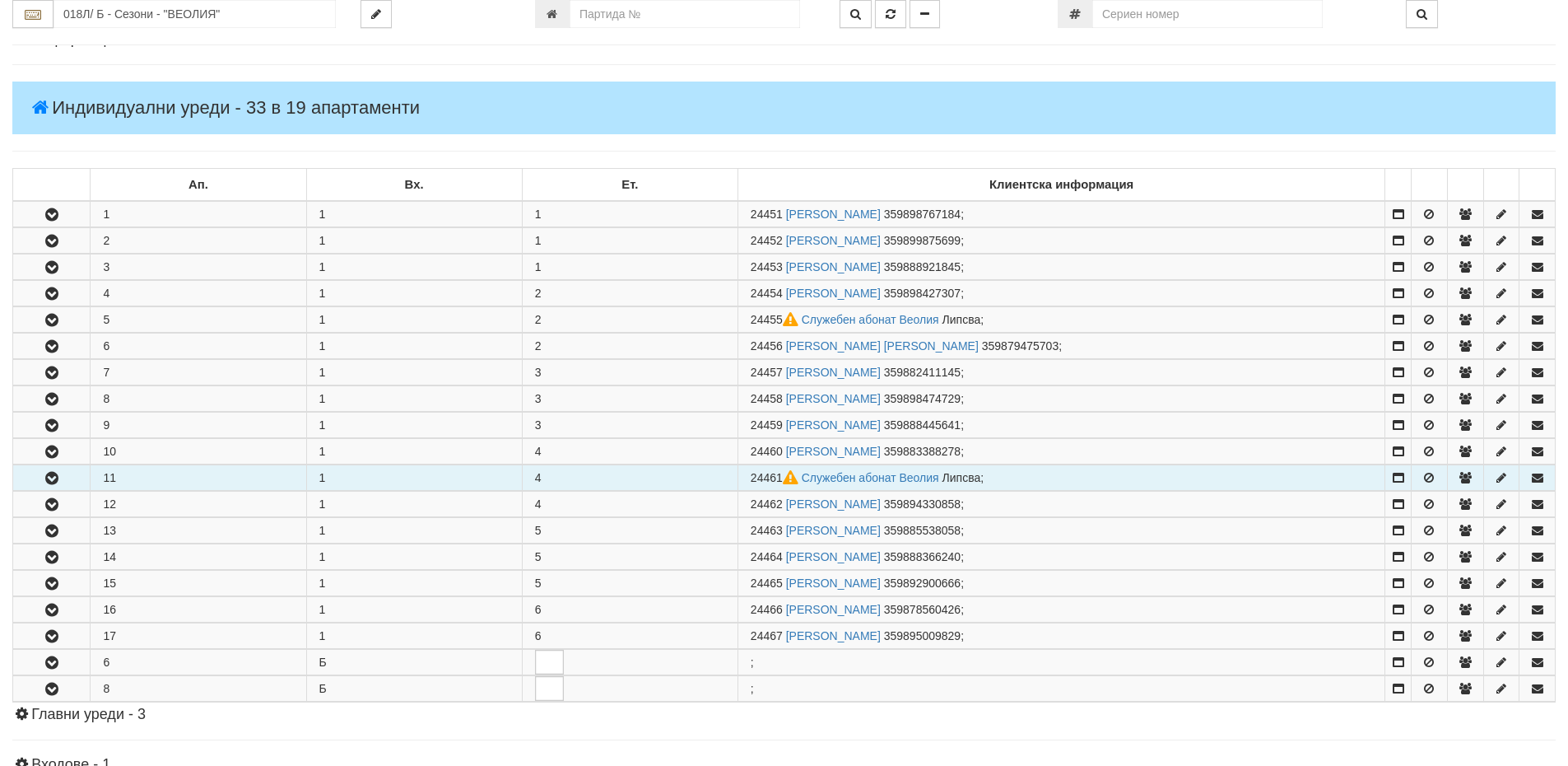
click at [58, 477] on icon "button" at bounding box center [52, 478] width 20 height 12
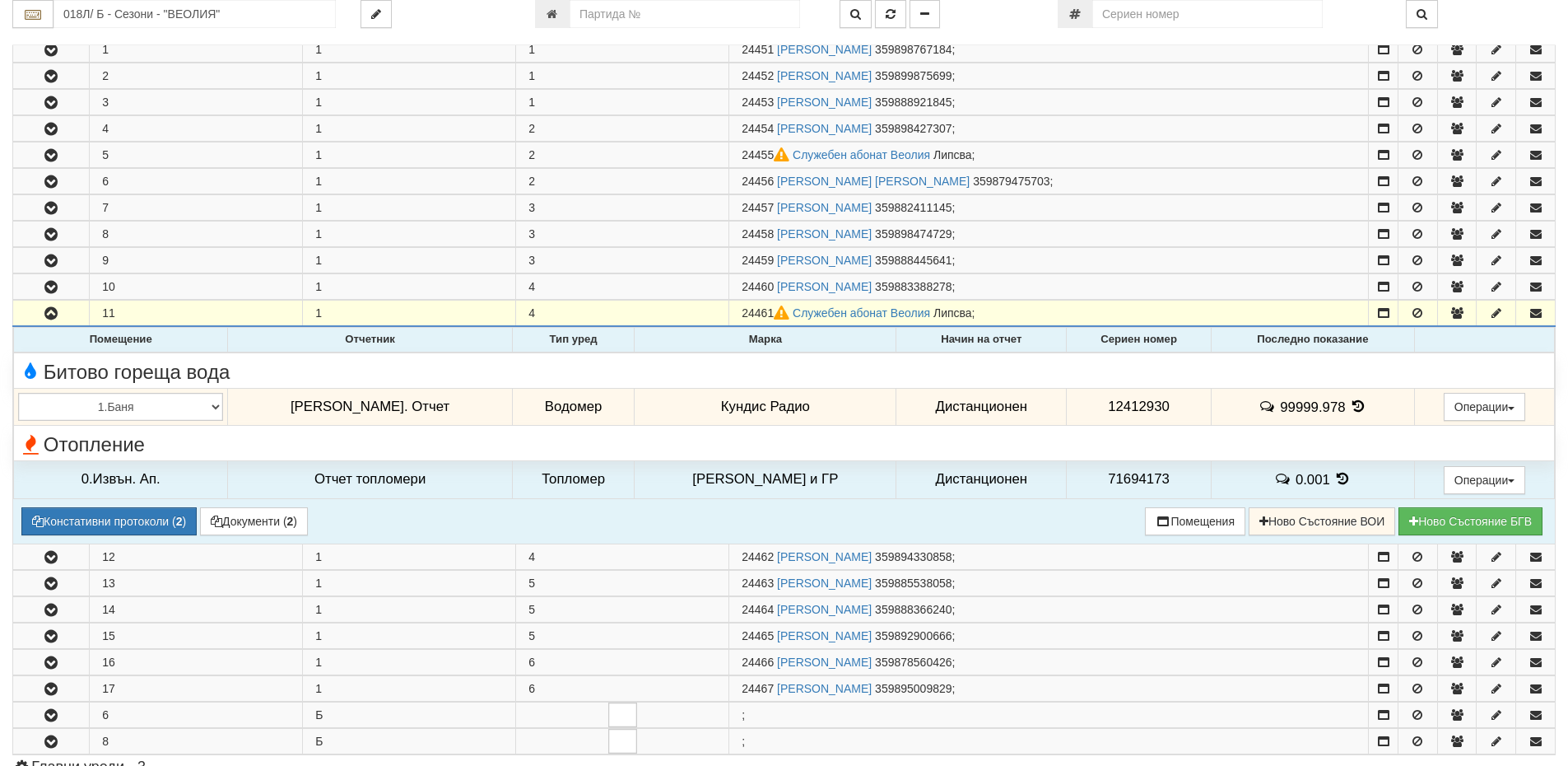
scroll to position [247, 0]
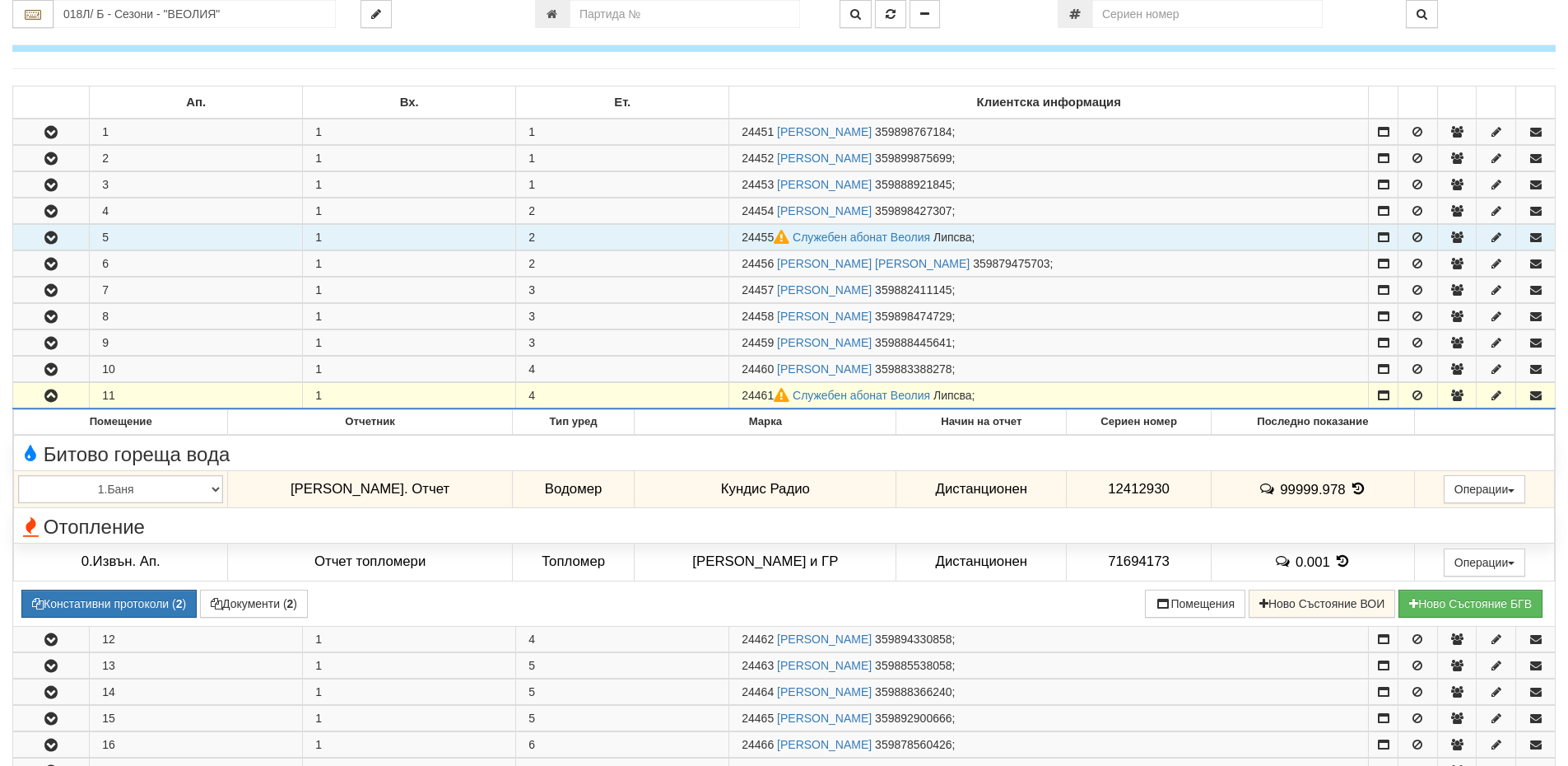
click at [55, 240] on icon "button" at bounding box center [51, 237] width 20 height 12
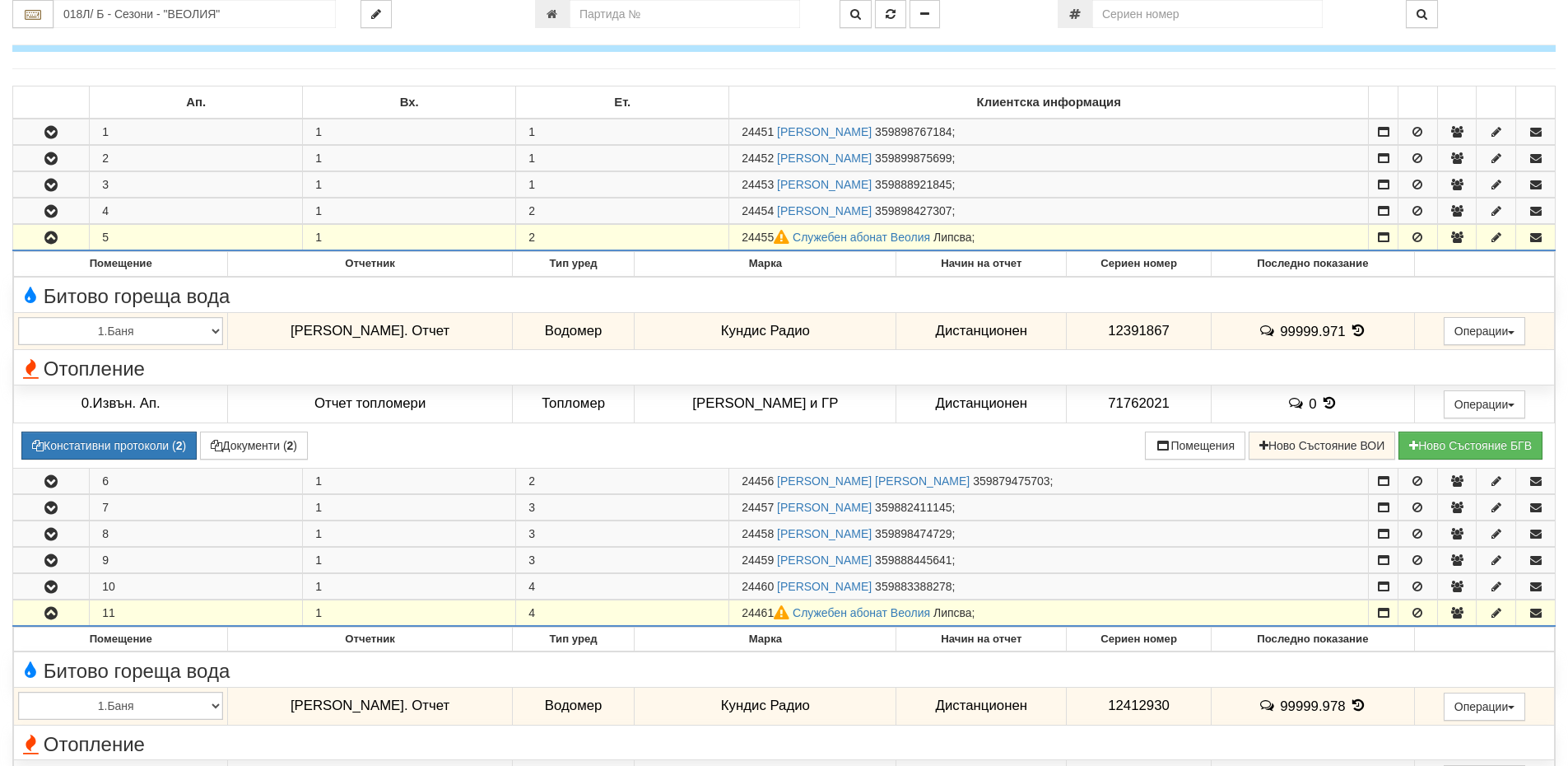
click at [55, 240] on icon "button" at bounding box center [51, 237] width 20 height 12
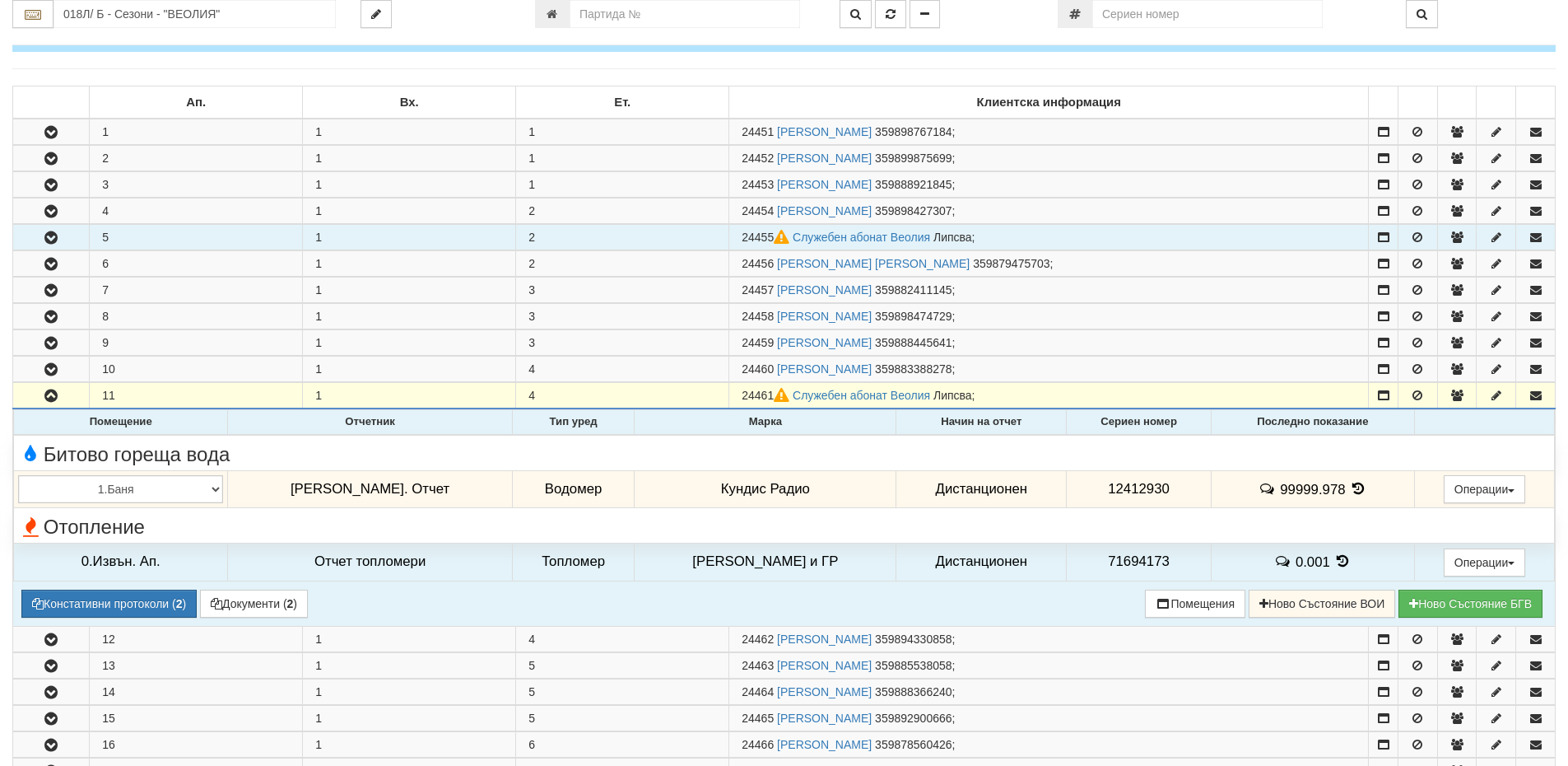
click at [1348, 488] on icon at bounding box center [1357, 488] width 18 height 14
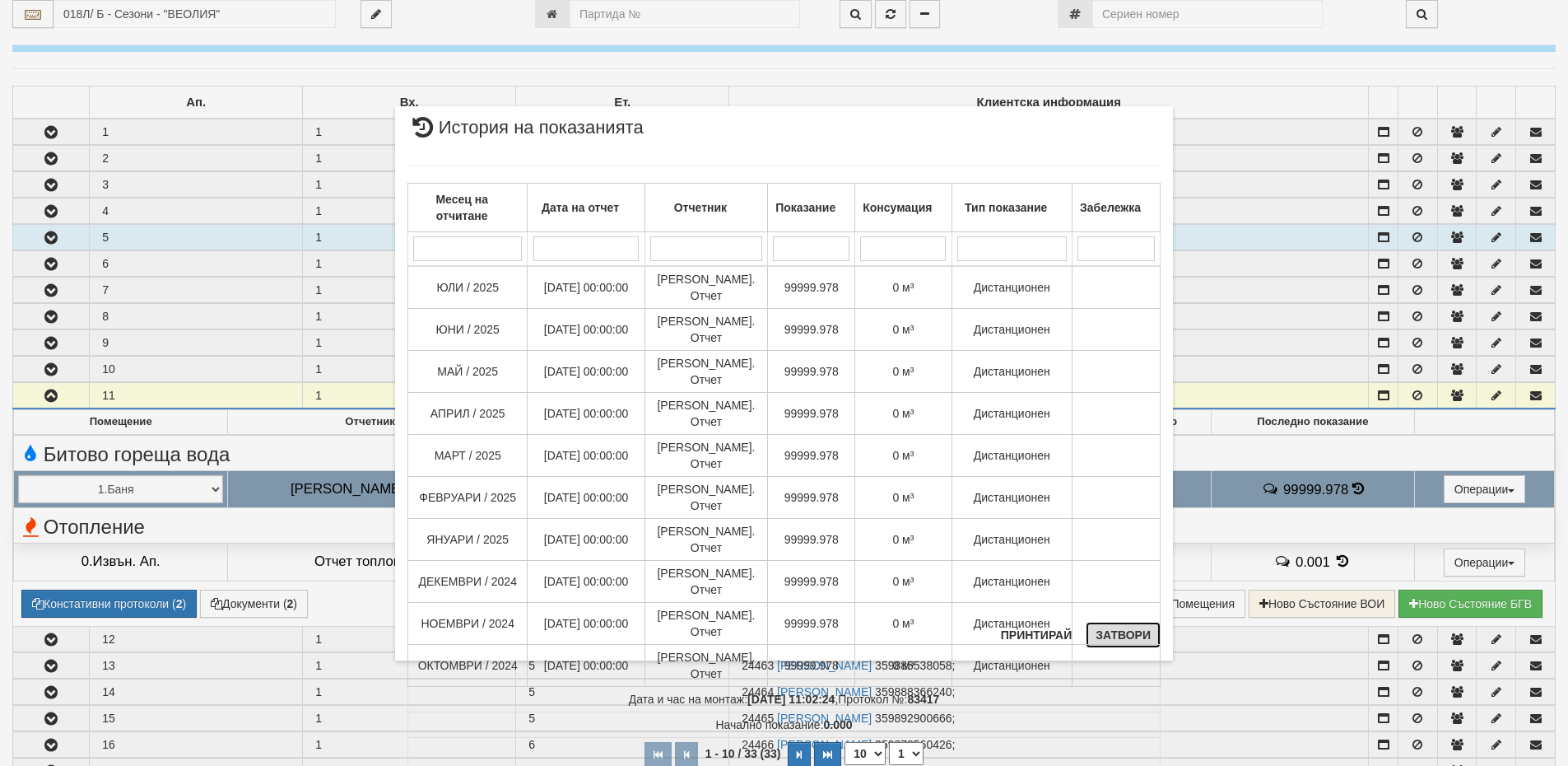
click at [1124, 641] on button "Затвори" at bounding box center [1123, 635] width 75 height 27
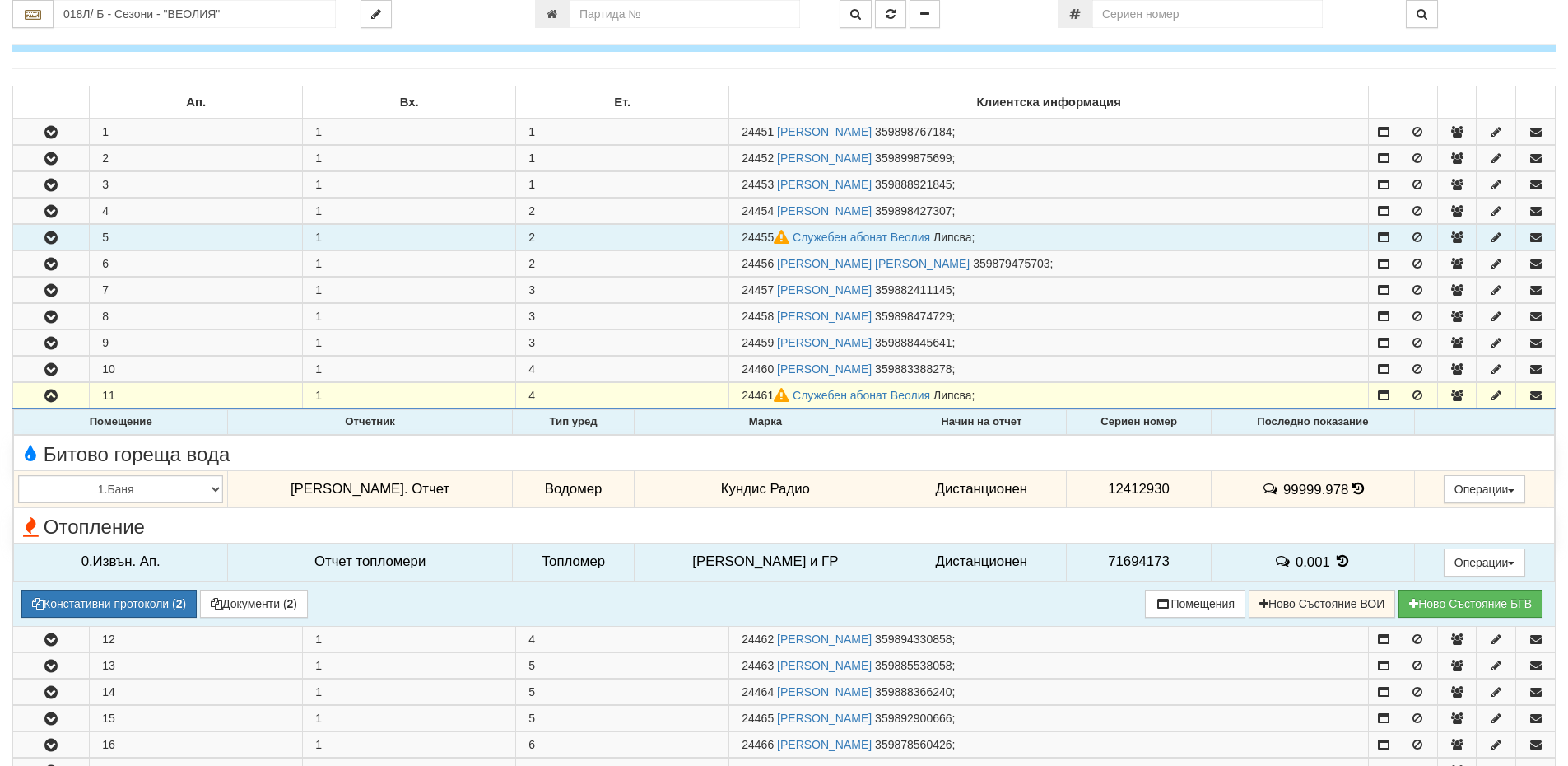
click at [1334, 556] on icon at bounding box center [1343, 562] width 18 height 14
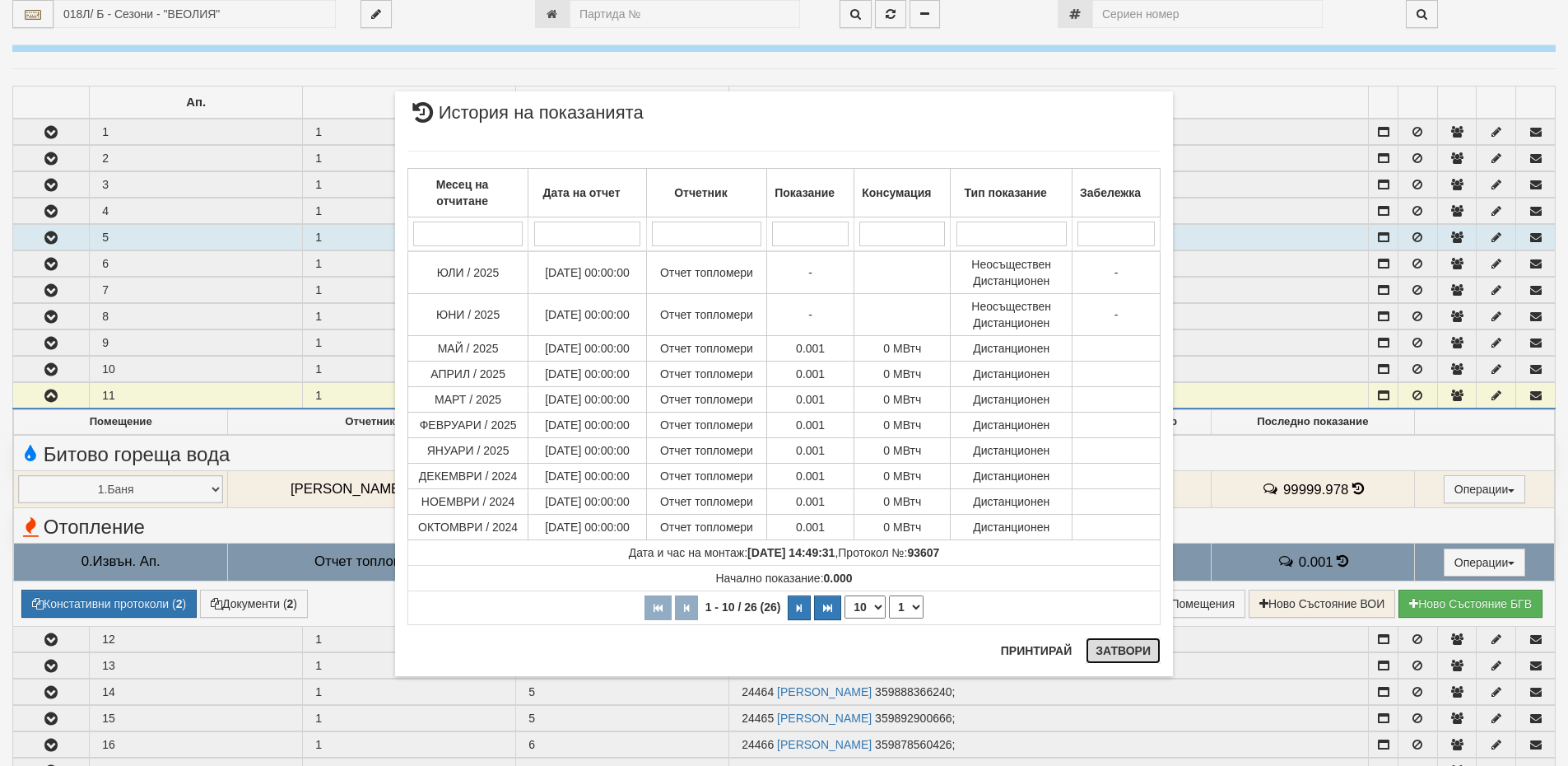
click at [1120, 659] on button "Затвори" at bounding box center [1123, 651] width 75 height 27
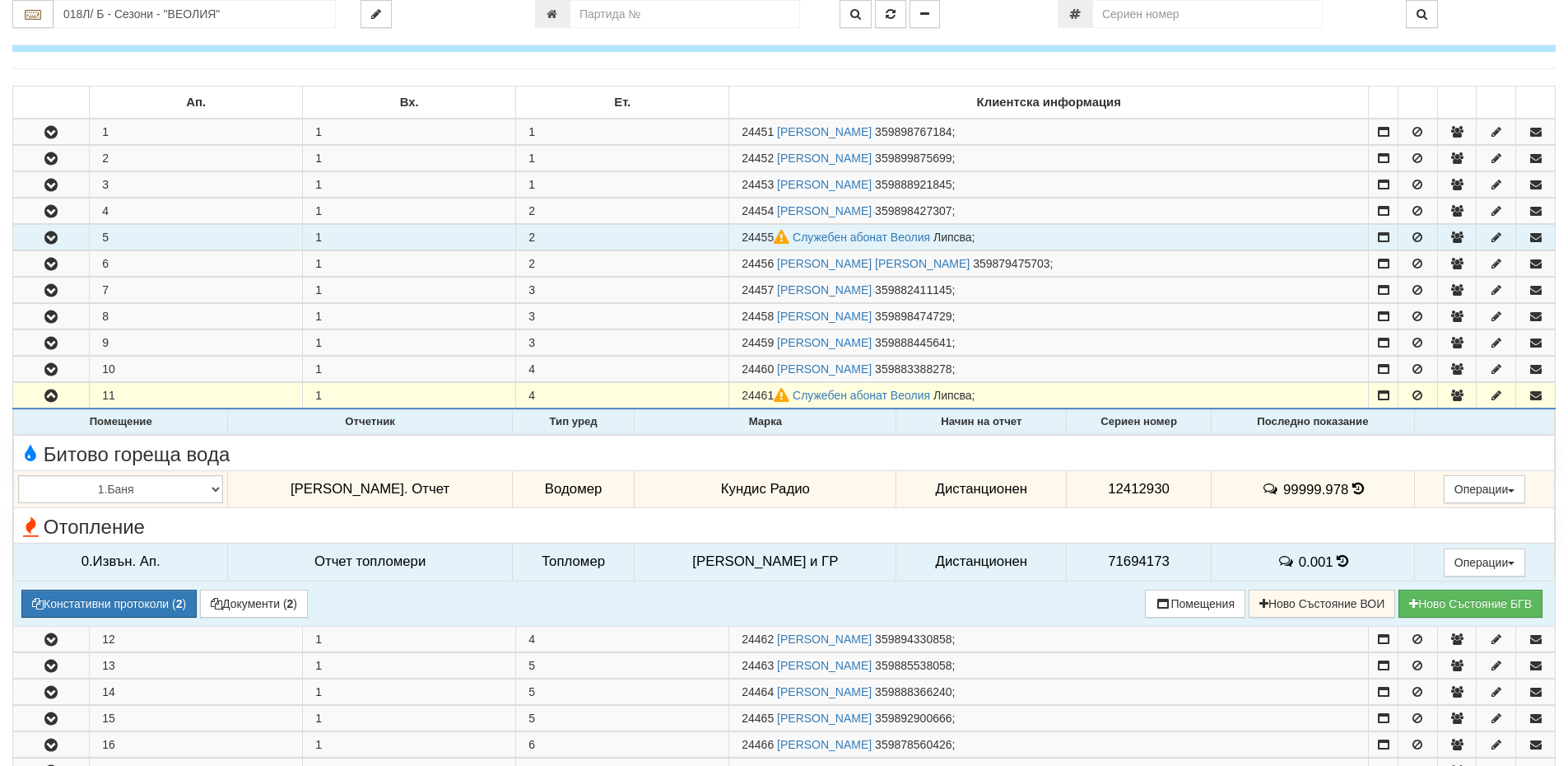
drag, startPoint x: 1343, startPoint y: 486, endPoint x: 1338, endPoint y: 492, distance: 7.8
click at [1352, 486] on icon at bounding box center [1357, 488] width 12 height 14
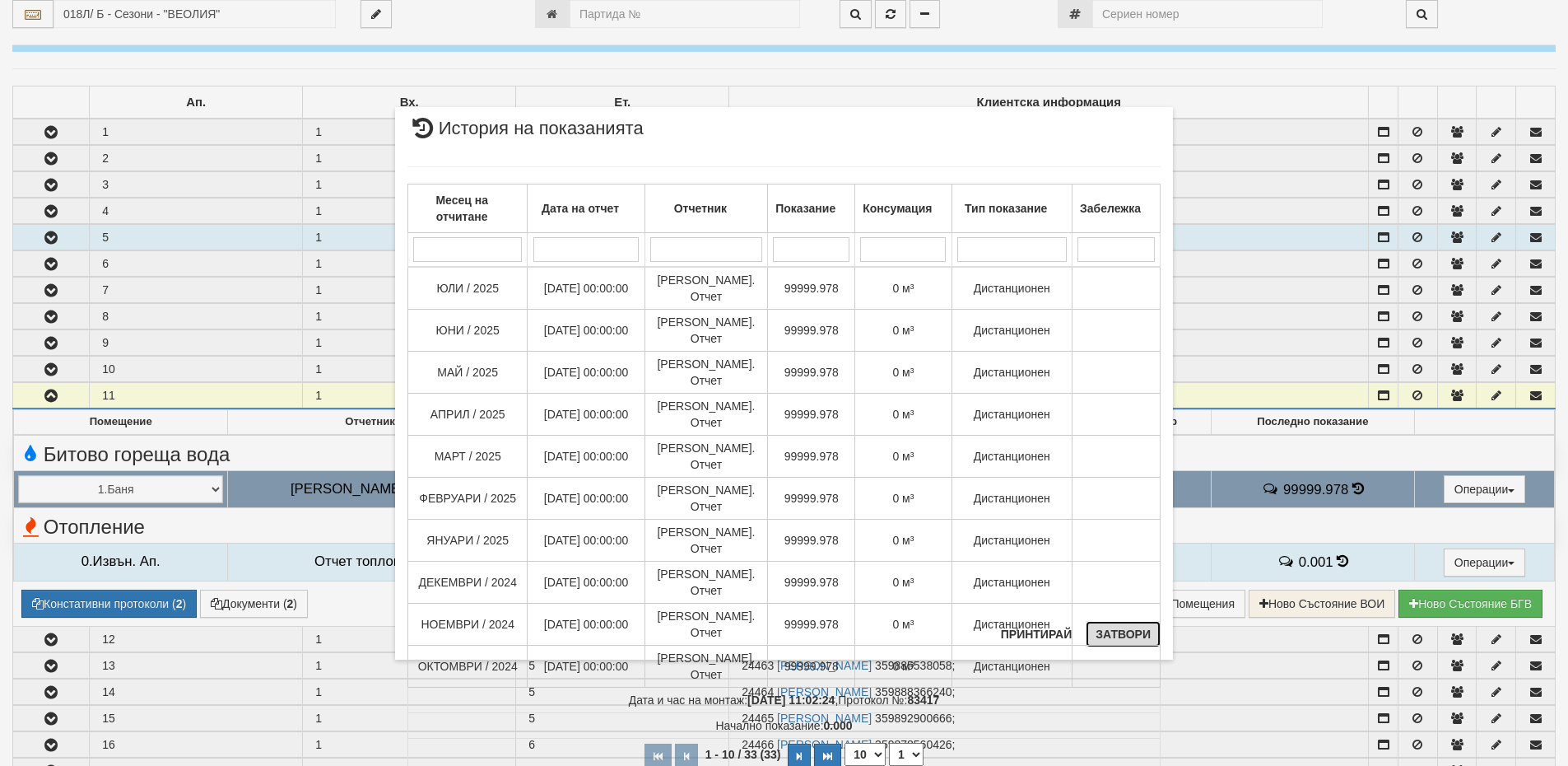
click at [1131, 637] on button "Затвори" at bounding box center [1123, 634] width 75 height 27
